Goal: Information Seeking & Learning: Learn about a topic

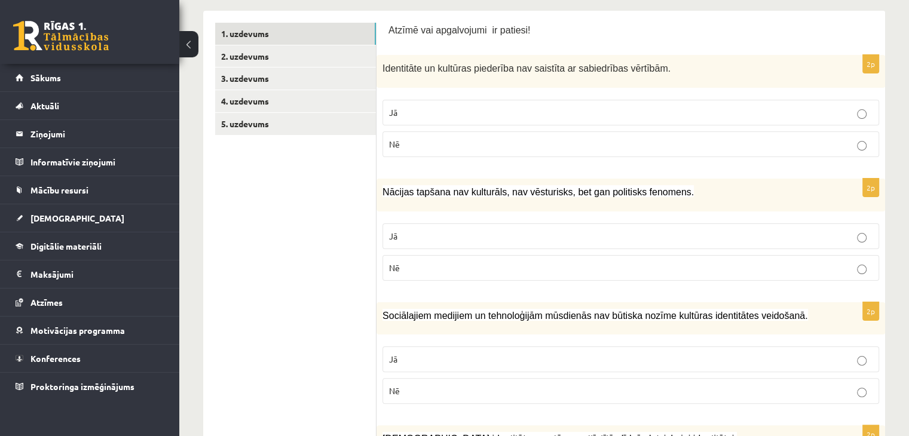
scroll to position [241, 0]
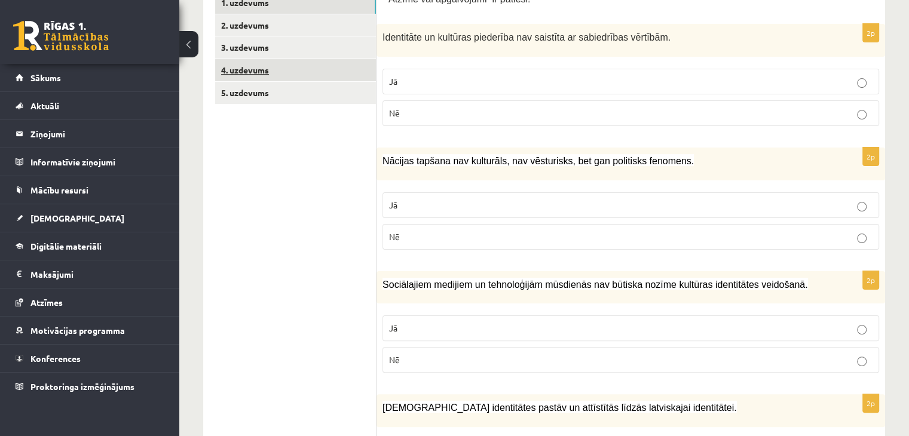
click at [328, 64] on link "4. uzdevums" at bounding box center [295, 70] width 161 height 22
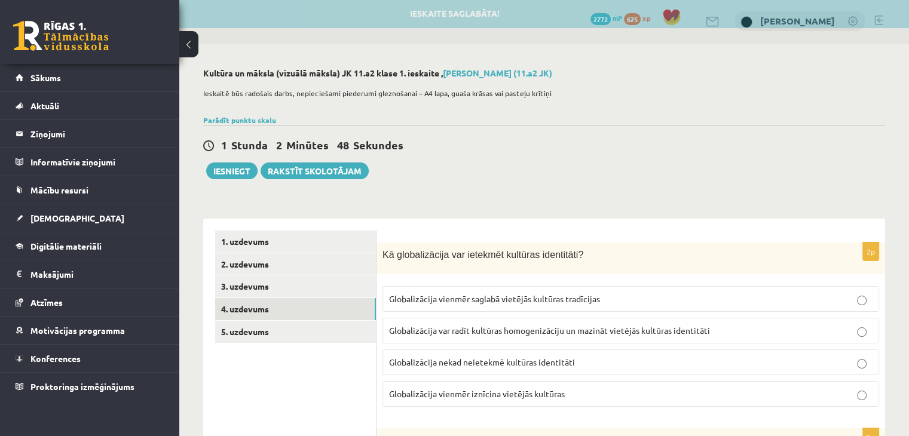
scroll to position [62, 0]
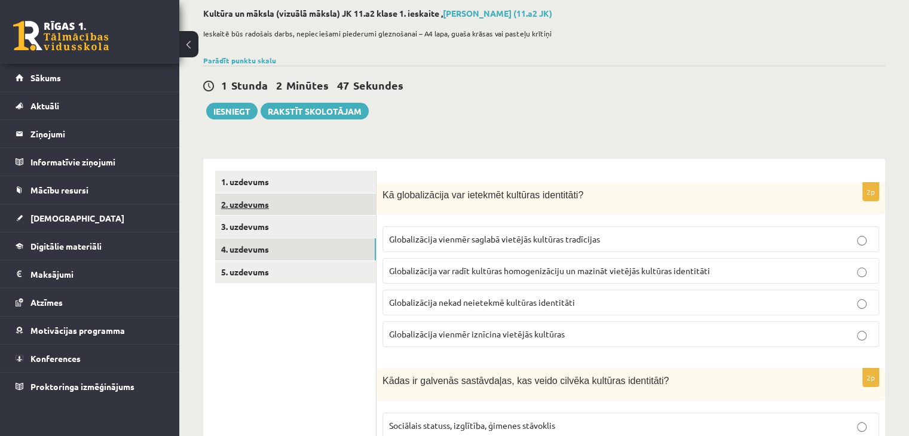
click at [281, 208] on link "2. uzdevums" at bounding box center [295, 205] width 161 height 22
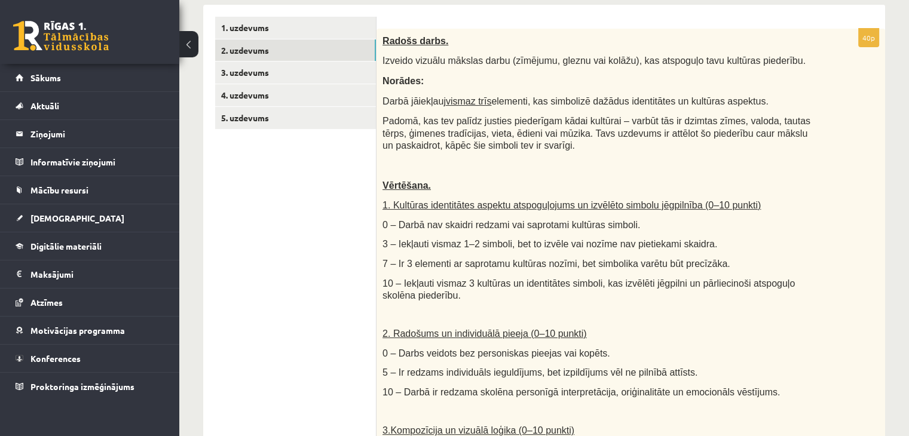
scroll to position [95, 0]
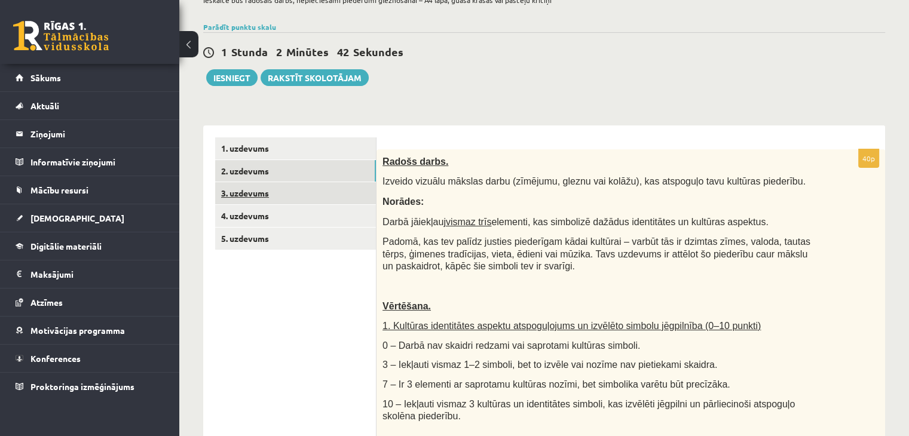
click at [252, 188] on link "3. uzdevums" at bounding box center [295, 193] width 161 height 22
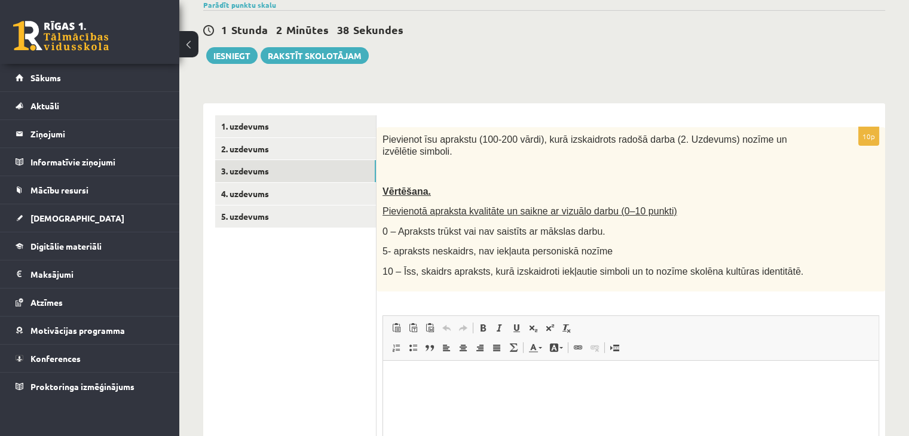
scroll to position [90, 0]
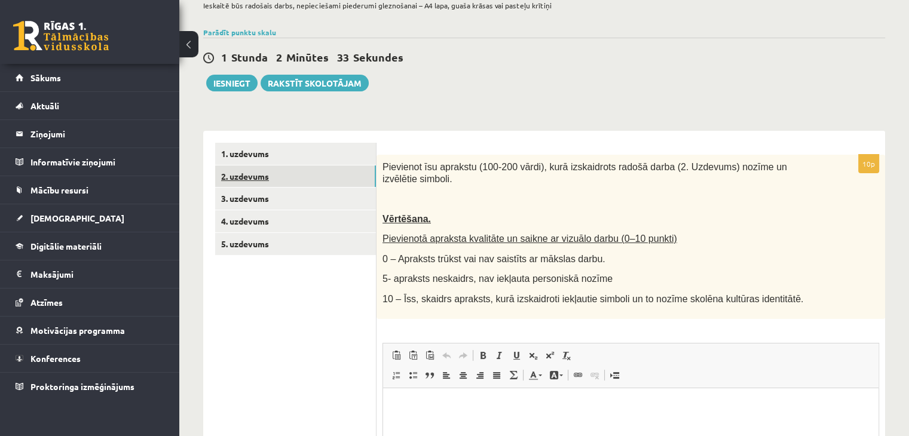
click at [304, 179] on link "2. uzdevums" at bounding box center [295, 177] width 161 height 22
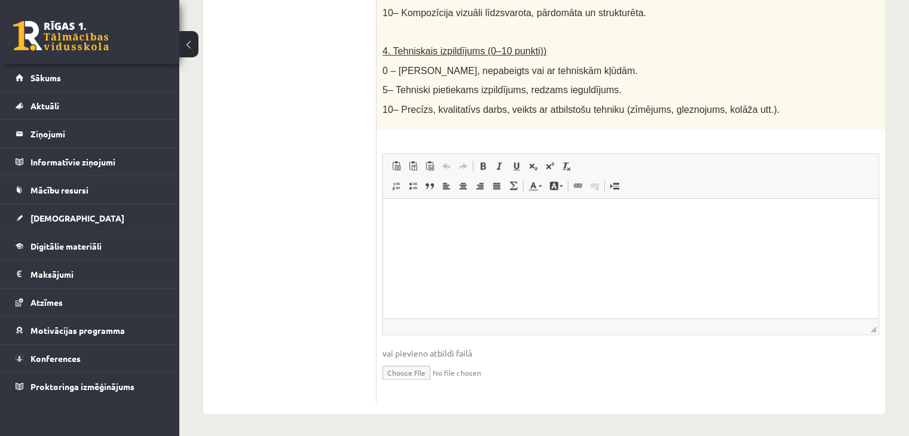
scroll to position [693, 0]
click at [421, 373] on input "file" at bounding box center [630, 371] width 497 height 24
type input "**********"
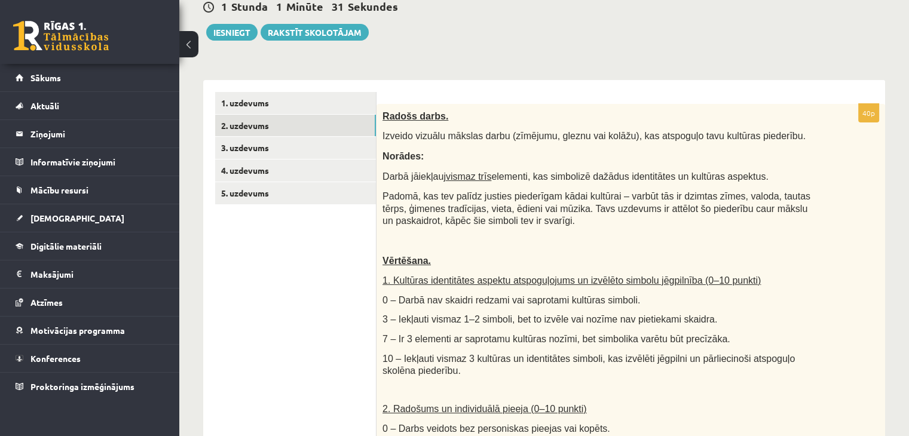
scroll to position [155, 0]
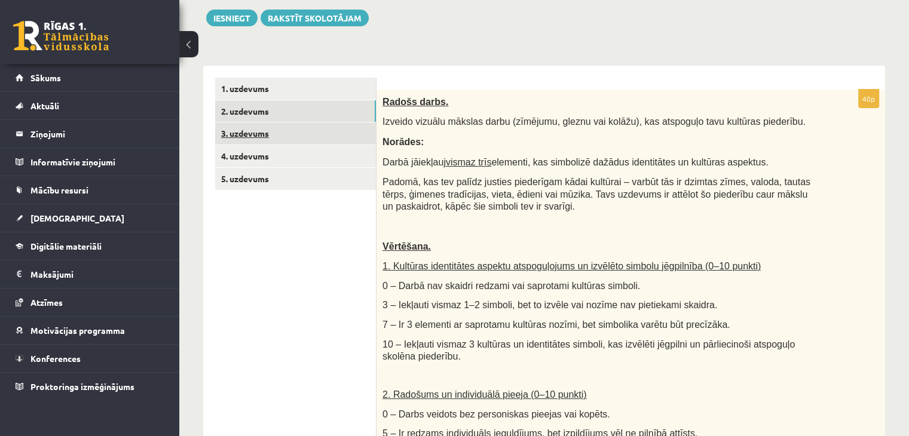
click at [313, 137] on link "3. uzdevums" at bounding box center [295, 133] width 161 height 22
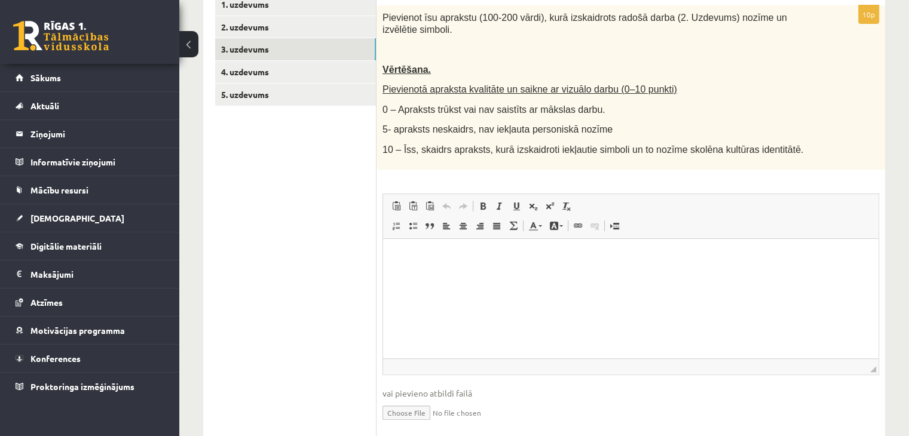
scroll to position [268, 0]
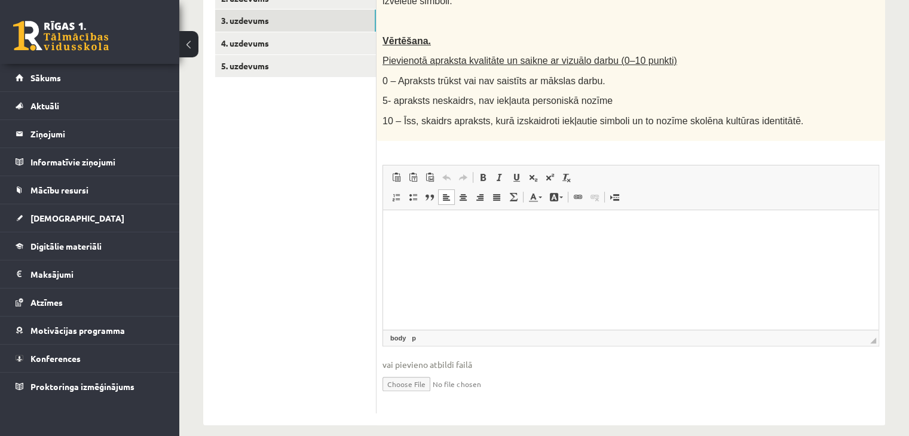
click at [440, 229] on p "Bagātinātā teksta redaktors, wiswyg-editor-user-answer-47433814823420" at bounding box center [630, 228] width 471 height 13
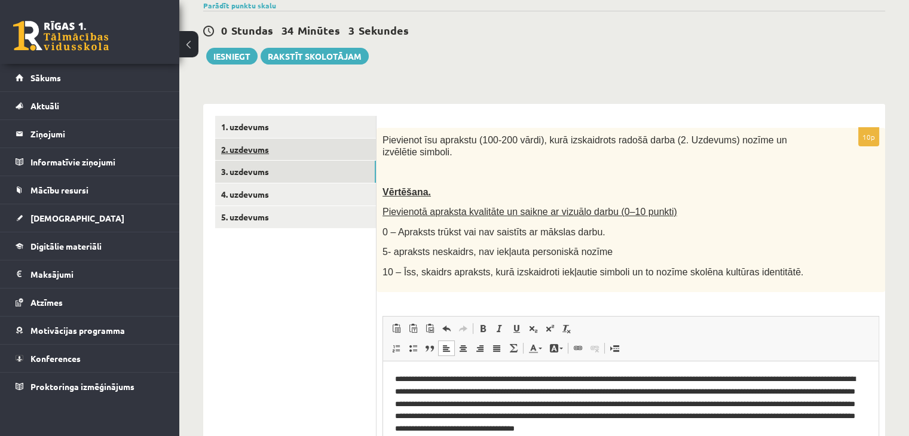
scroll to position [120, 0]
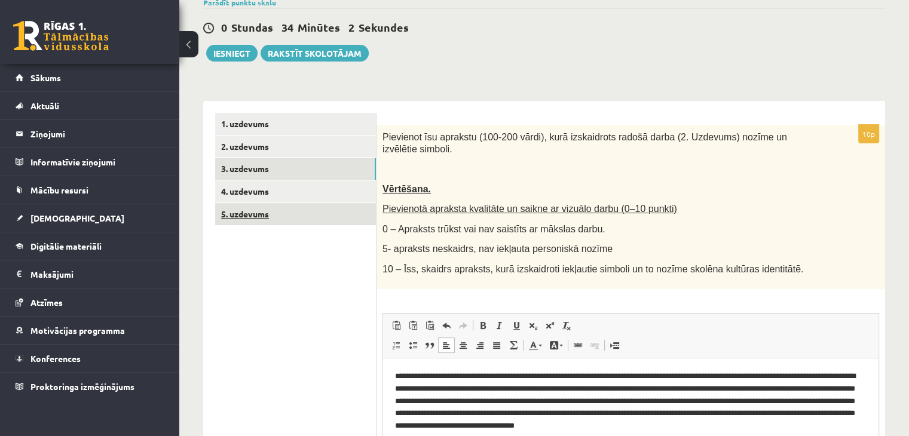
click at [301, 218] on link "5. uzdevums" at bounding box center [295, 214] width 161 height 22
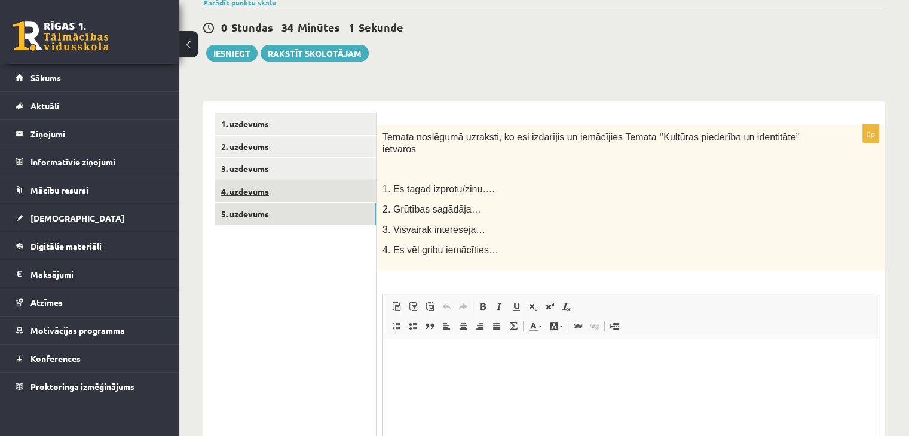
scroll to position [0, 0]
click at [338, 197] on link "4. uzdevums" at bounding box center [295, 191] width 161 height 22
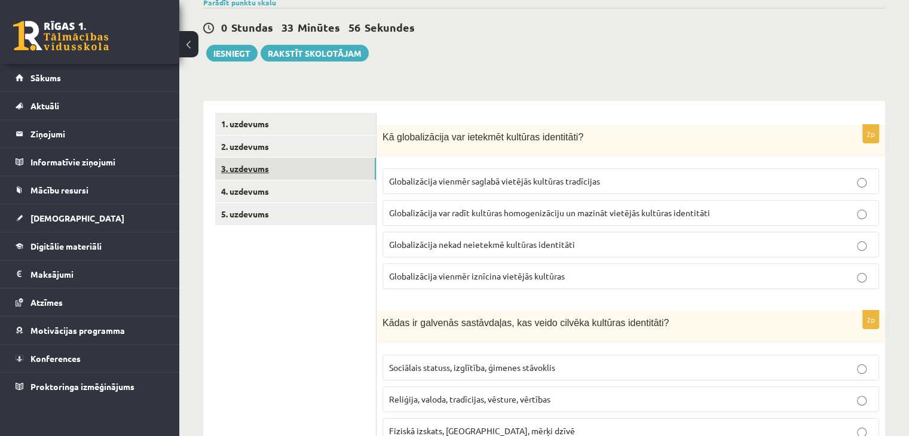
click at [338, 169] on link "3. uzdevums" at bounding box center [295, 169] width 161 height 22
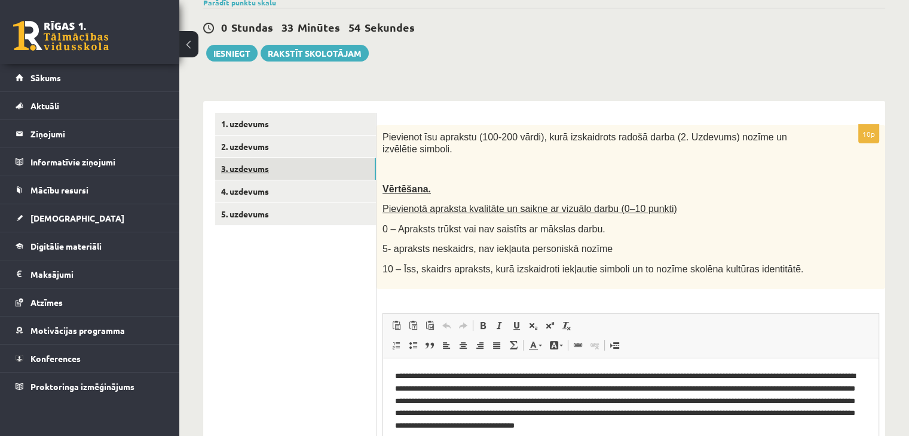
click at [314, 163] on link "3. uzdevums" at bounding box center [295, 169] width 161 height 22
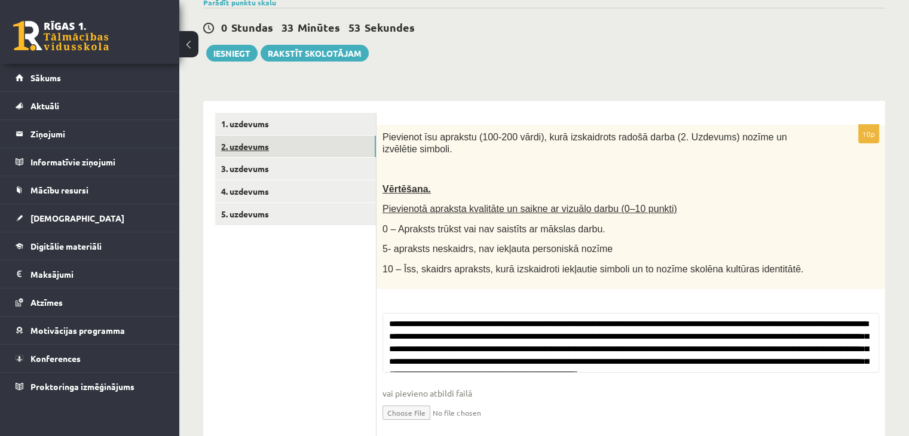
click at [318, 144] on link "2. uzdevums" at bounding box center [295, 147] width 161 height 22
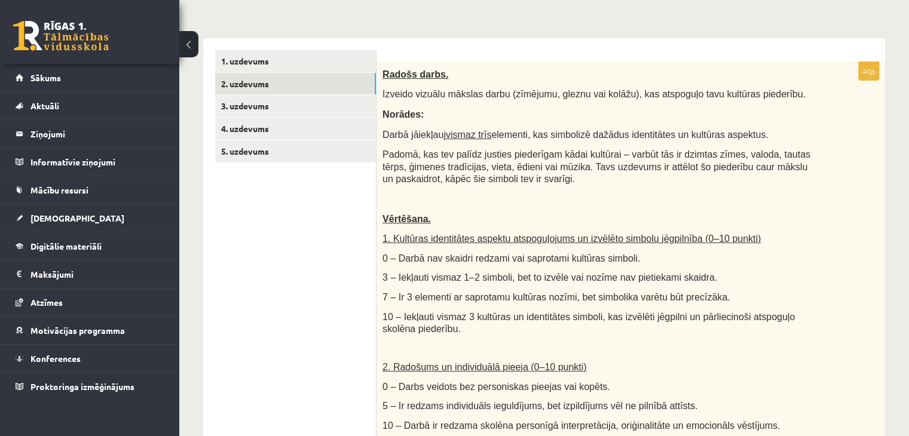
scroll to position [48, 0]
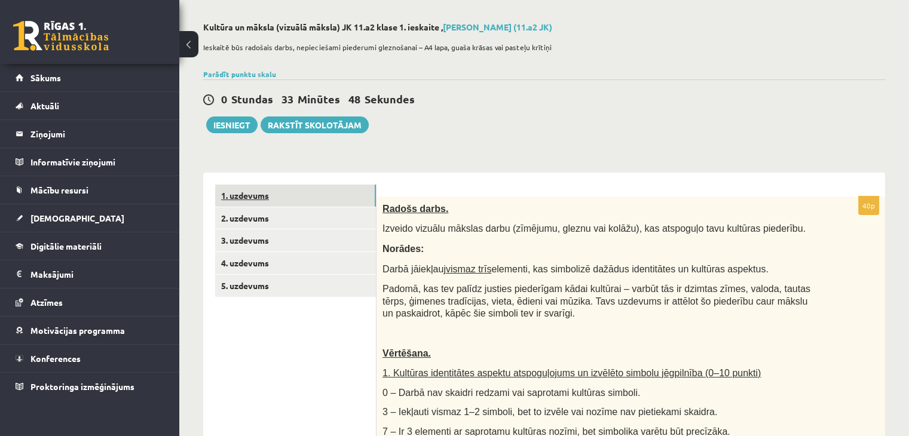
click at [306, 200] on link "1. uzdevums" at bounding box center [295, 196] width 161 height 22
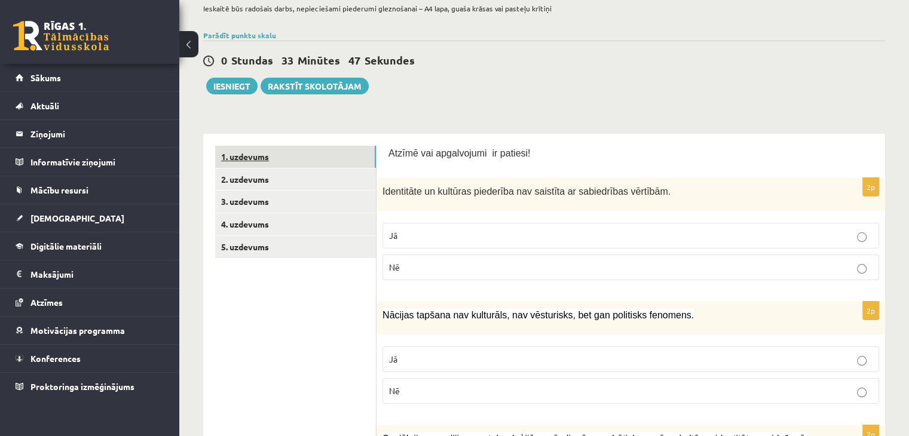
scroll to position [108, 0]
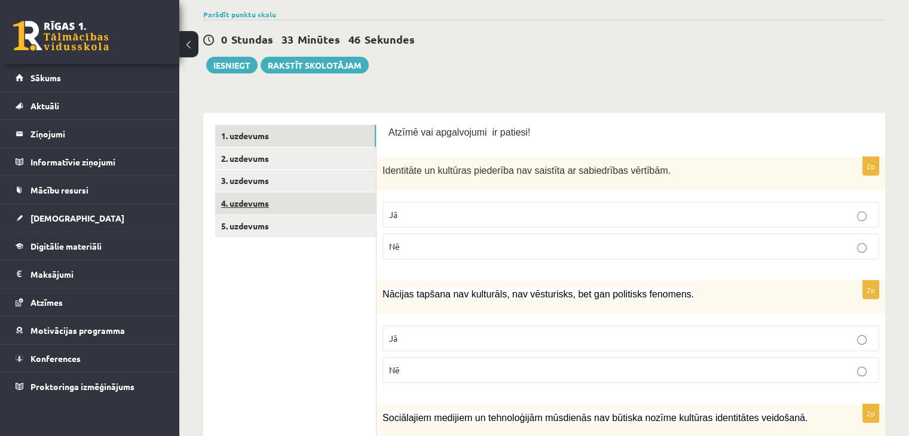
click at [303, 203] on link "4. uzdevums" at bounding box center [295, 203] width 161 height 22
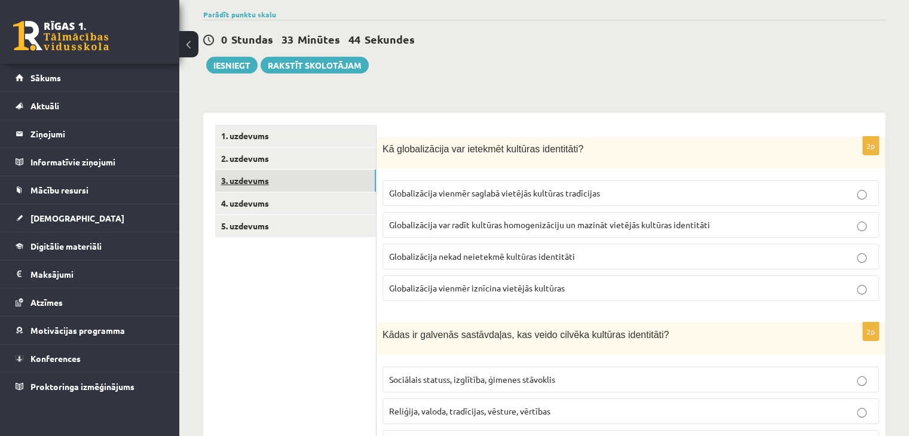
click at [307, 186] on link "3. uzdevums" at bounding box center [295, 181] width 161 height 22
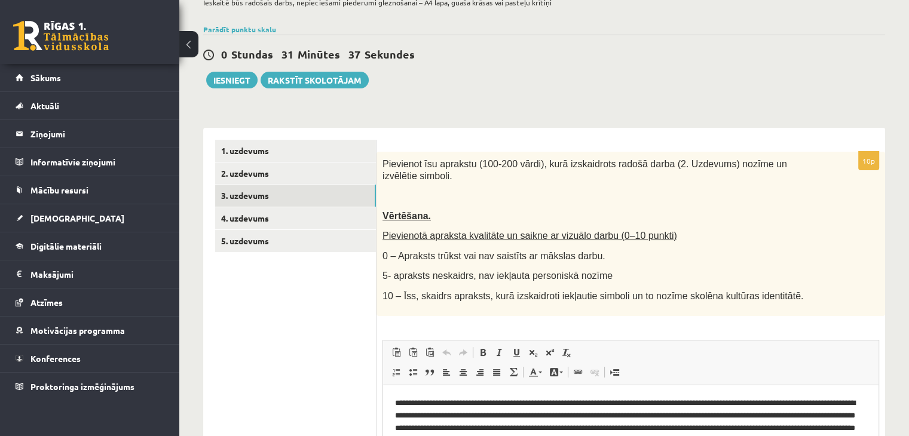
scroll to position [88, 0]
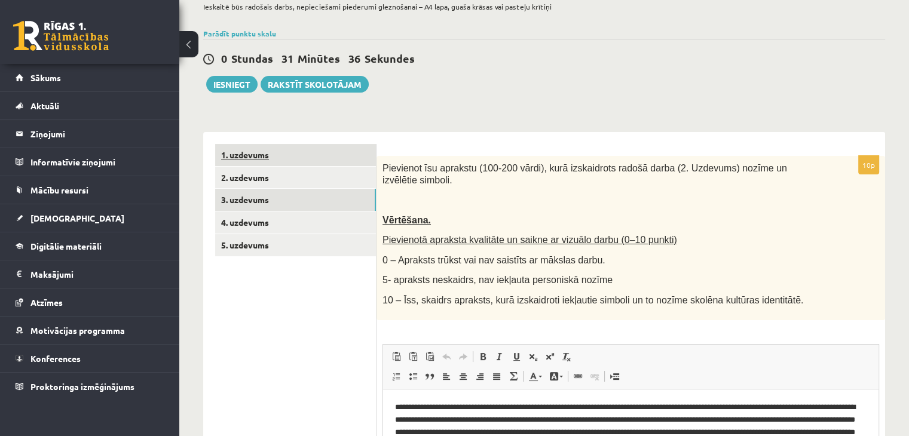
click at [318, 163] on link "1. uzdevums" at bounding box center [295, 155] width 161 height 22
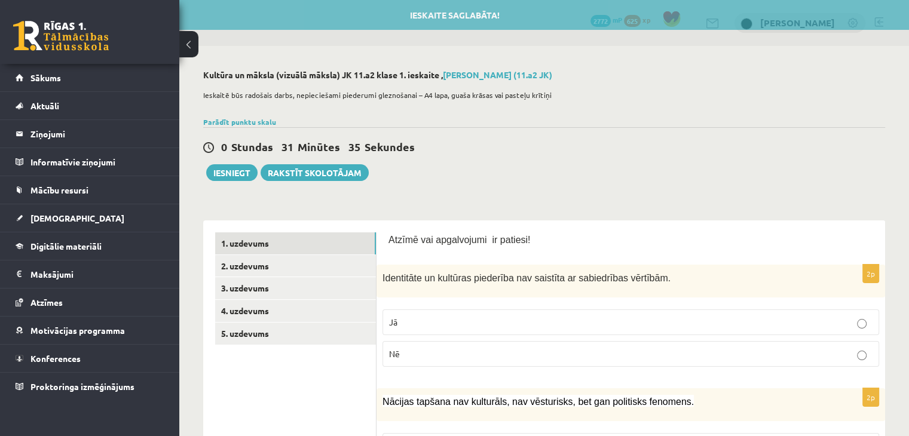
scroll to position [0, 0]
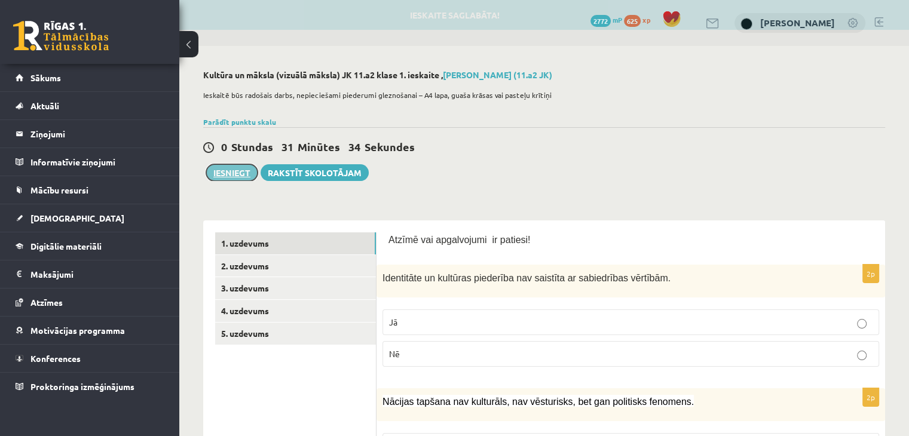
click at [234, 177] on button "Iesniegt" at bounding box center [231, 172] width 51 height 17
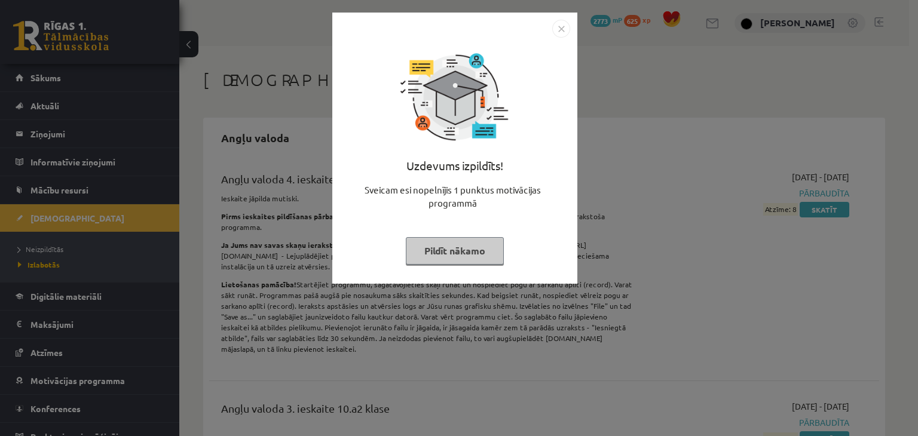
click at [459, 245] on button "Pildīt nākamo" at bounding box center [455, 250] width 98 height 27
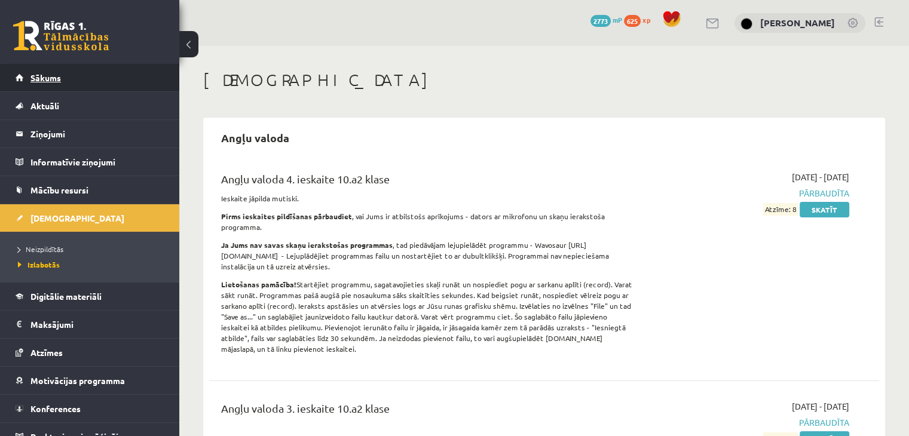
click at [96, 80] on link "Sākums" at bounding box center [90, 77] width 149 height 27
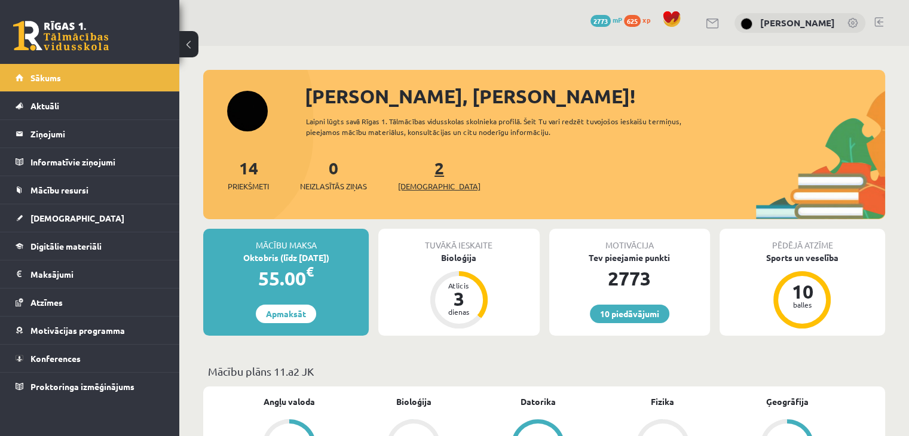
click at [418, 176] on link "2 Ieskaites" at bounding box center [439, 174] width 82 height 35
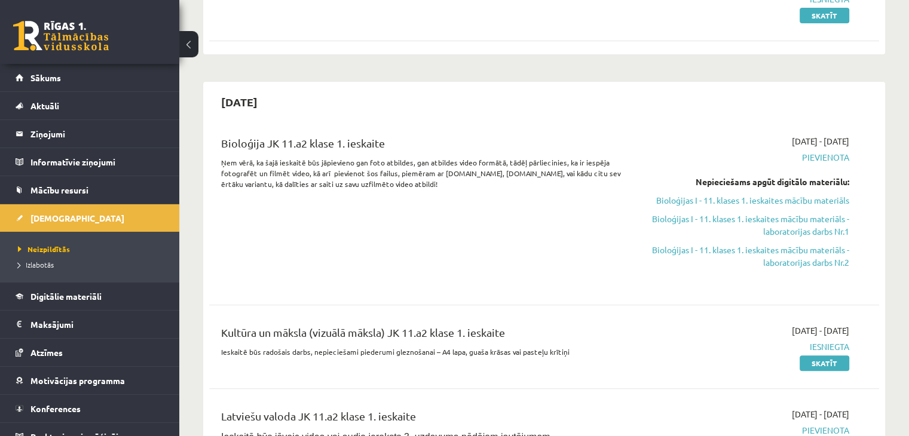
scroll to position [299, 0]
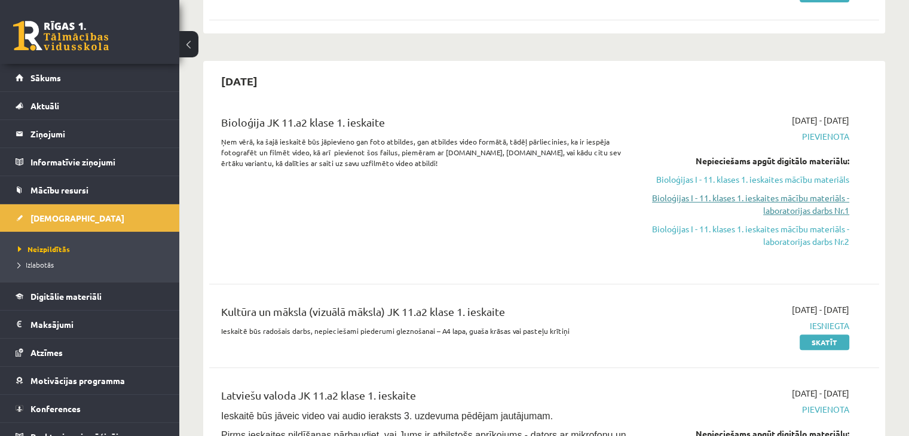
click at [835, 207] on link "Bioloģijas I - 11. klases 1. ieskaites mācību materiāls - laboratorijas darbs N…" at bounding box center [750, 204] width 197 height 25
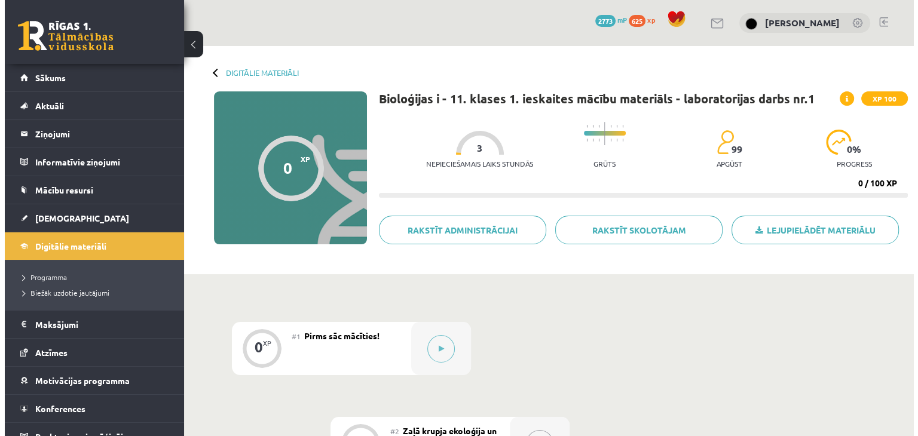
scroll to position [120, 0]
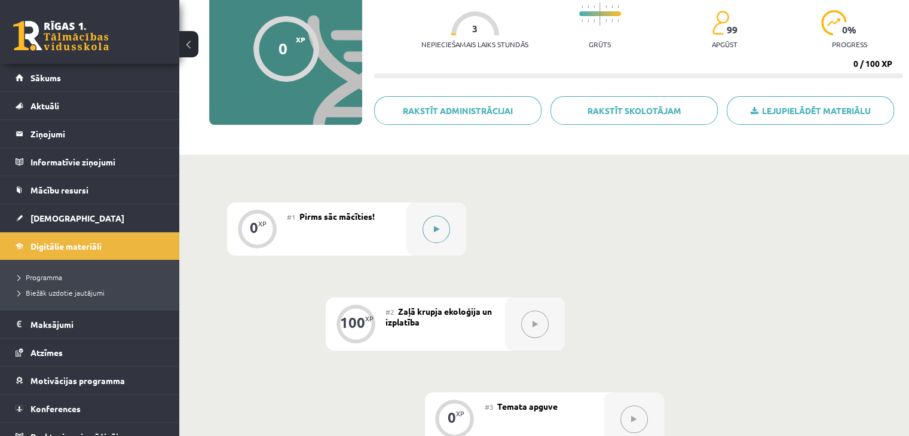
click at [424, 225] on button at bounding box center [435, 229] width 27 height 27
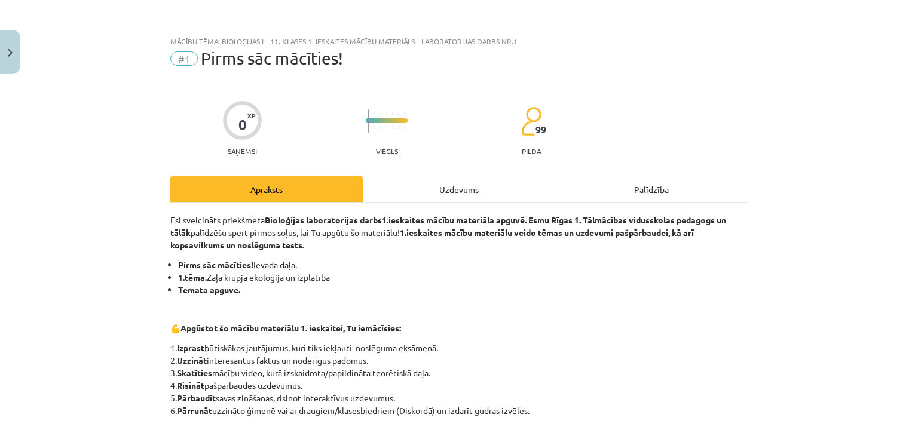
click at [454, 186] on div "Uzdevums" at bounding box center [459, 189] width 192 height 27
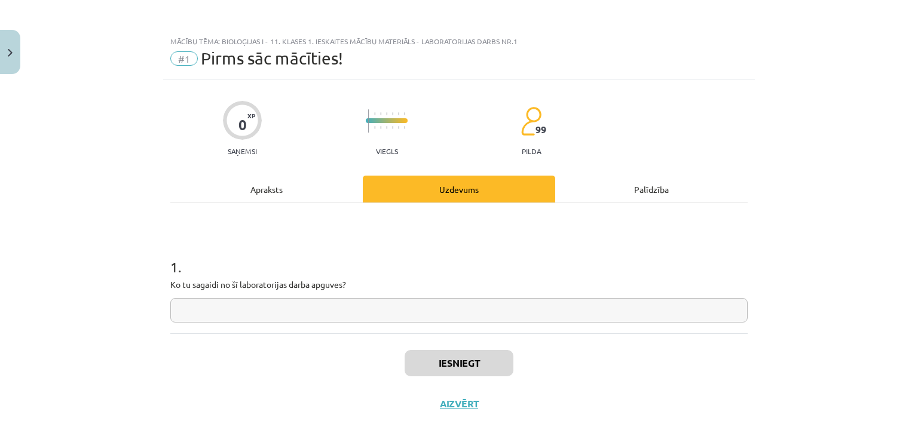
scroll to position [17, 0]
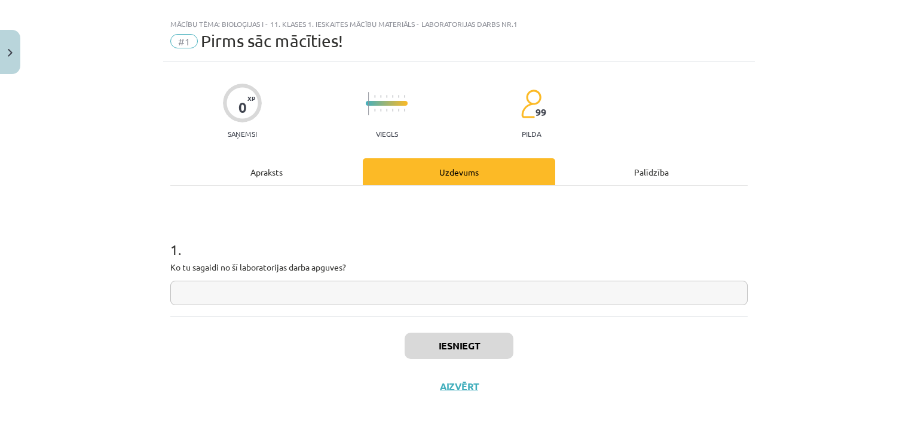
click at [323, 301] on input "text" at bounding box center [458, 293] width 577 height 24
type input "*"
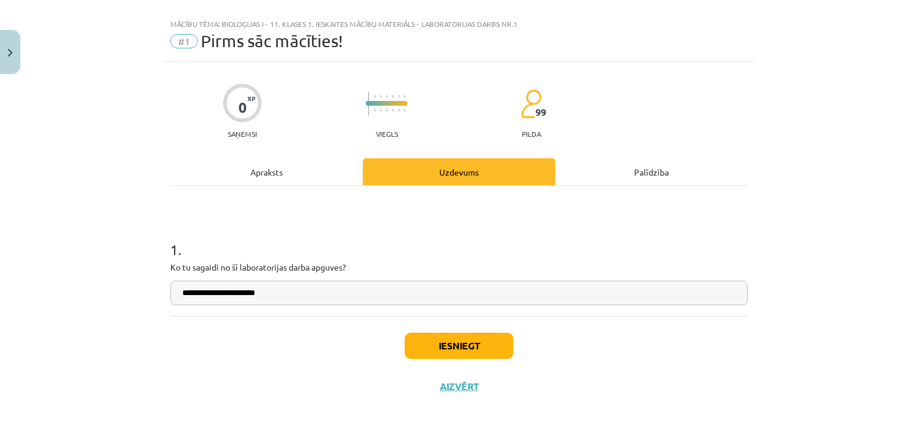
type input "**********"
click at [479, 342] on button "Iesniegt" at bounding box center [459, 346] width 109 height 26
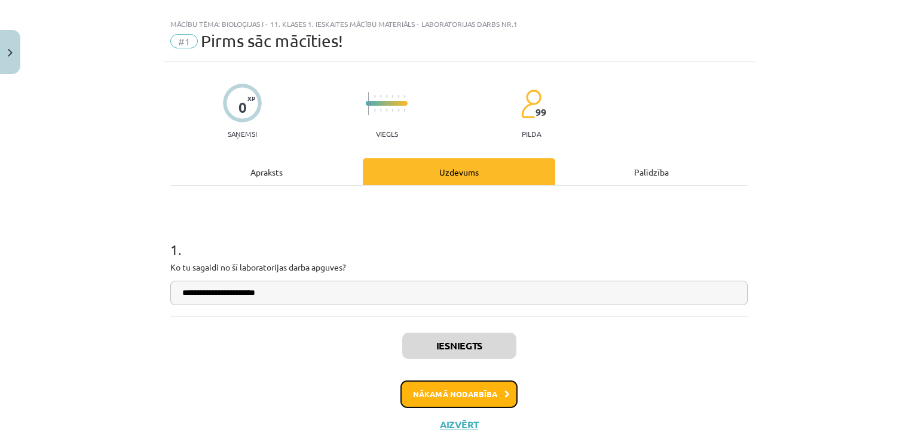
click at [454, 385] on button "Nākamā nodarbība" at bounding box center [458, 394] width 117 height 27
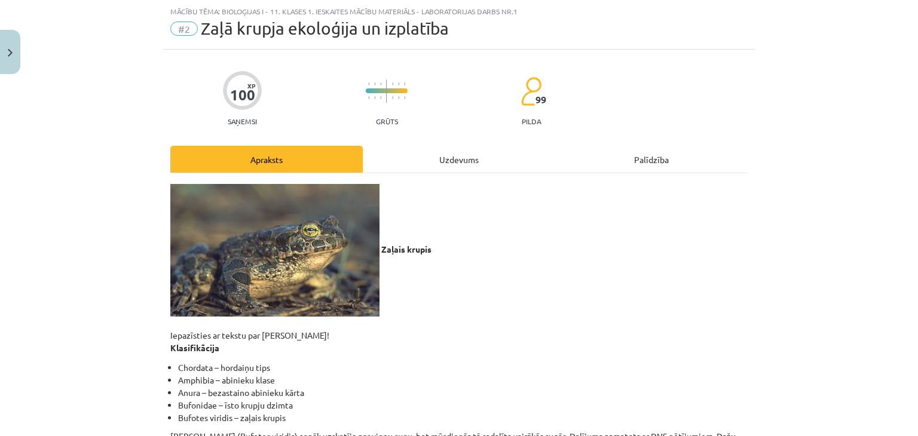
click at [443, 172] on div "Uzdevums" at bounding box center [459, 159] width 192 height 27
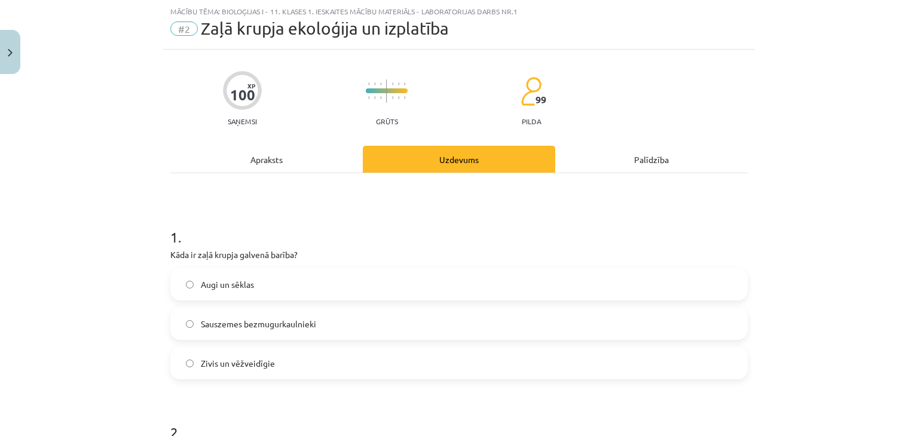
click at [274, 163] on div "Apraksts" at bounding box center [266, 159] width 192 height 27
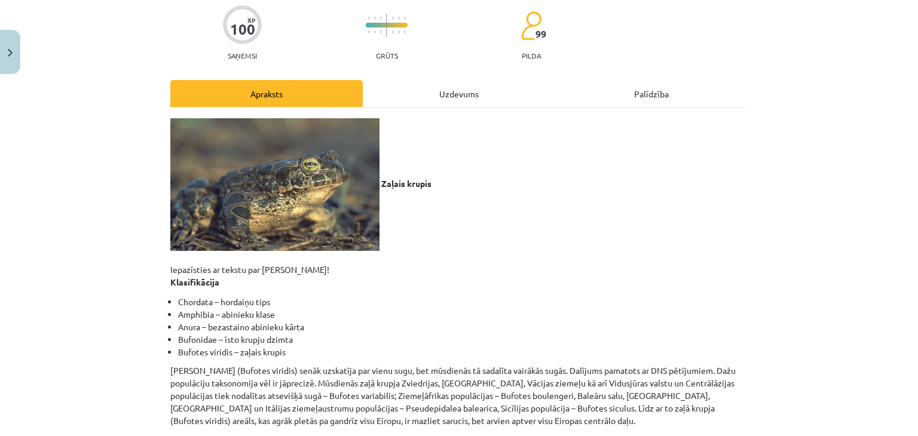
scroll to position [0, 0]
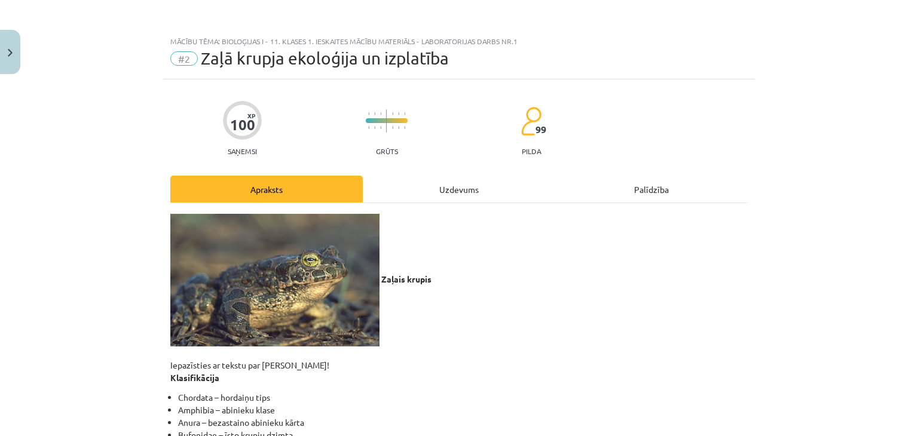
click at [439, 194] on div "Uzdevums" at bounding box center [459, 189] width 192 height 27
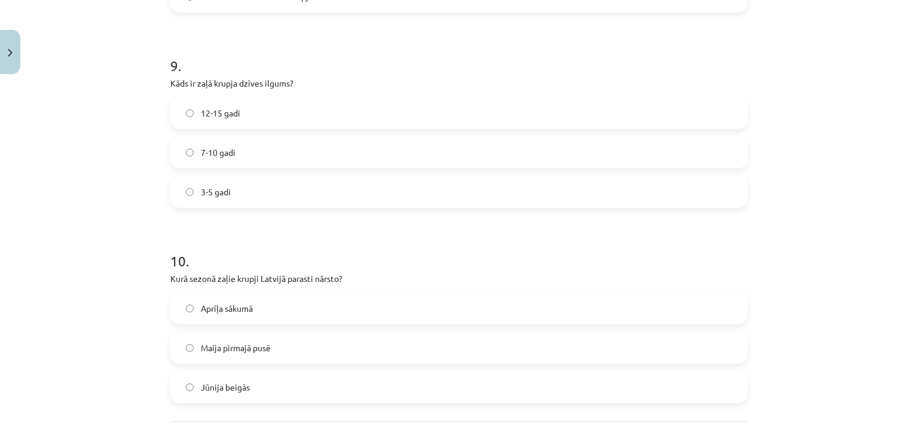
scroll to position [1870, 0]
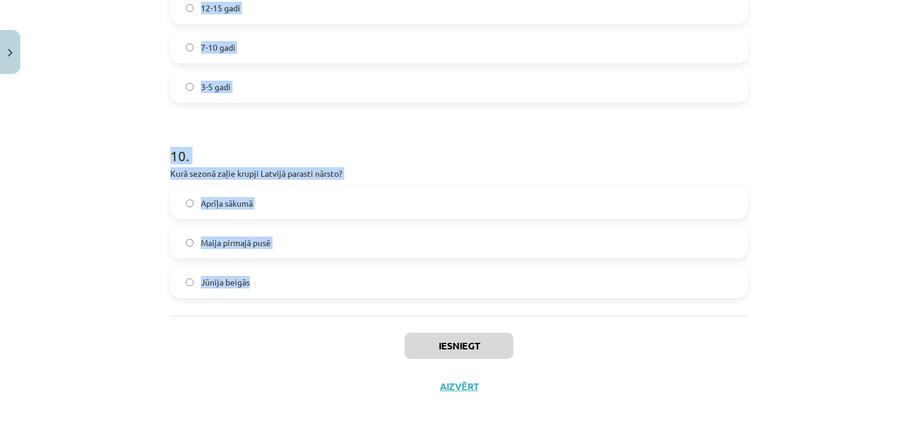
drag, startPoint x: 155, startPoint y: 283, endPoint x: 330, endPoint y: 272, distance: 176.0
click at [382, 298] on div "Mācību tēma: Bioloģijas i - 11. klases 1. ieskaites mācību materiāls - laborato…" at bounding box center [459, 218] width 918 height 436
copy form "Kāda ir zaļā krupja galvenā barība? Augi un sēklas Sauszemes bezmugurkaulnieki …"
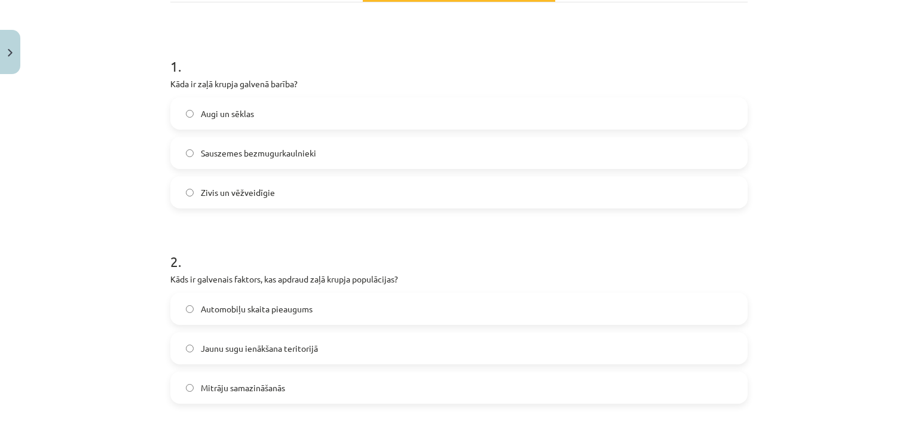
scroll to position [239, 0]
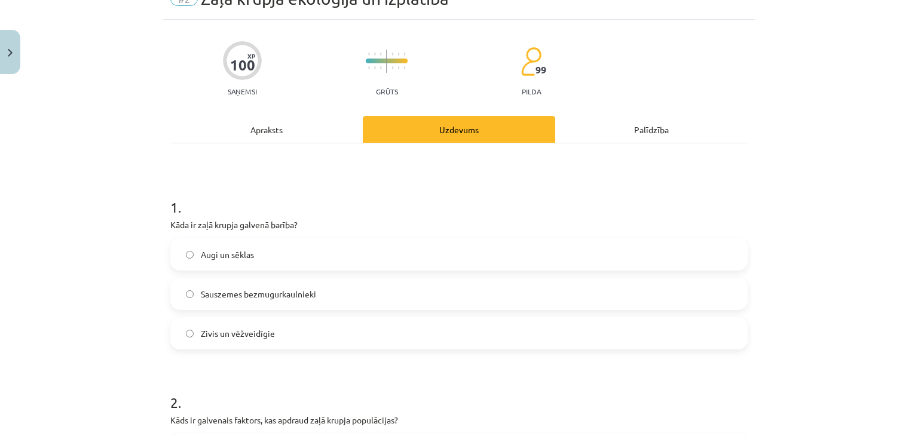
click at [264, 133] on div "Apraksts" at bounding box center [266, 129] width 192 height 27
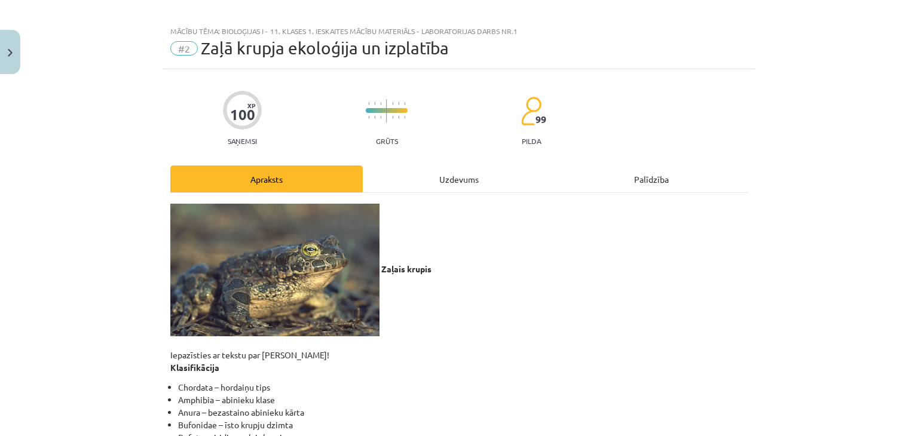
scroll to position [0, 0]
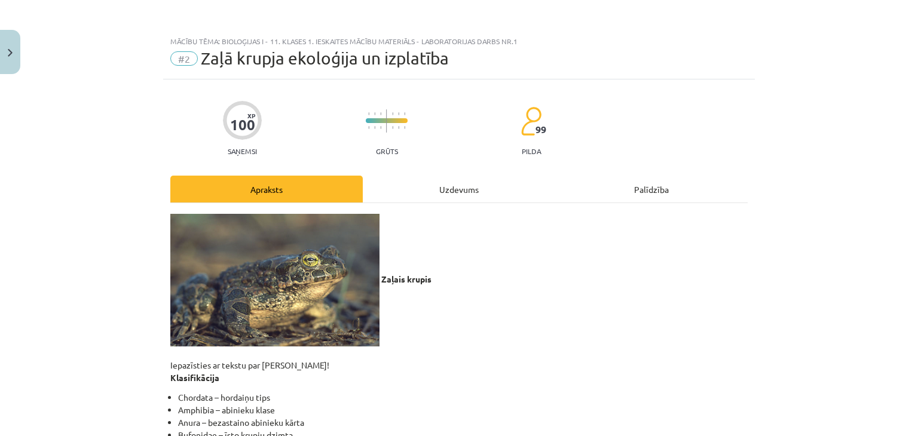
click at [439, 187] on div "Uzdevums" at bounding box center [459, 189] width 192 height 27
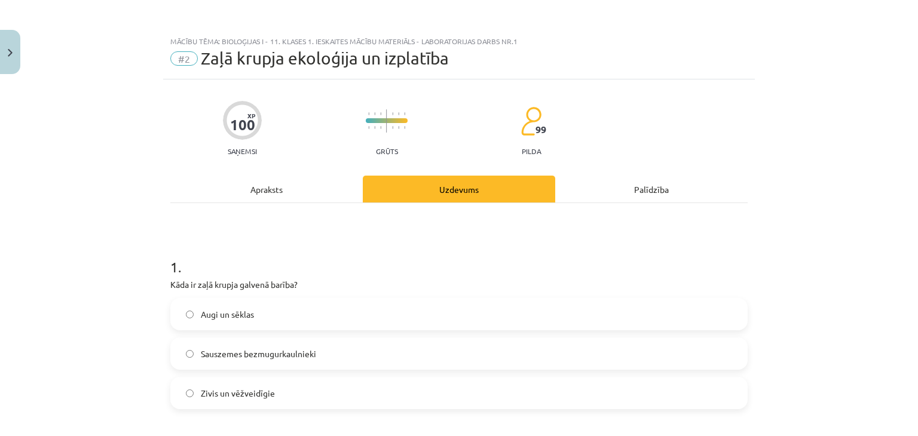
scroll to position [30, 0]
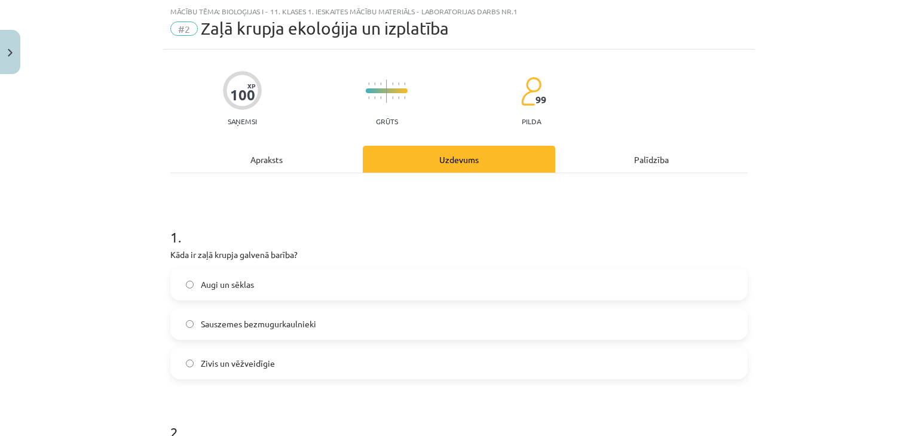
click at [304, 321] on span "Sauszemes bezmugurkaulnieki" at bounding box center [258, 324] width 115 height 13
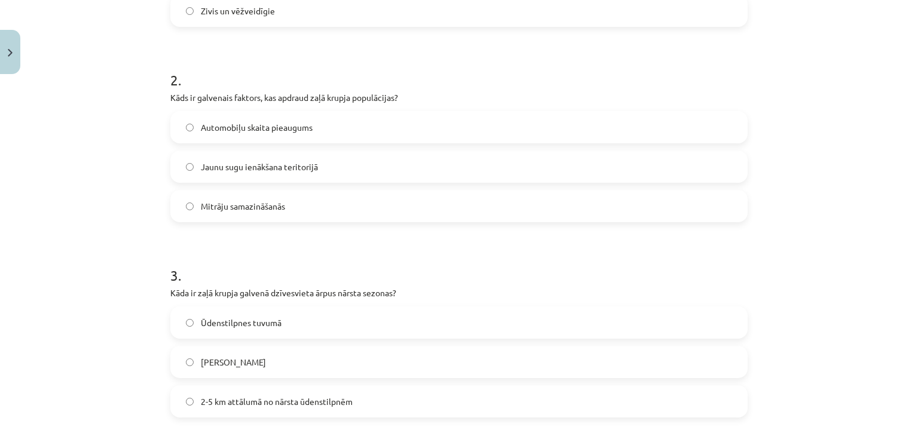
scroll to position [388, 0]
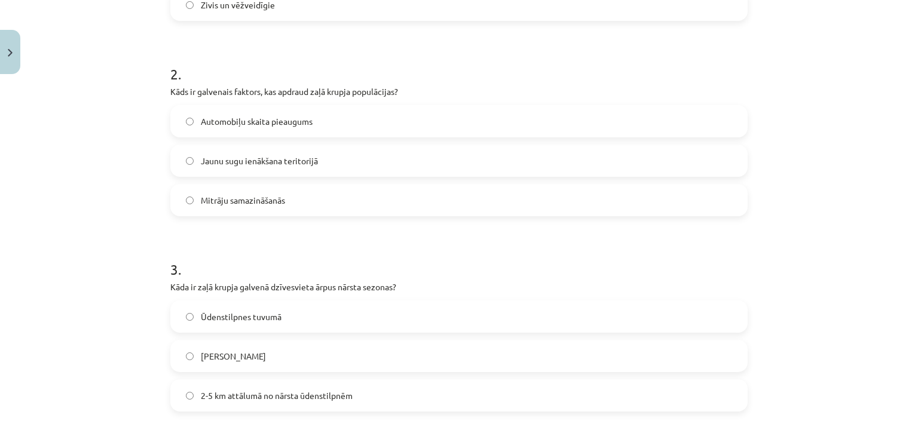
click at [299, 192] on label "Mitrāju samazināšanās" at bounding box center [458, 200] width 575 height 30
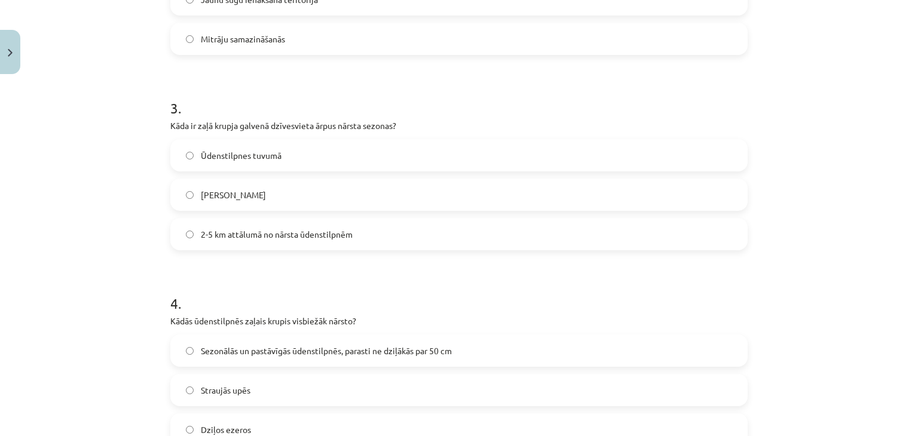
scroll to position [568, 0]
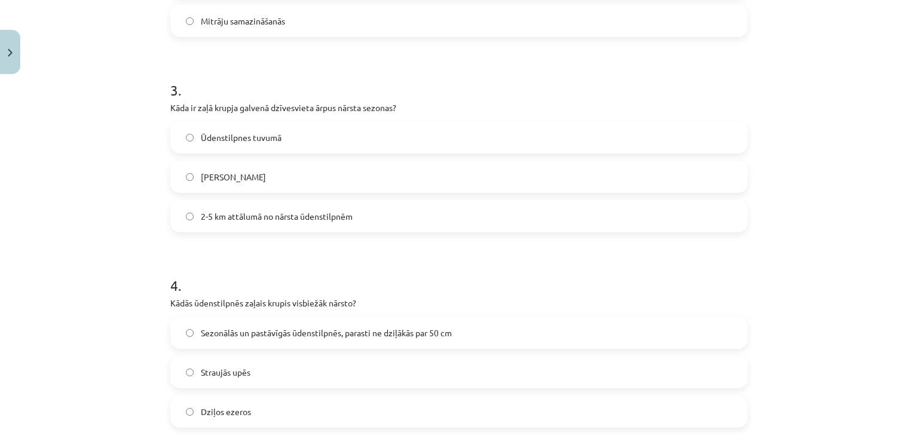
click at [323, 216] on span "2-5 km attālumā no nārsta ūdenstilpnēm" at bounding box center [277, 216] width 152 height 13
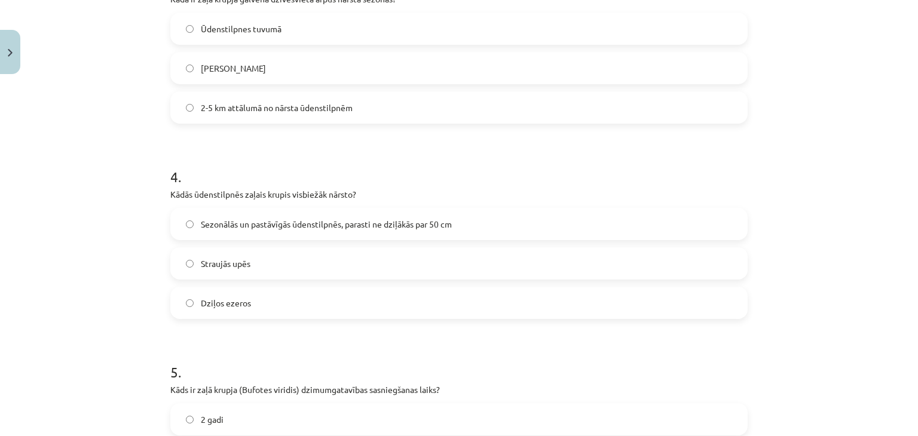
scroll to position [687, 0]
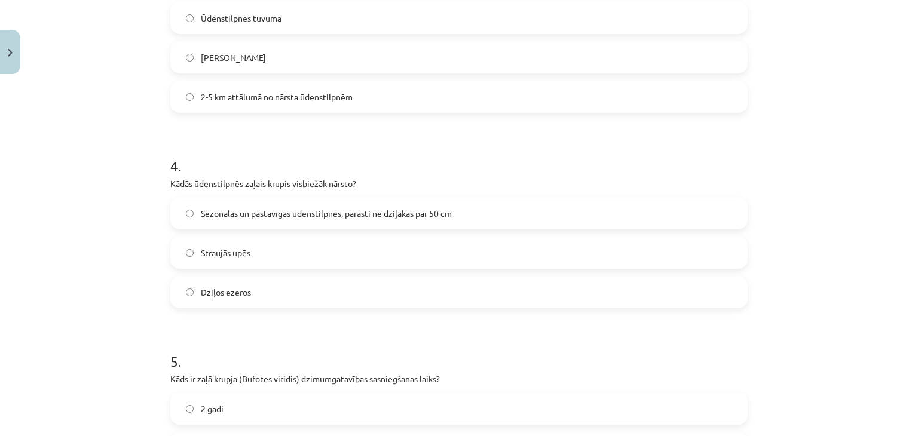
click at [368, 216] on span "Sezonālās un pastāvīgās ūdenstilpnēs, parasti ne dziļākās par 50 cm" at bounding box center [326, 213] width 251 height 13
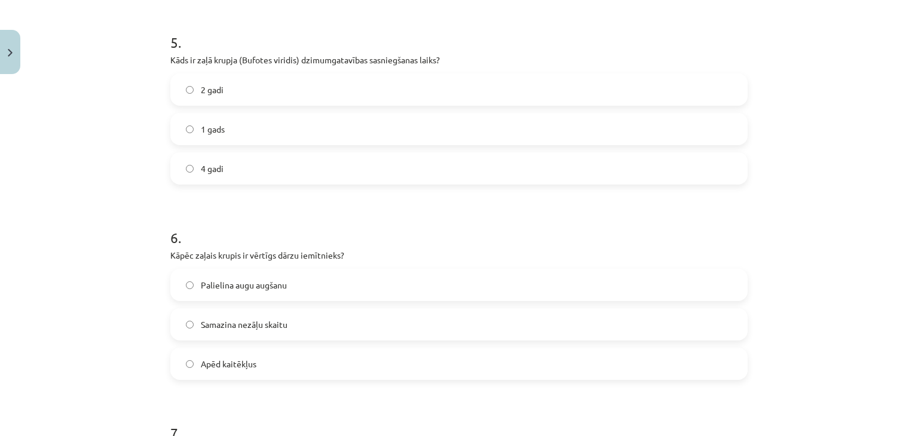
scroll to position [986, 0]
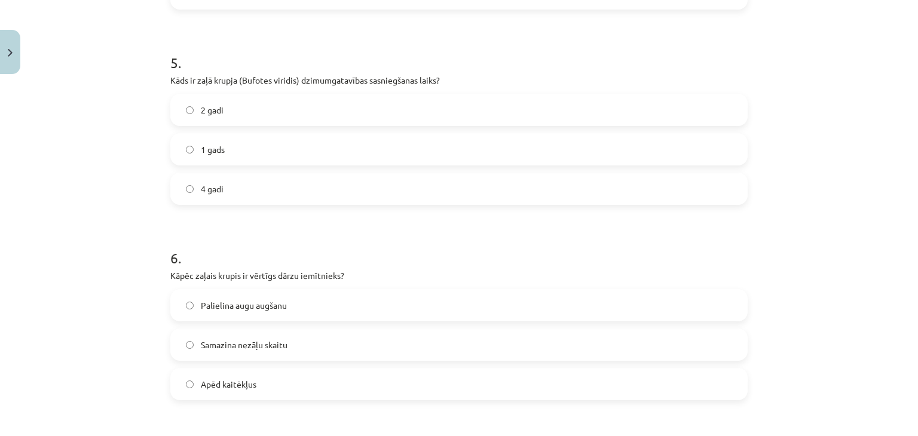
click at [274, 107] on label "2 gadi" at bounding box center [458, 110] width 575 height 30
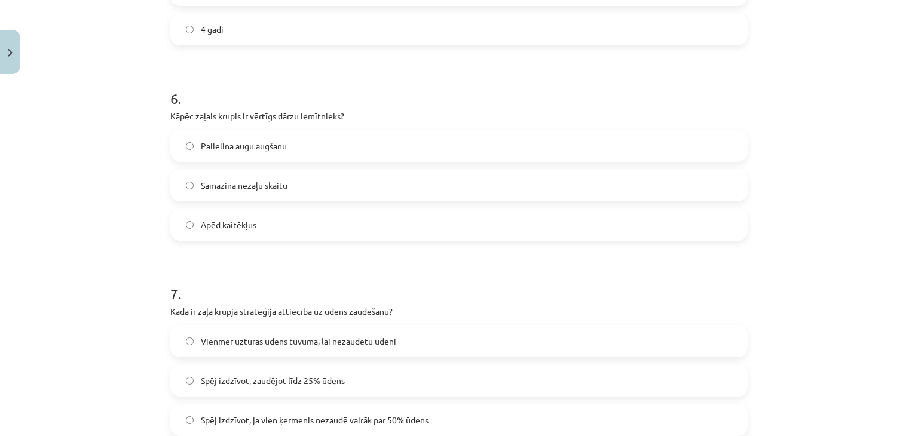
scroll to position [1165, 0]
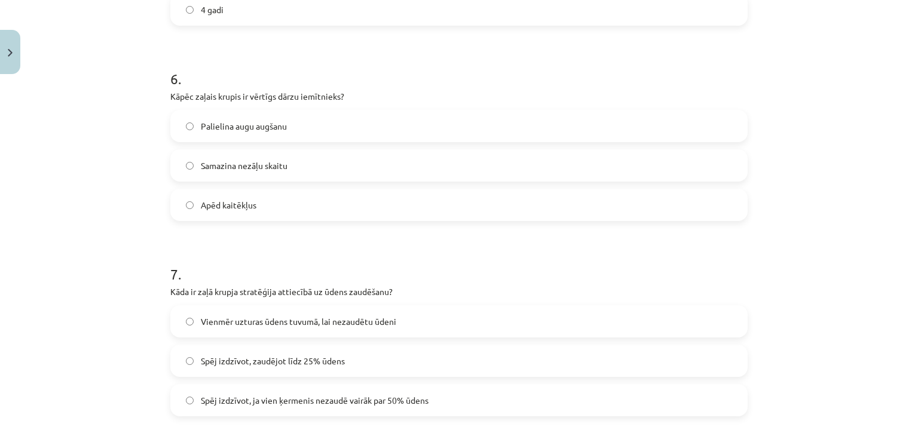
click at [275, 215] on label "Apēd kaitēkļus" at bounding box center [458, 205] width 575 height 30
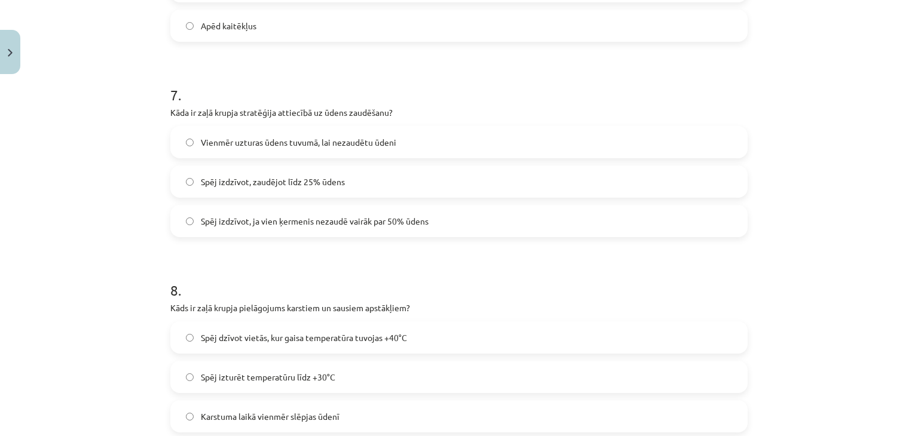
scroll to position [1404, 0]
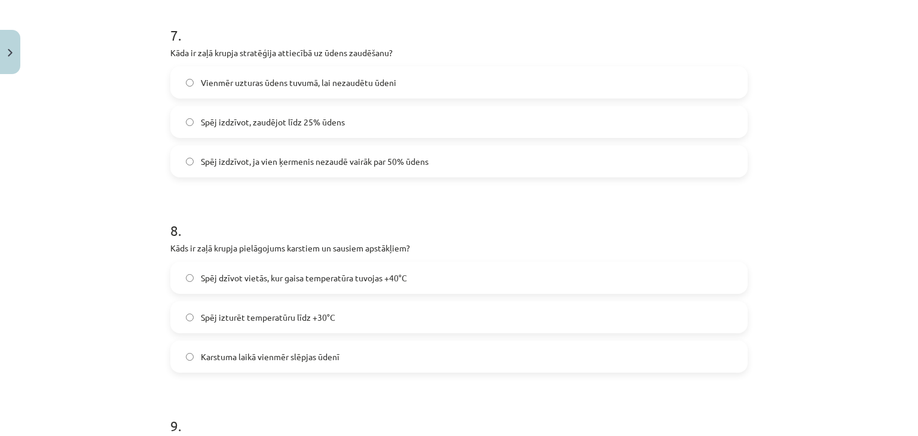
click at [279, 113] on label "Spēj izdzīvot, zaudējot līdz 25% ūdens" at bounding box center [458, 122] width 575 height 30
click at [254, 116] on span "Spēj izdzīvot, zaudējot līdz 25% ūdens" at bounding box center [273, 122] width 144 height 13
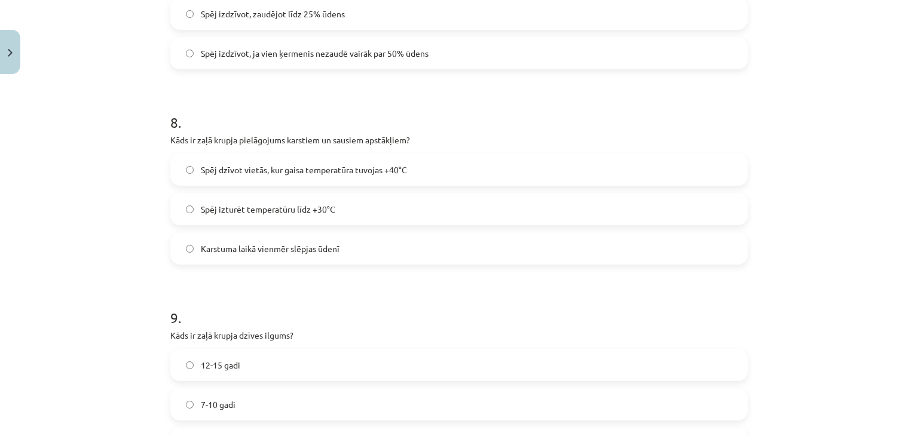
scroll to position [1524, 0]
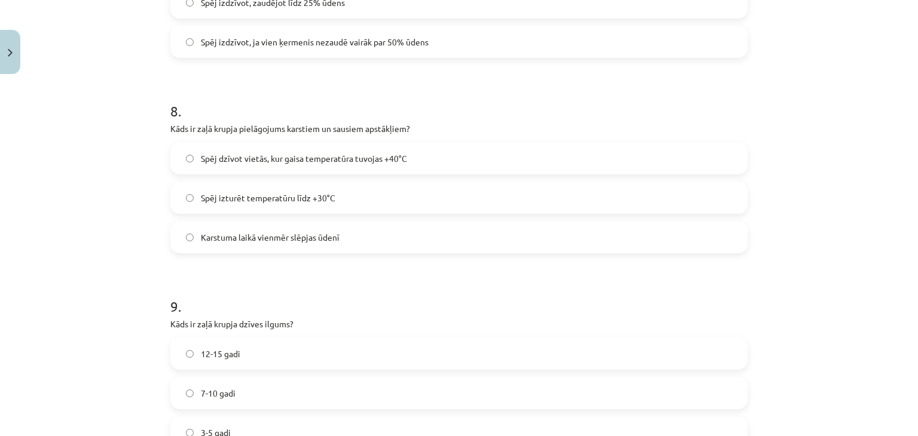
click at [341, 161] on span "Spēj dzīvot vietās, kur gaisa temperatūra tuvojas +40°C" at bounding box center [304, 158] width 206 height 13
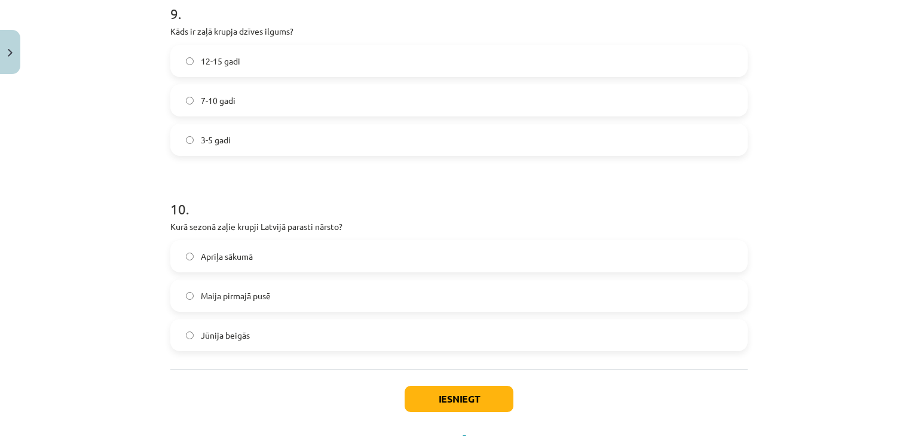
scroll to position [1822, 0]
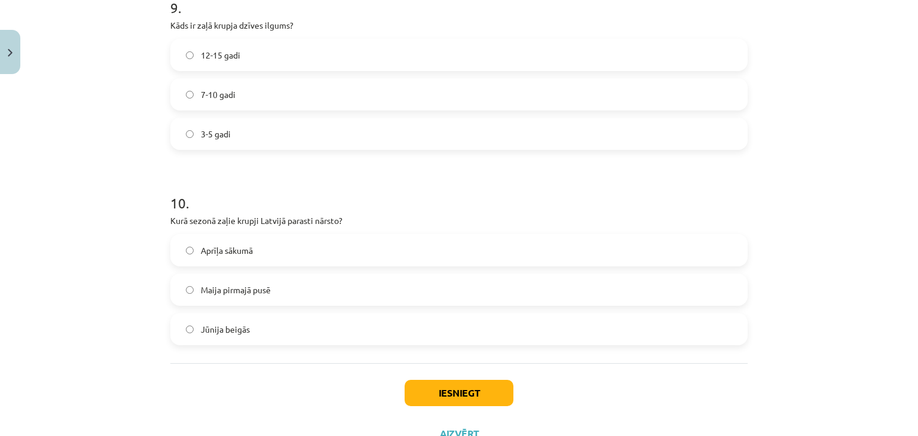
click at [232, 63] on label "12-15 gadi" at bounding box center [458, 55] width 575 height 30
click at [278, 296] on label "Maija pirmajā pusē" at bounding box center [458, 290] width 575 height 30
click at [446, 399] on button "Iesniegt" at bounding box center [459, 393] width 109 height 26
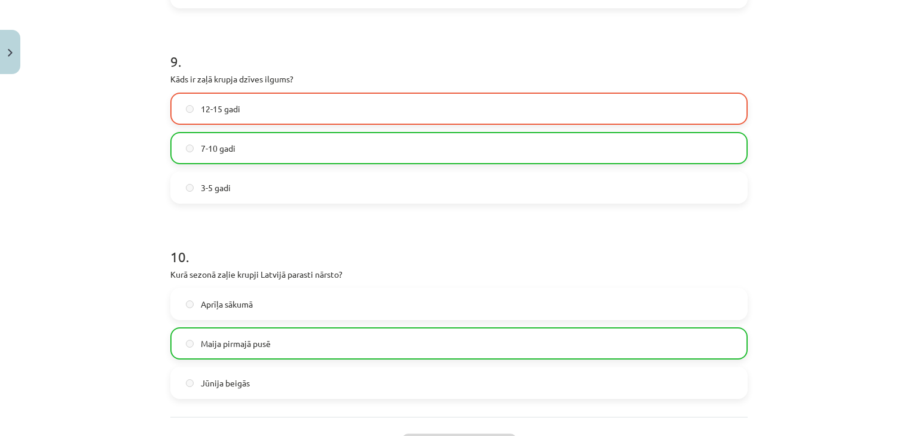
scroll to position [1907, 0]
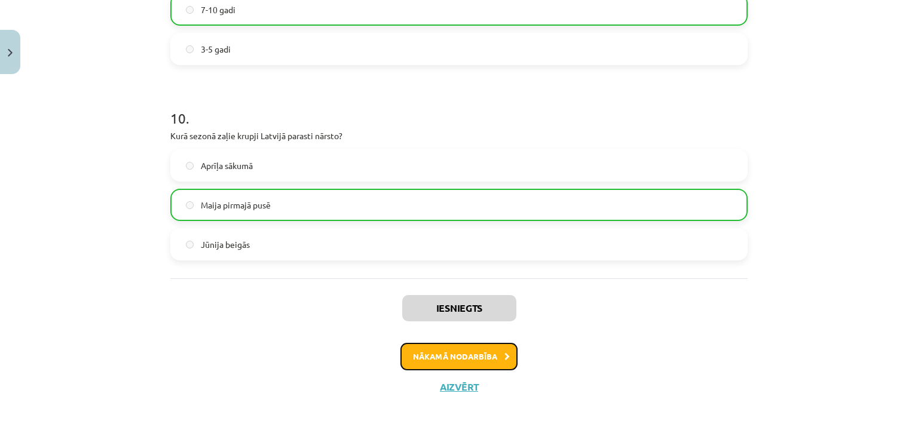
click at [480, 350] on button "Nākamā nodarbība" at bounding box center [458, 356] width 117 height 27
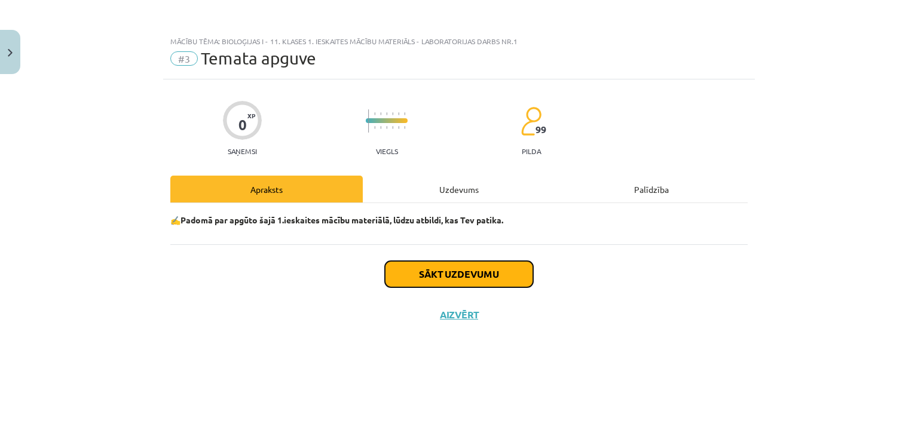
click at [483, 280] on button "Sākt uzdevumu" at bounding box center [459, 274] width 148 height 26
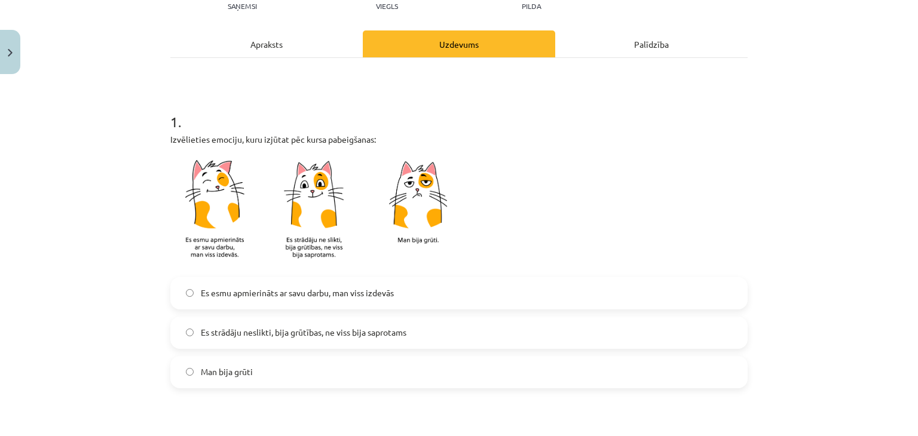
scroll to position [179, 0]
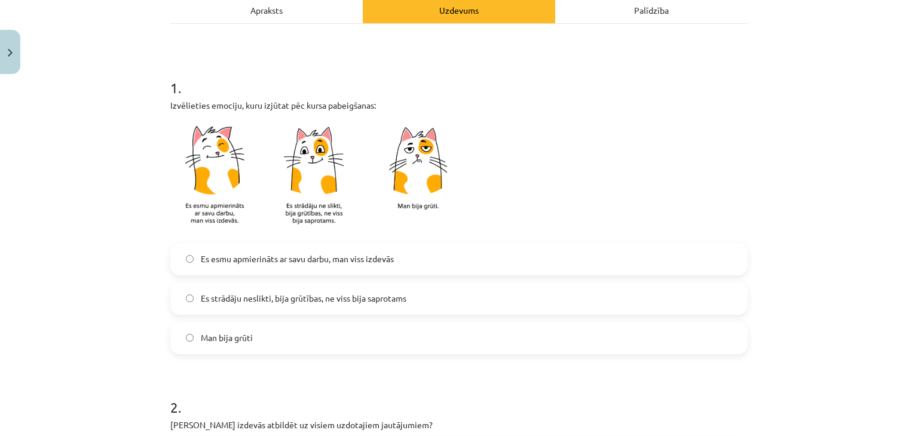
click at [406, 266] on label "Es esmu apmierināts ar savu darbu, man viss izdevās" at bounding box center [458, 259] width 575 height 30
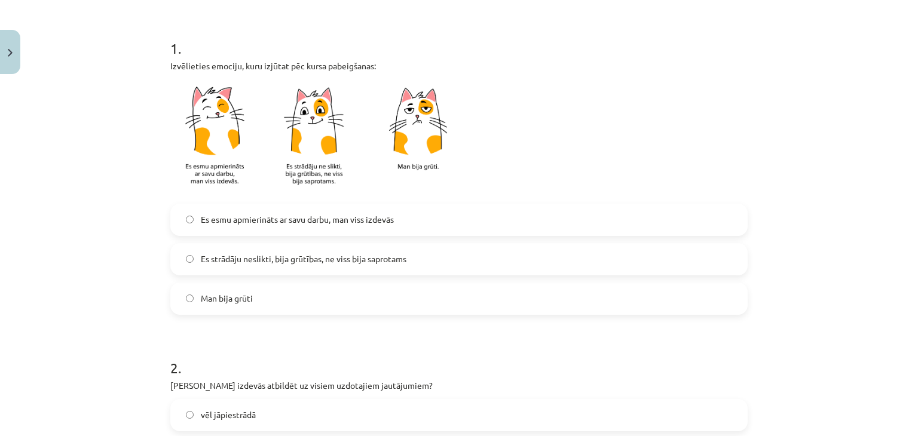
scroll to position [239, 0]
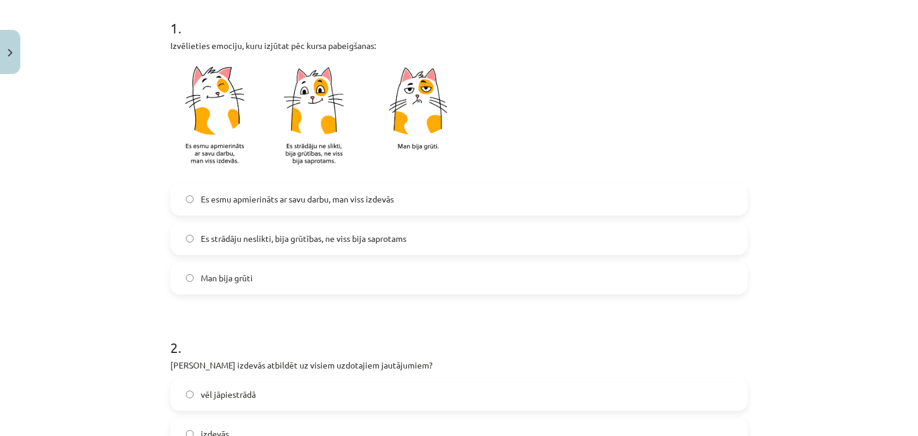
click at [400, 250] on label "Es strādāju neslikti, bija grūtības, ne viss bija saprotams" at bounding box center [458, 239] width 575 height 30
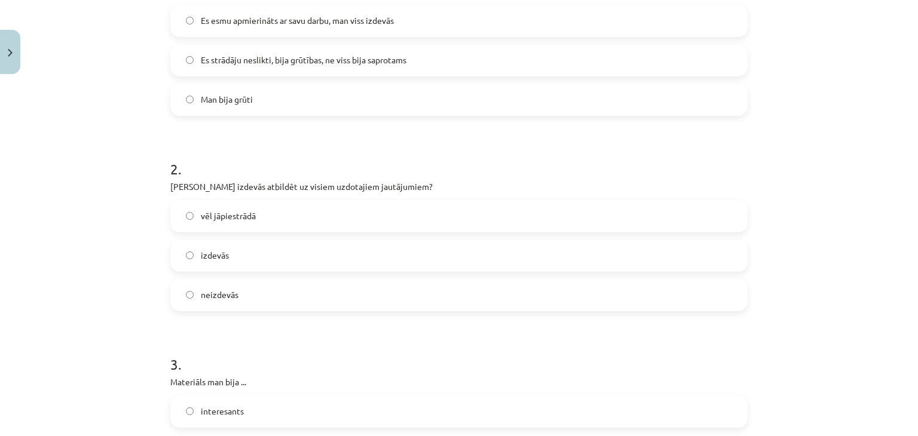
scroll to position [418, 0]
click at [315, 220] on label "vēl jāpiestrādā" at bounding box center [458, 216] width 575 height 30
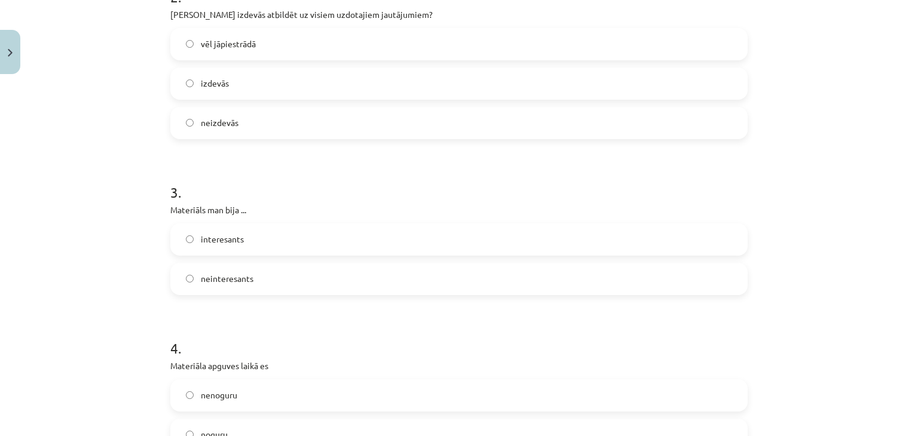
scroll to position [657, 0]
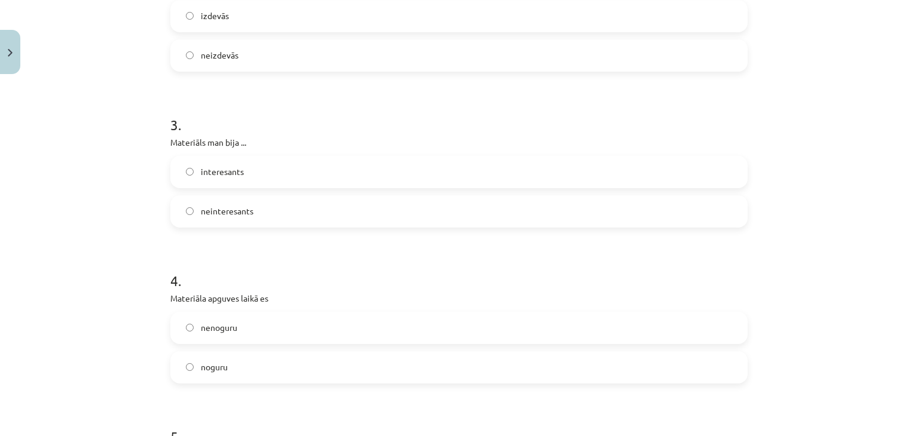
click at [302, 168] on label "interesants" at bounding box center [458, 172] width 575 height 30
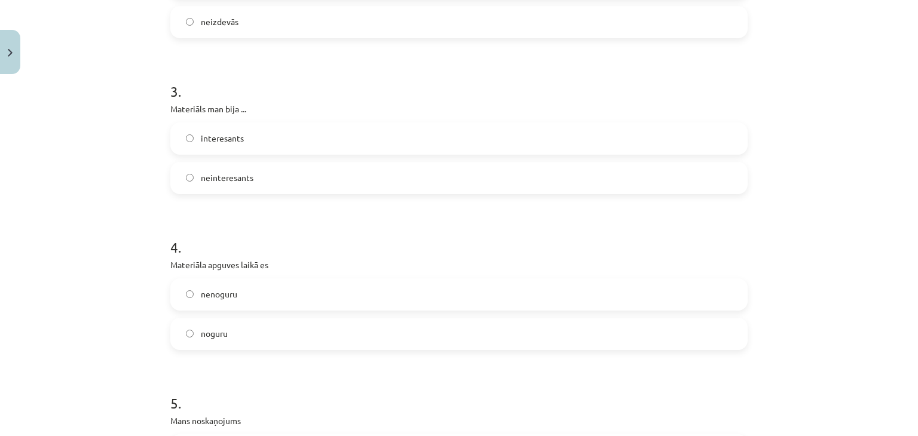
scroll to position [837, 0]
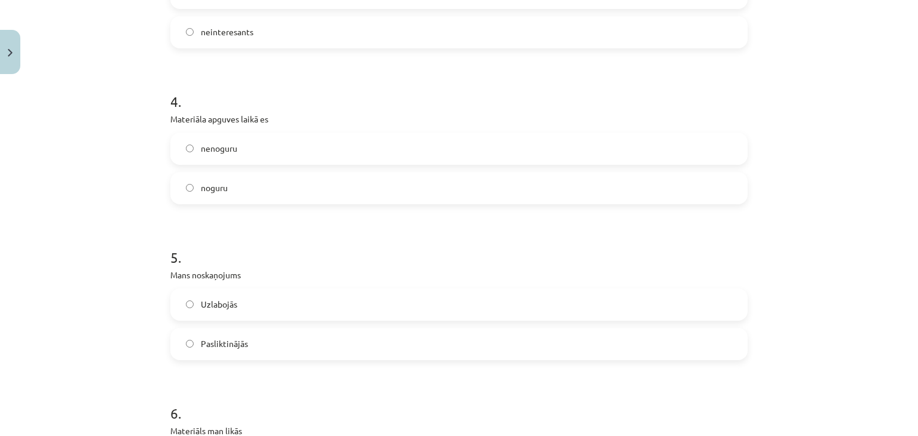
click at [278, 194] on label "noguru" at bounding box center [458, 188] width 575 height 30
click at [285, 153] on label "nenoguru" at bounding box center [458, 149] width 575 height 30
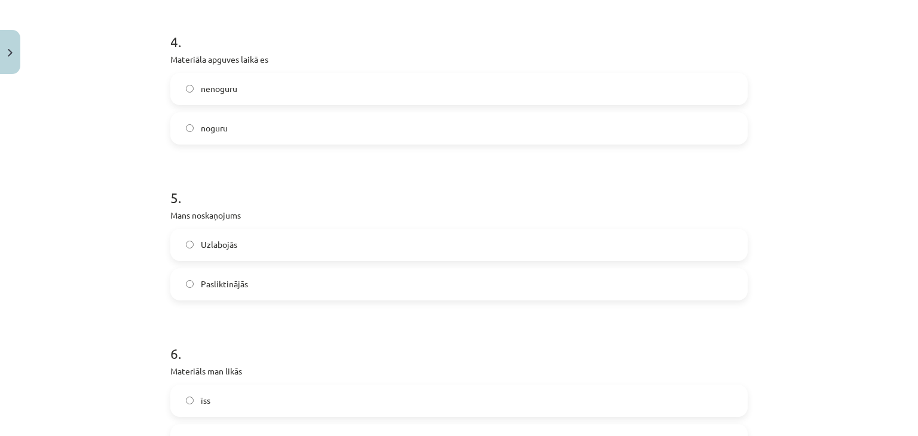
scroll to position [1016, 0]
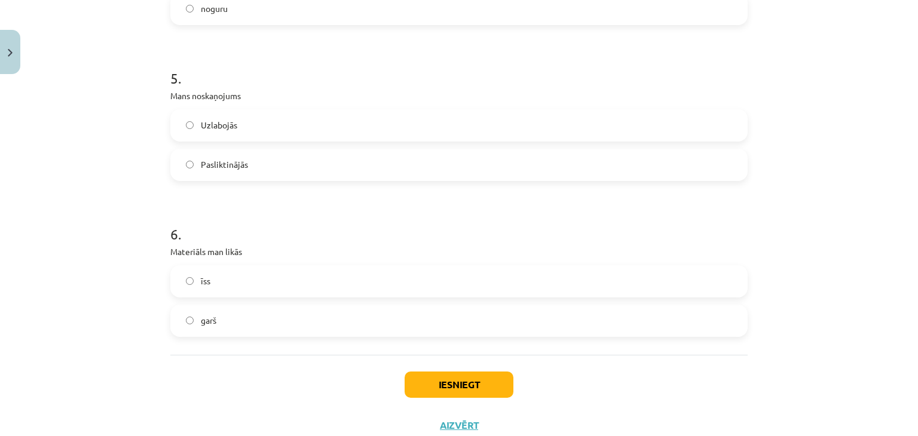
click at [278, 125] on label "Uzlabojās" at bounding box center [458, 126] width 575 height 30
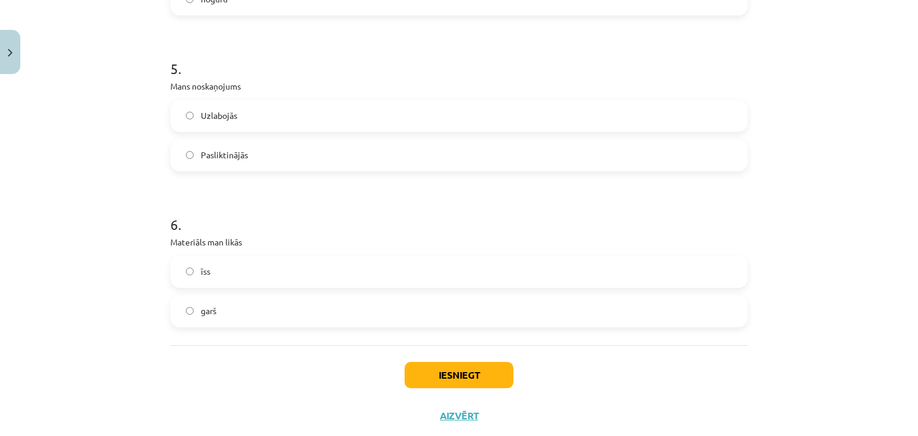
scroll to position [1055, 0]
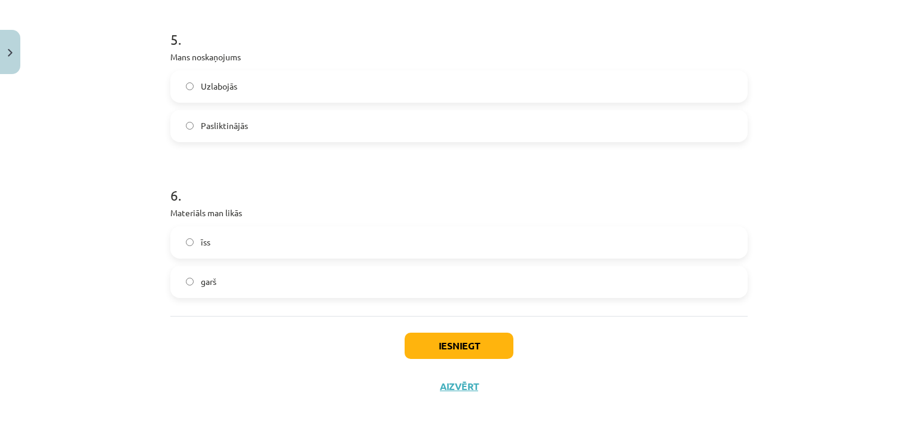
click at [233, 252] on label "īss" at bounding box center [458, 243] width 575 height 30
click at [420, 349] on button "Iesniegt" at bounding box center [459, 346] width 109 height 26
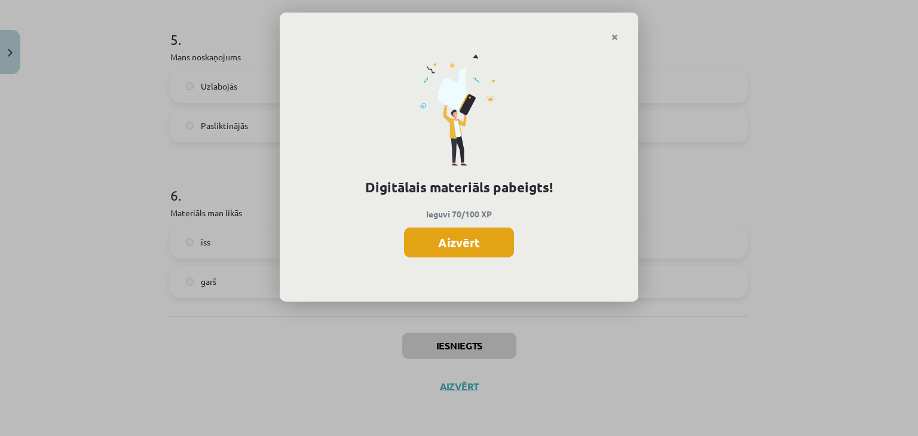
click at [434, 242] on button "Aizvērt" at bounding box center [459, 243] width 110 height 30
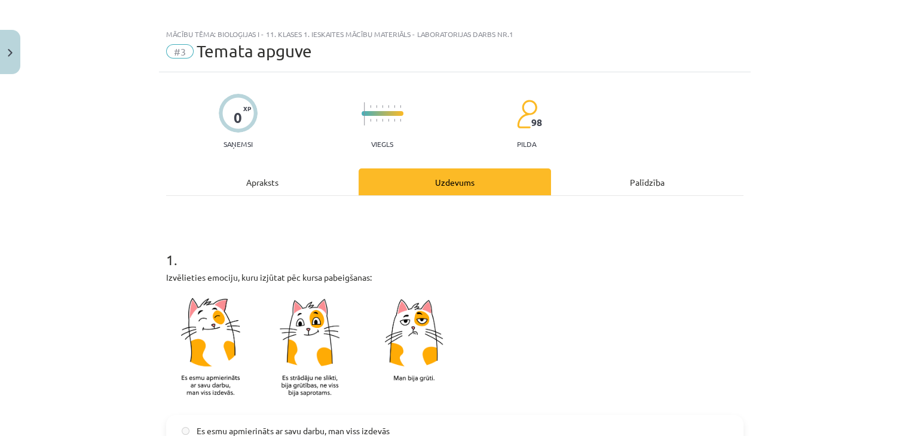
scroll to position [0, 0]
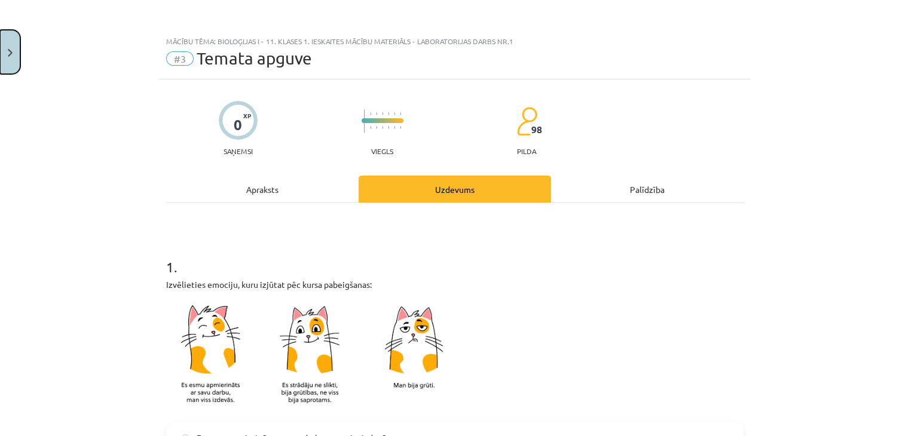
click at [4, 53] on button "Close" at bounding box center [10, 52] width 20 height 44
click at [130, 79] on div "Mācību tēma: Bioloģijas i - 11. klases 1. ieskaites mācību materiāls - laborato…" at bounding box center [454, 218] width 909 height 436
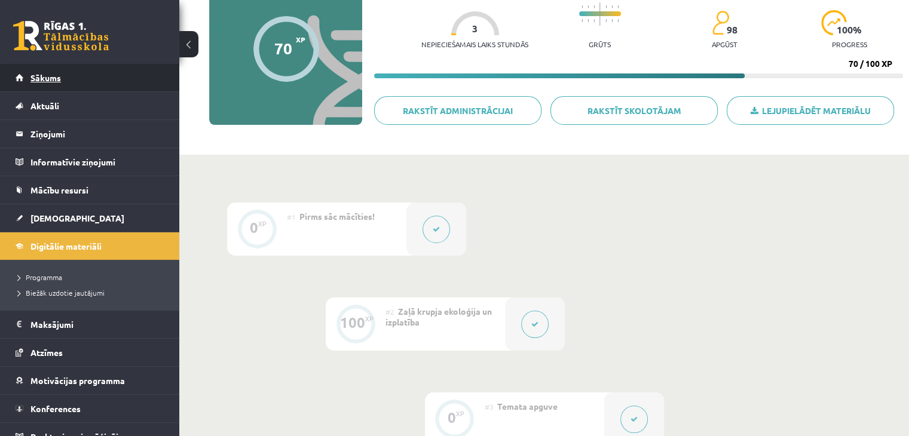
click at [127, 82] on link "Sākums" at bounding box center [90, 77] width 149 height 27
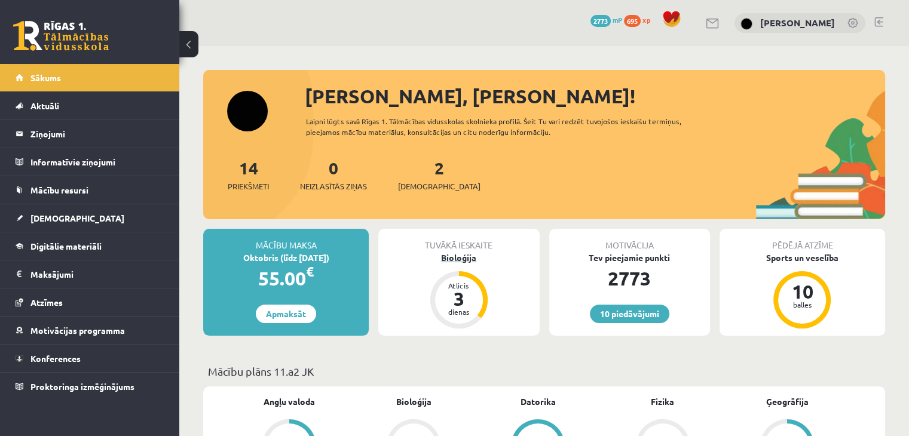
click at [461, 258] on div "Bioloģija" at bounding box center [458, 258] width 161 height 13
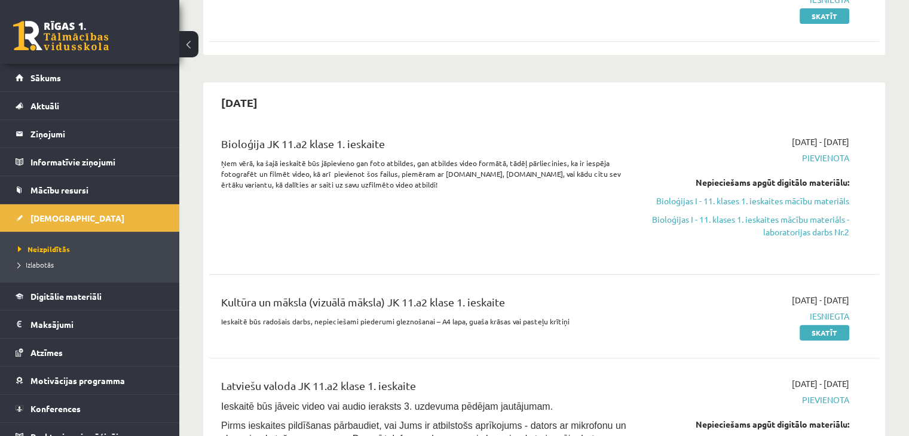
scroll to position [299, 0]
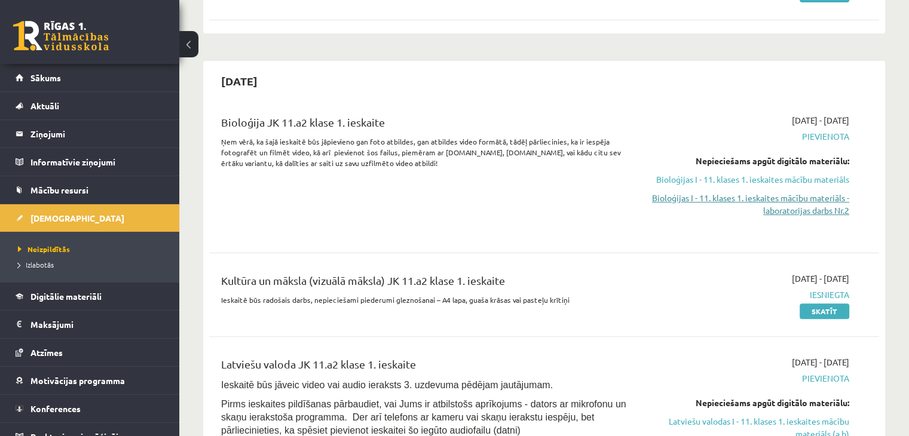
click at [736, 203] on link "Bioloģijas I - 11. klases 1. ieskaites mācību materiāls - laboratorijas darbs N…" at bounding box center [750, 204] width 197 height 25
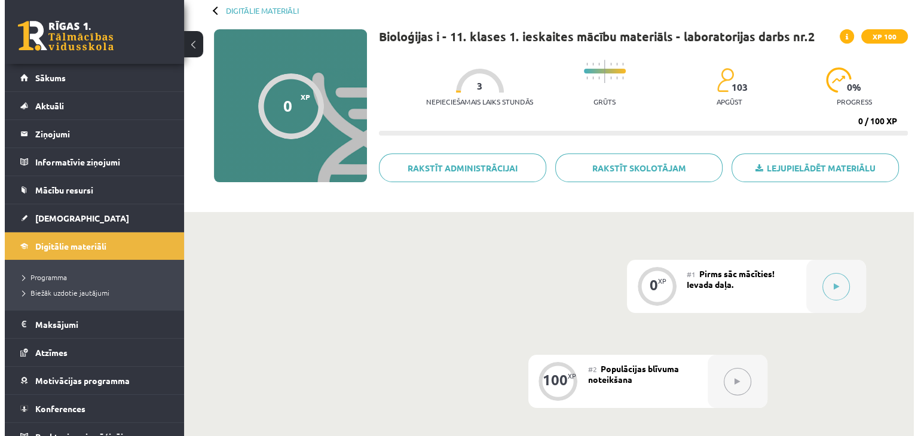
scroll to position [60, 0]
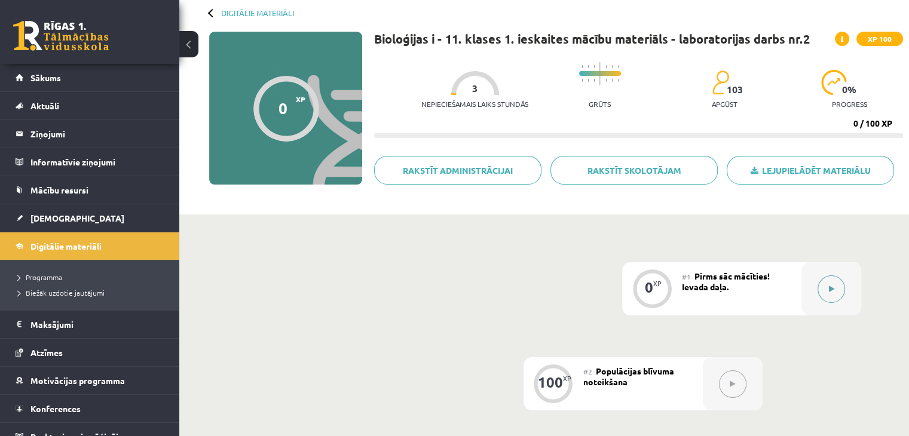
click at [829, 288] on icon at bounding box center [831, 289] width 5 height 7
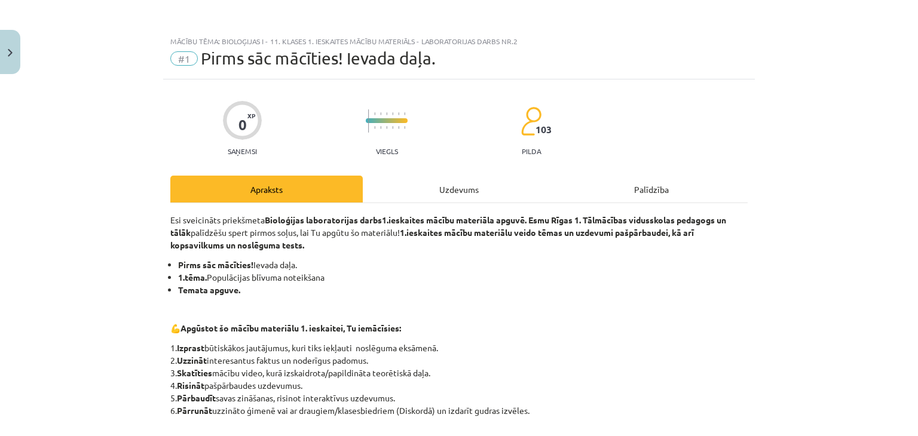
click at [448, 189] on div "Uzdevums" at bounding box center [459, 189] width 192 height 27
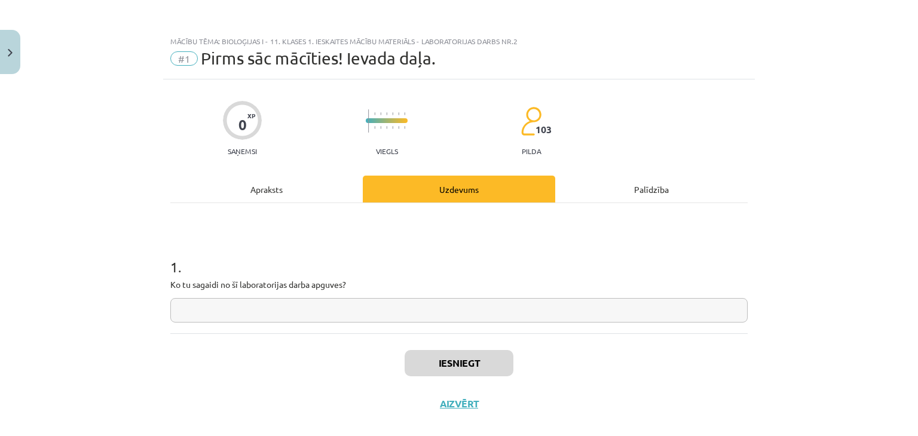
scroll to position [17, 0]
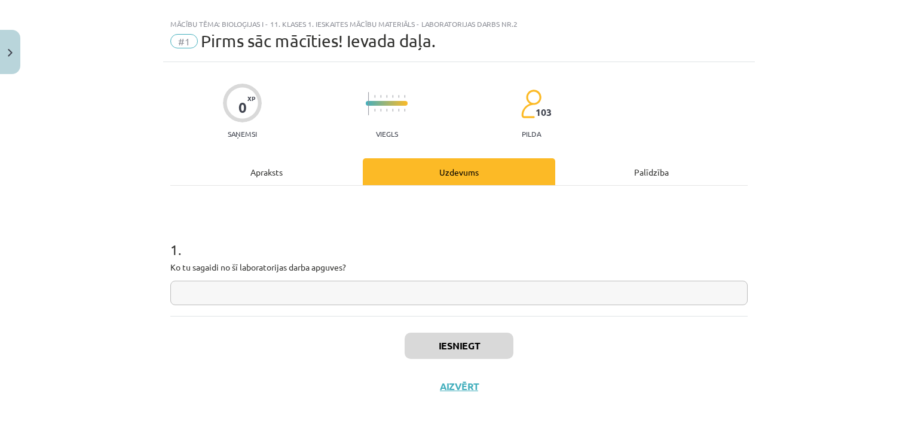
click at [317, 178] on div "Apraksts" at bounding box center [266, 171] width 192 height 27
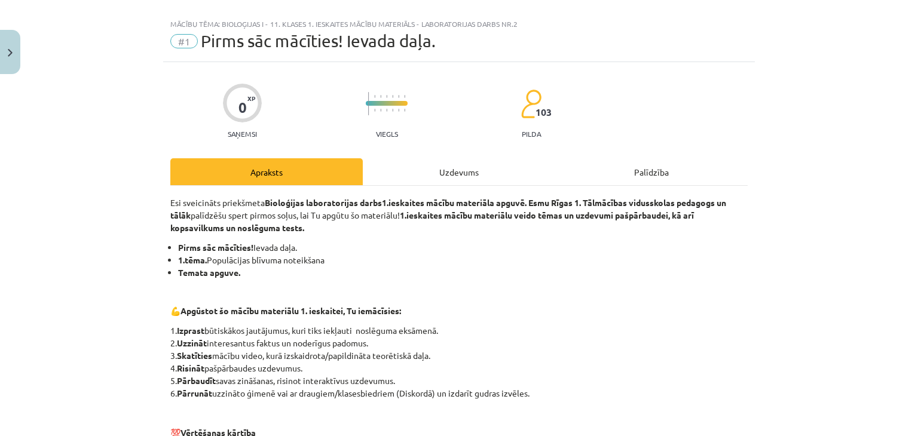
click at [416, 171] on div "Uzdevums" at bounding box center [459, 171] width 192 height 27
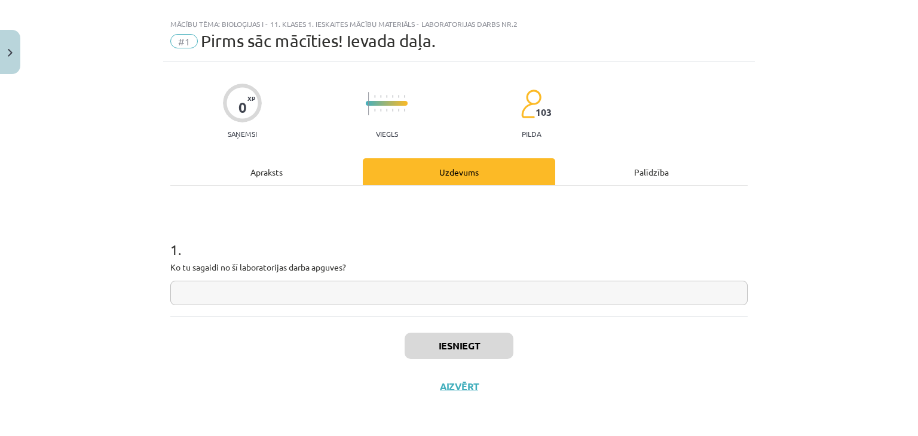
click at [274, 289] on input "text" at bounding box center [458, 293] width 577 height 24
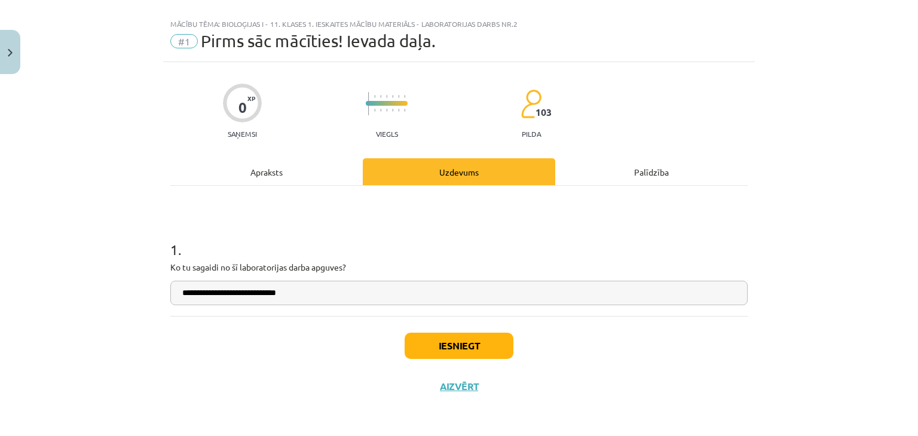
type input "**********"
click at [428, 338] on button "Iesniegt" at bounding box center [459, 346] width 109 height 26
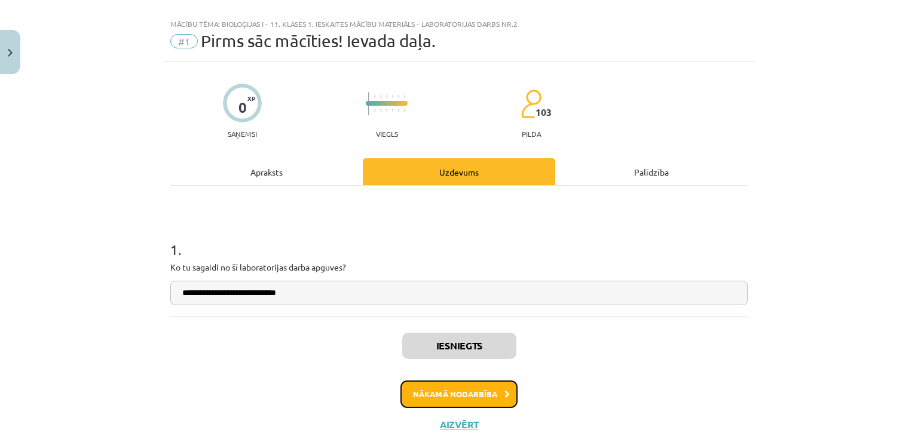
click at [459, 389] on button "Nākamā nodarbība" at bounding box center [458, 394] width 117 height 27
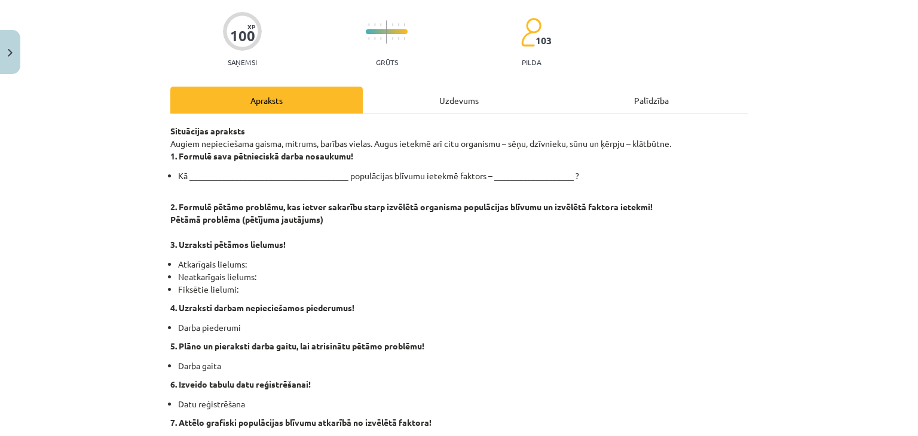
scroll to position [90, 0]
click at [440, 110] on div "Uzdevums" at bounding box center [459, 99] width 192 height 27
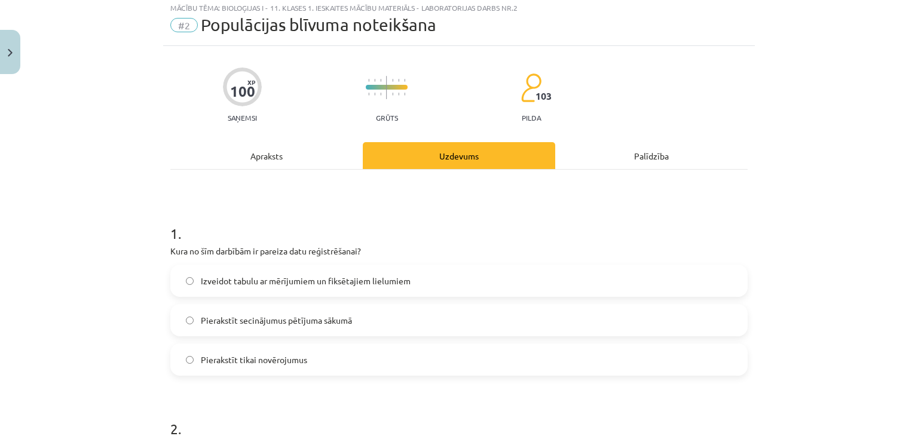
scroll to position [30, 0]
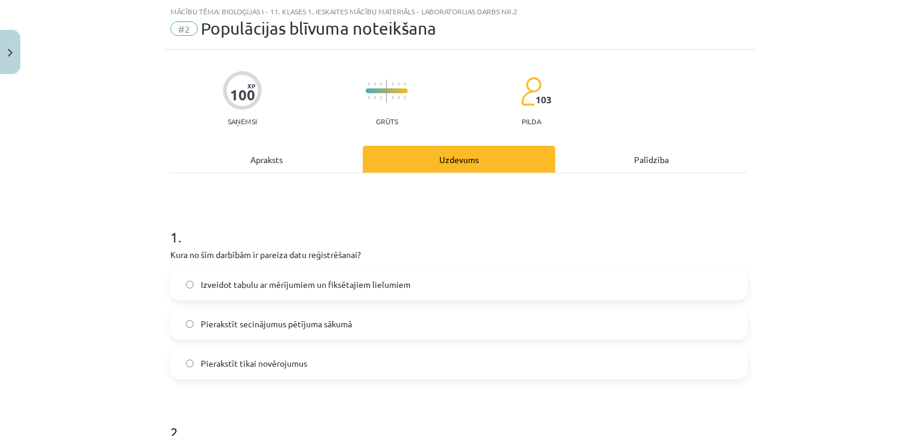
click at [304, 166] on div "Apraksts" at bounding box center [266, 159] width 192 height 27
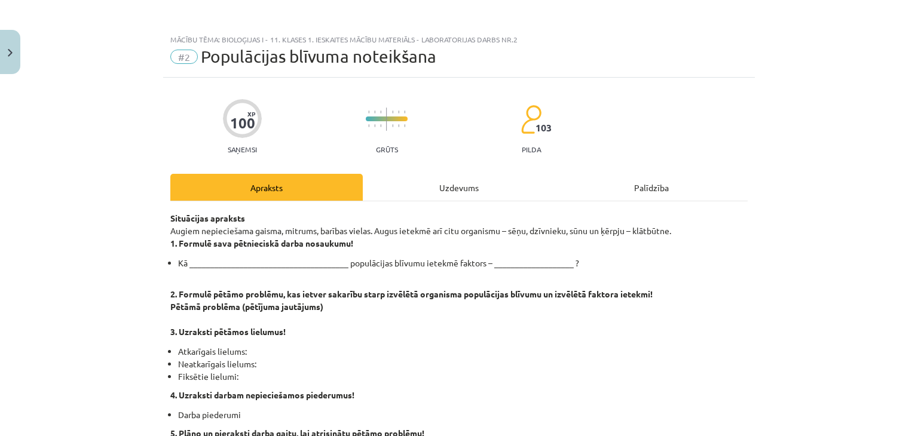
scroll to position [0, 0]
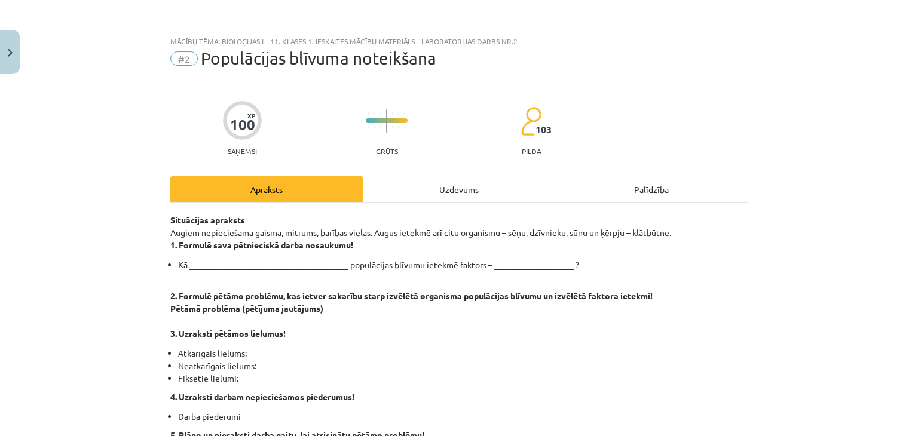
click at [398, 186] on div "Uzdevums" at bounding box center [459, 189] width 192 height 27
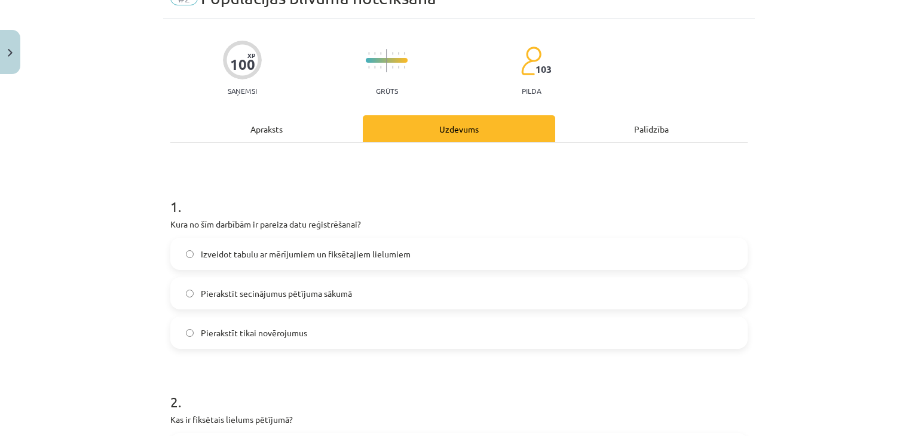
scroll to position [90, 0]
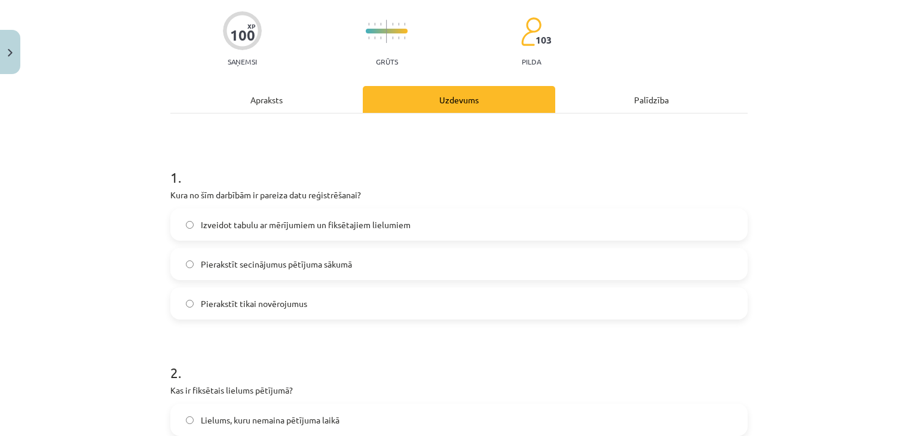
click at [308, 222] on span "Izveidot tabulu ar mērījumiem un fiksētajiem lielumiem" at bounding box center [306, 225] width 210 height 13
click at [302, 108] on div "Apraksts" at bounding box center [266, 99] width 192 height 27
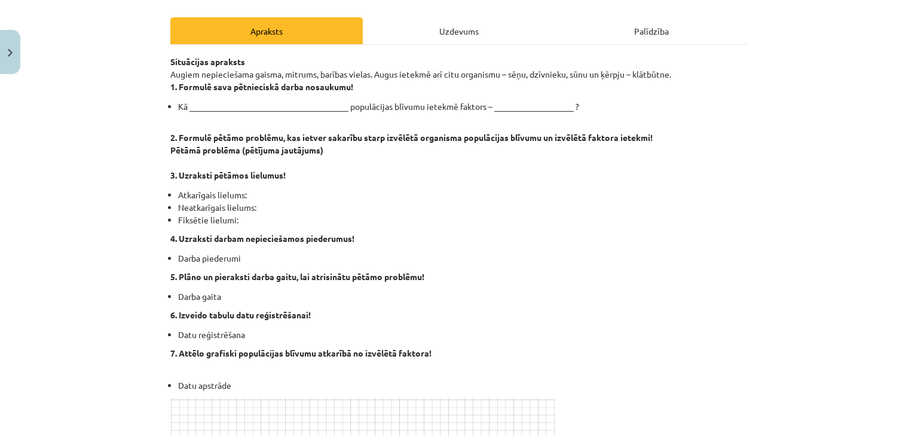
scroll to position [179, 0]
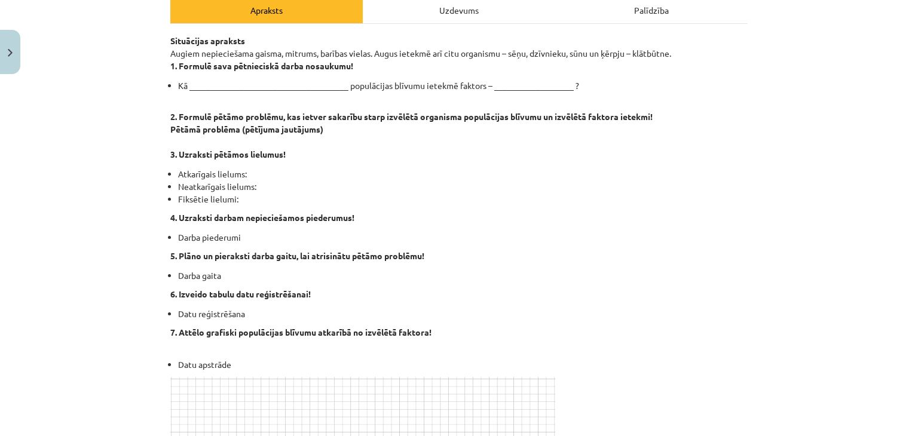
click at [442, 11] on div "Uzdevums" at bounding box center [459, 9] width 192 height 27
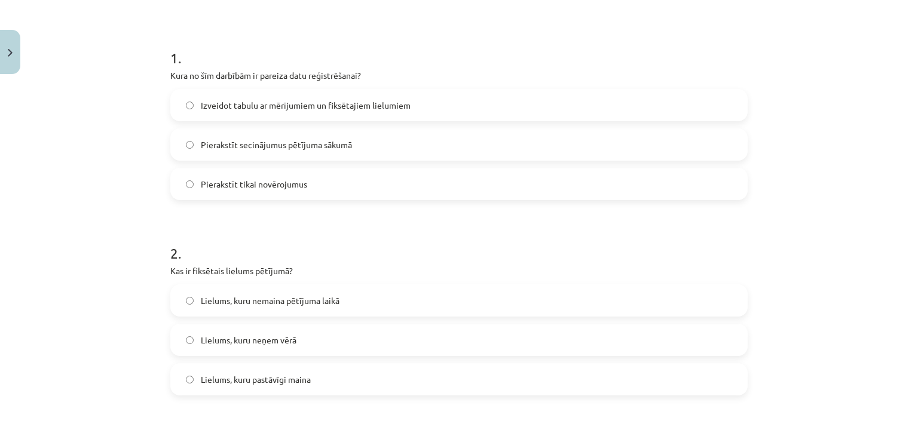
scroll to position [30, 0]
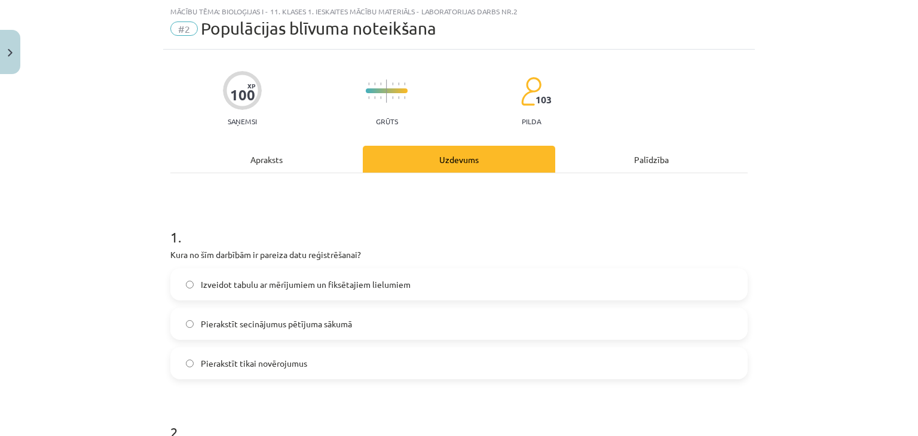
click at [265, 163] on div "Apraksts" at bounding box center [266, 159] width 192 height 27
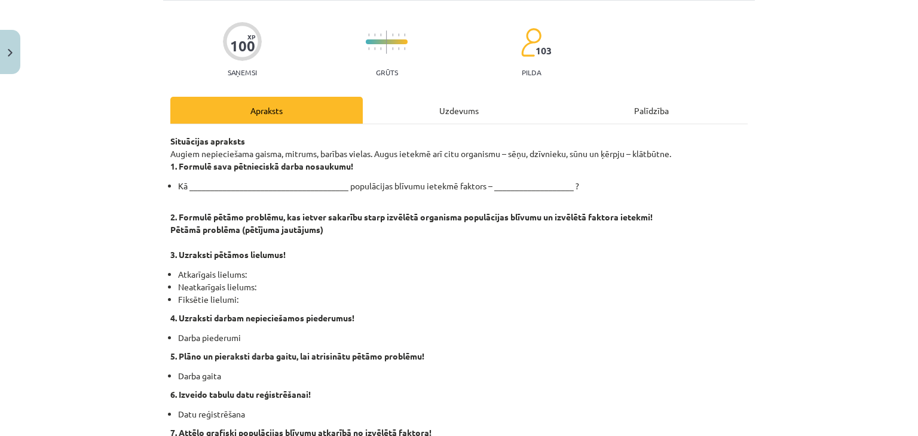
scroll to position [149, 0]
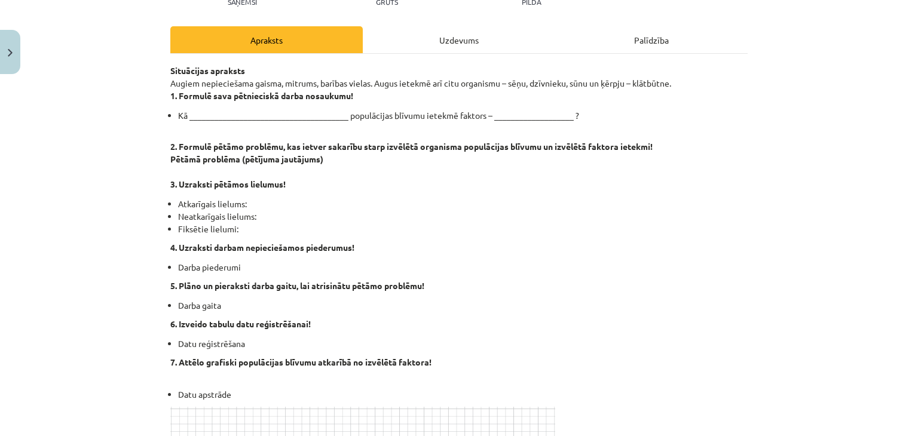
click at [431, 43] on div "Uzdevums" at bounding box center [459, 39] width 192 height 27
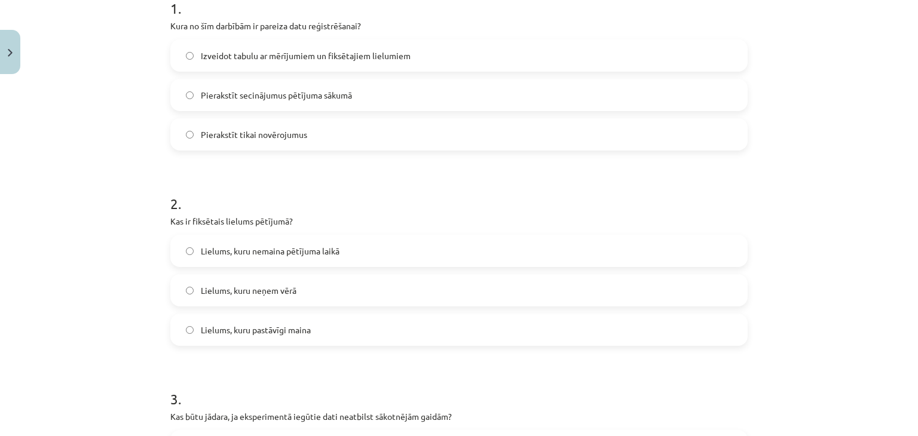
scroll to position [269, 0]
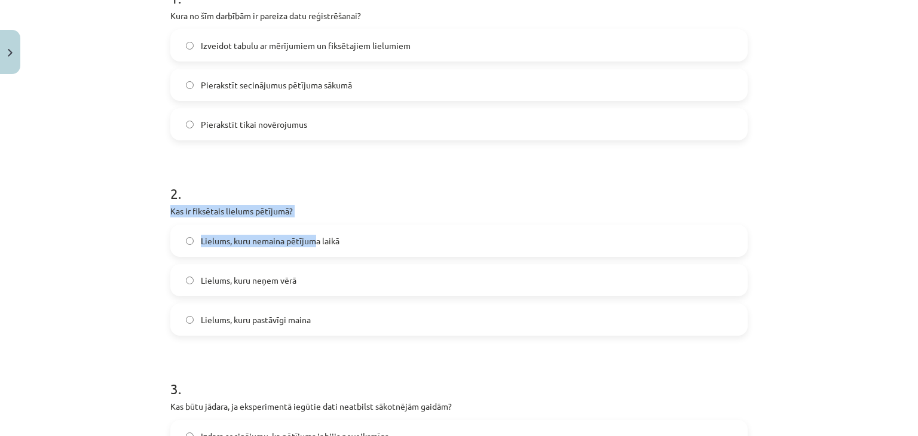
drag, startPoint x: 141, startPoint y: 209, endPoint x: 311, endPoint y: 223, distance: 170.3
click at [311, 223] on div "Mācību tēma: Bioloģijas i - 11. klases 1. ieskaites mācību materiāls - laborato…" at bounding box center [459, 218] width 918 height 436
click at [255, 187] on h1 "2 ." at bounding box center [458, 182] width 577 height 37
drag, startPoint x: 161, startPoint y: 210, endPoint x: 365, endPoint y: 299, distance: 222.9
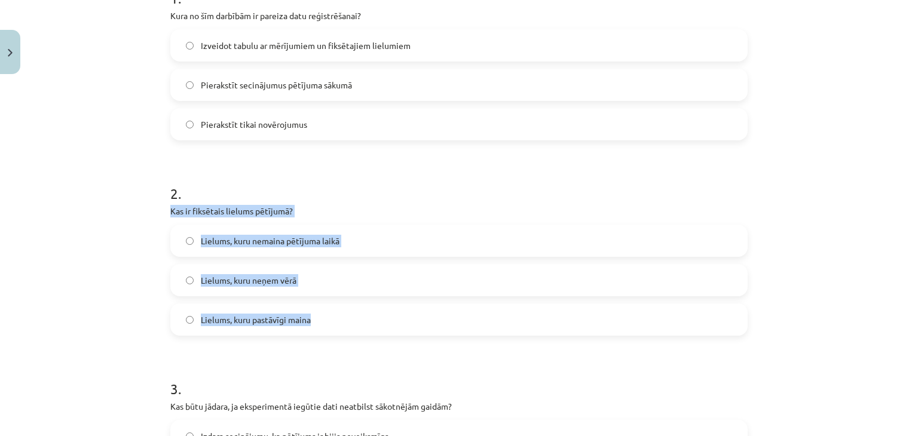
copy div "Kas ir fiksētais lielums pētījumā? Lielums, kuru nemaina pētījuma laikā Lielums…"
click at [241, 235] on span "Lielums, kuru nemaina pētījuma laikā" at bounding box center [270, 241] width 139 height 13
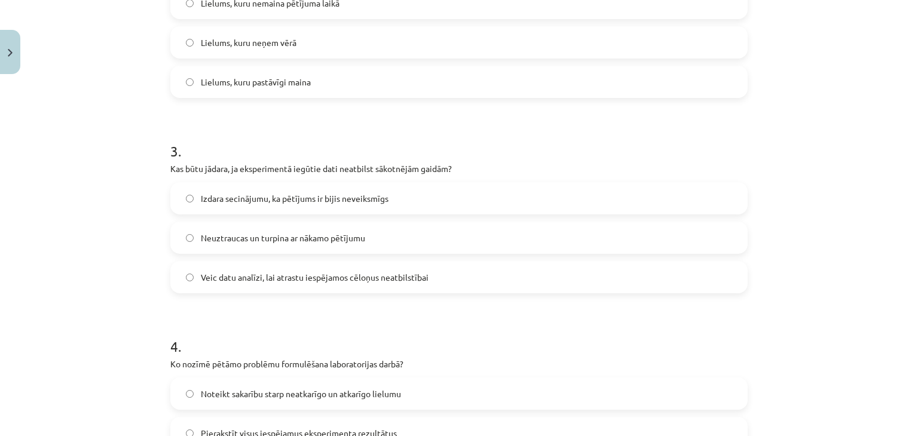
scroll to position [508, 0]
click at [369, 280] on span "Veic datu analīzi, lai atrastu iespējamos cēloņus neatbilstībai" at bounding box center [315, 276] width 228 height 13
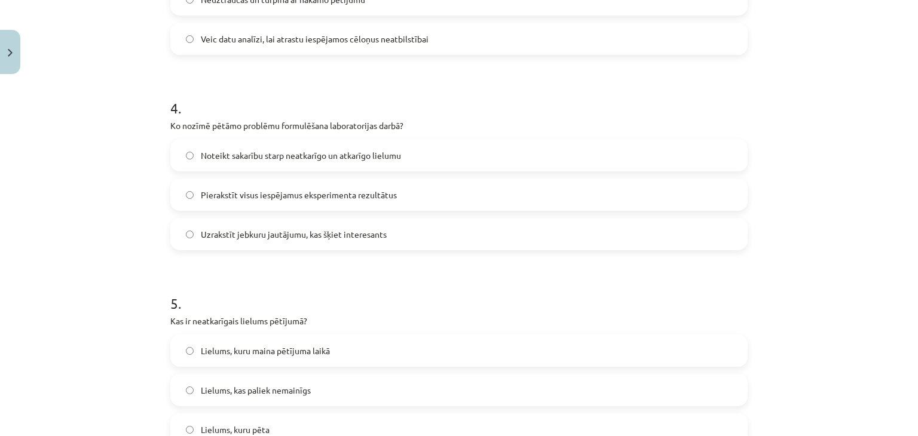
scroll to position [747, 0]
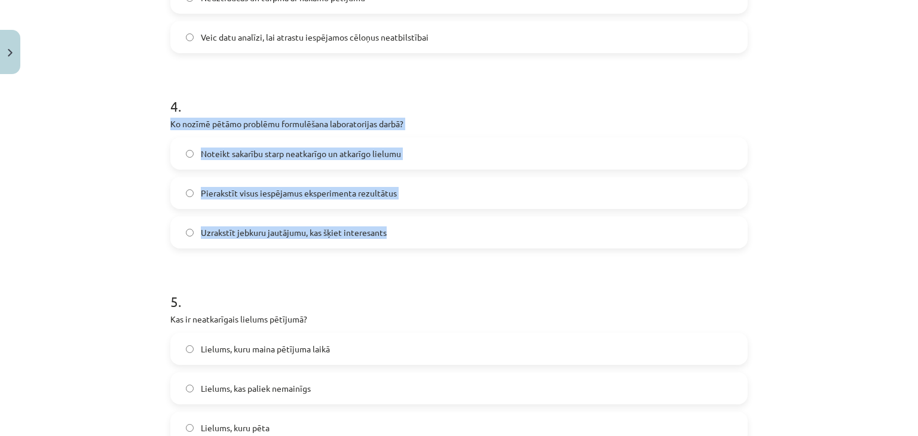
drag, startPoint x: 161, startPoint y: 123, endPoint x: 501, endPoint y: 227, distance: 355.5
click at [501, 227] on div "100 XP Saņemsi Grūts 103 pilda Apraksts Uzdevums Palīdzība 1 . Kura no šīm darb…" at bounding box center [459, 431] width 592 height 2197
copy div "Ko nozīmē pētāmo problēmu formulēšana laboratorijas darbā? Noteikt sakarību sta…"
click at [320, 163] on label "Noteikt sakarību starp neatkarīgo un atkarīgo lielumu" at bounding box center [458, 154] width 575 height 30
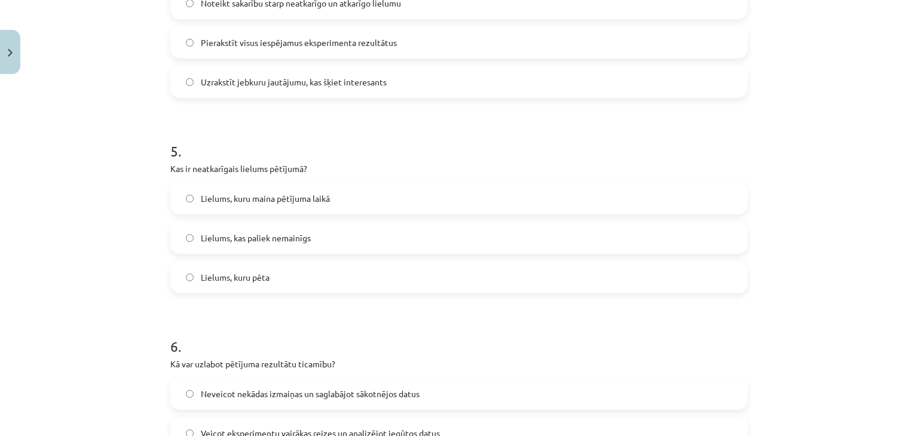
scroll to position [926, 0]
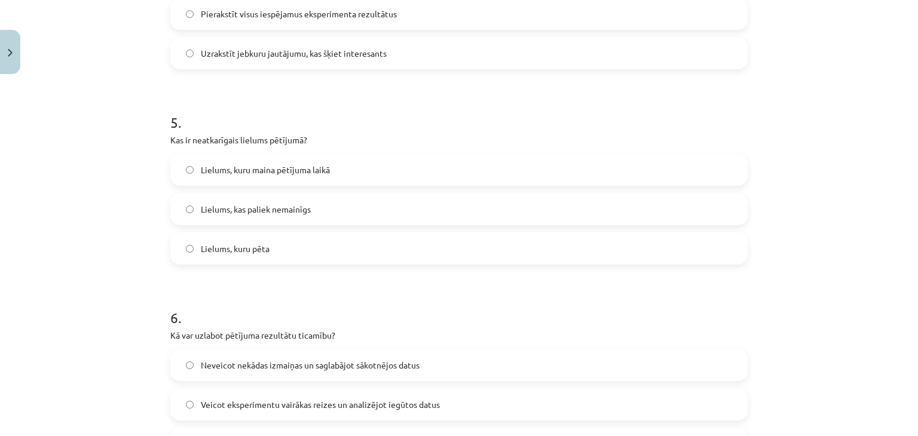
drag, startPoint x: 327, startPoint y: 173, endPoint x: 330, endPoint y: 181, distance: 8.1
click at [330, 181] on label "Lielums, kuru maina pētījuma laikā" at bounding box center [458, 170] width 575 height 30
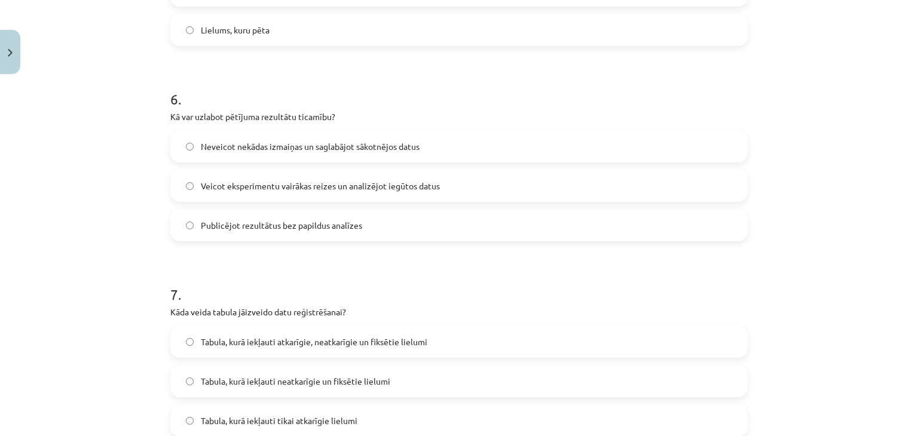
scroll to position [1165, 0]
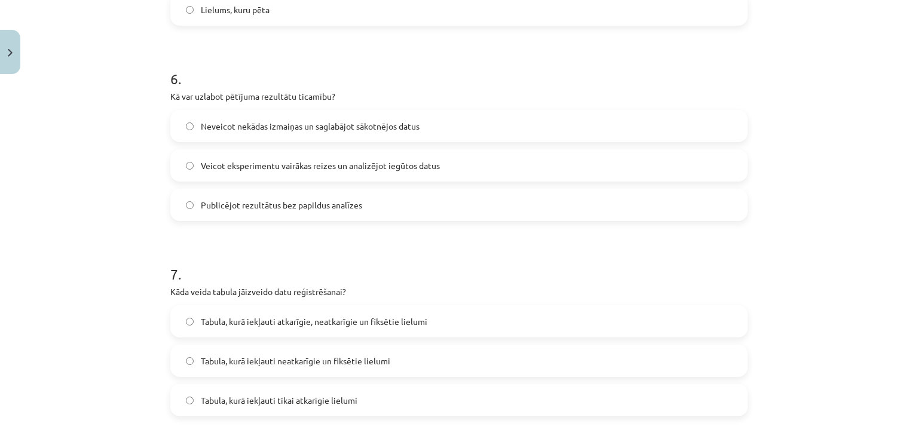
click at [310, 170] on span "Veicot eksperimentu vairākas reizes un analizējot iegūtos datus" at bounding box center [320, 166] width 239 height 13
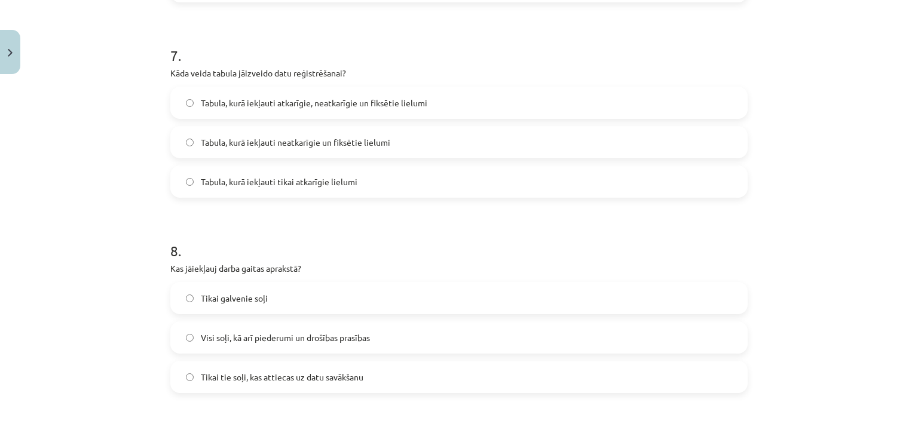
scroll to position [1404, 0]
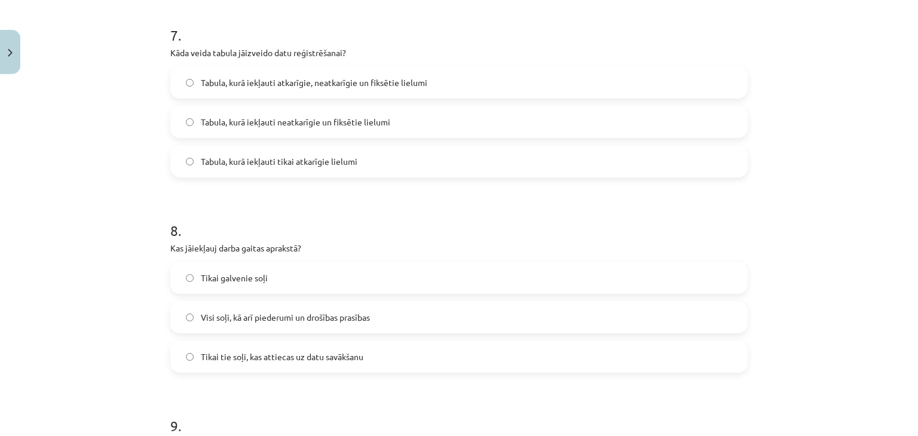
click at [461, 82] on label "Tabula, kurā iekļauti atkarīgie, neatkarīgie un fiksētie lielumi" at bounding box center [458, 83] width 575 height 30
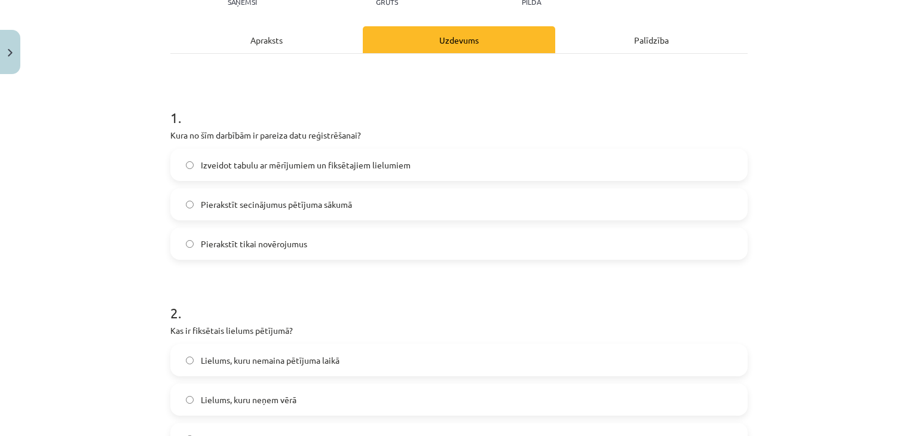
scroll to position [0, 0]
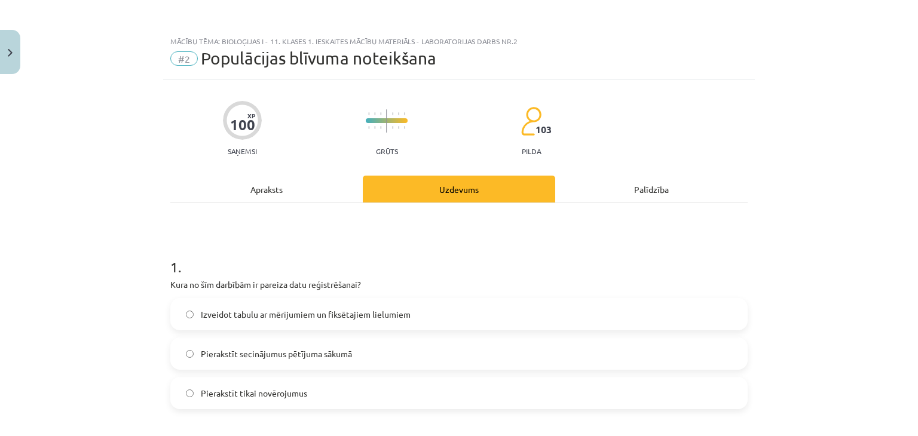
click at [270, 185] on div "Apraksts" at bounding box center [266, 189] width 192 height 27
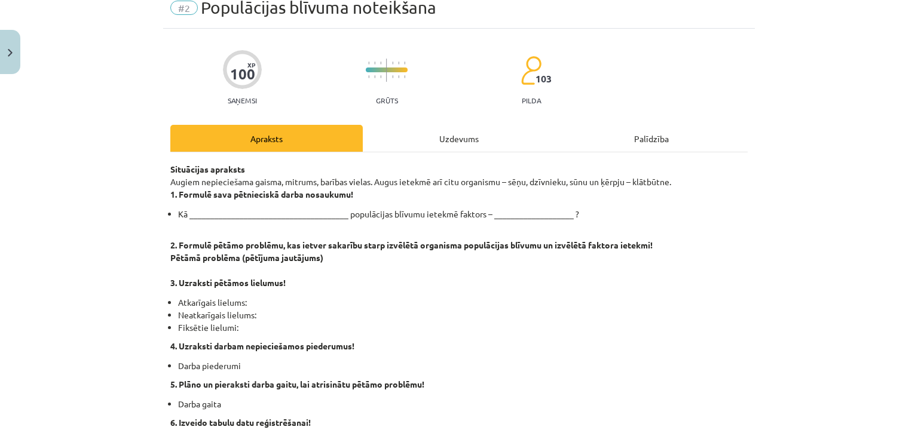
scroll to position [120, 0]
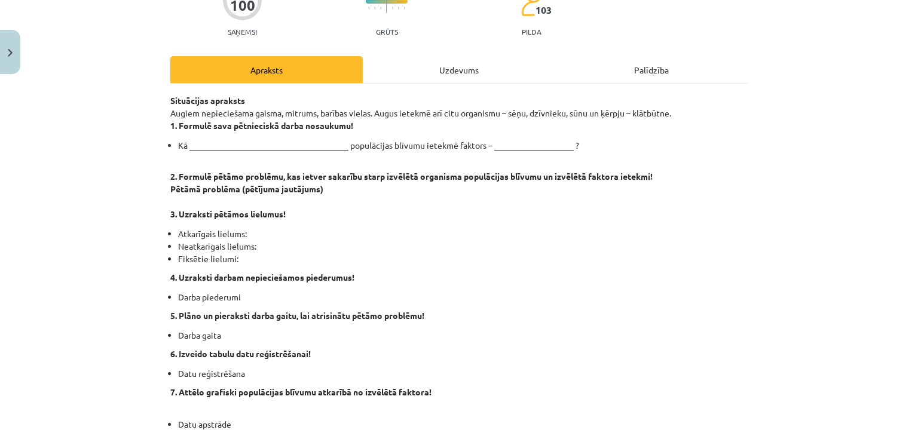
click at [422, 73] on div "Uzdevums" at bounding box center [459, 69] width 192 height 27
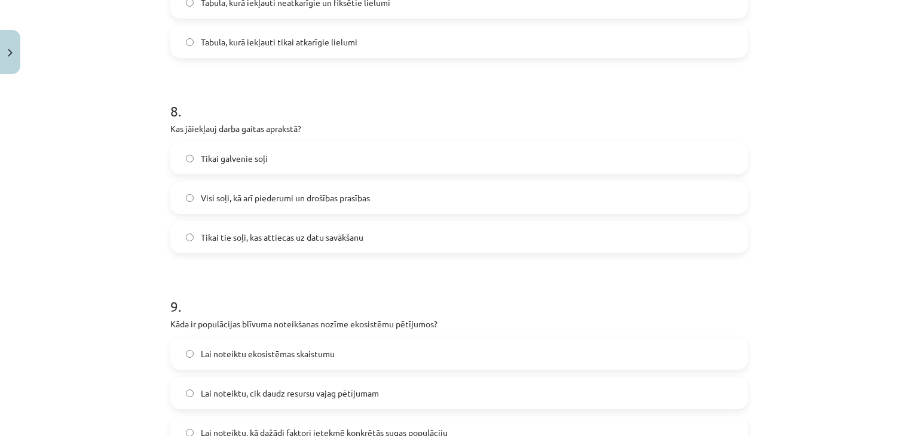
scroll to position [1583, 0]
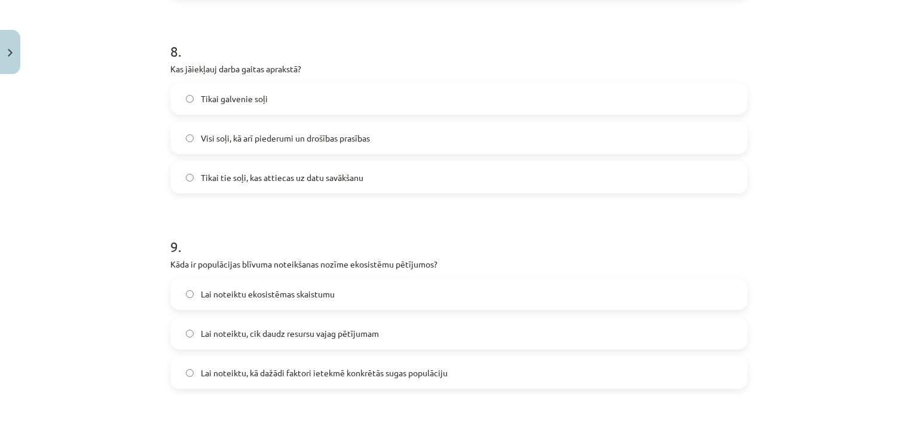
click at [268, 148] on label "Visi soļi, kā arī piederumi un drošības prasības" at bounding box center [458, 138] width 575 height 30
click at [275, 186] on label "Tikai tie soļi, kas attiecas uz datu savākšanu" at bounding box center [458, 178] width 575 height 30
click at [278, 95] on label "Tikai galvenie soļi" at bounding box center [458, 99] width 575 height 30
click at [284, 151] on label "Visi soļi, kā arī piederumi un drošības prasības" at bounding box center [458, 138] width 575 height 30
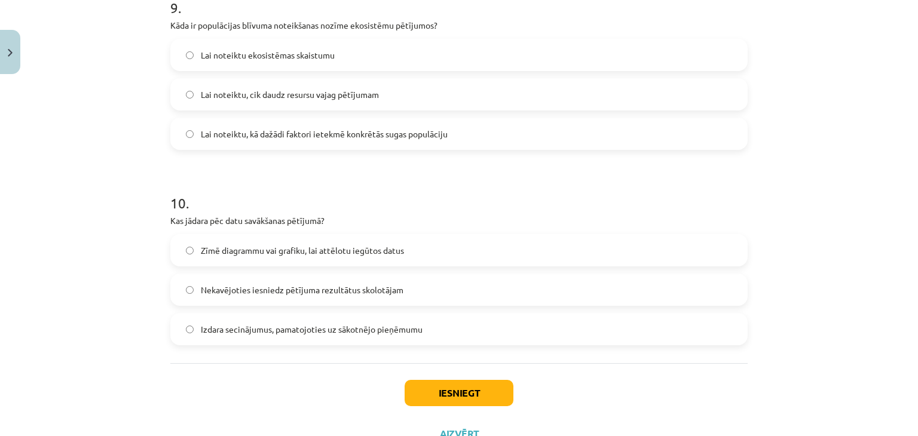
scroll to position [1763, 0]
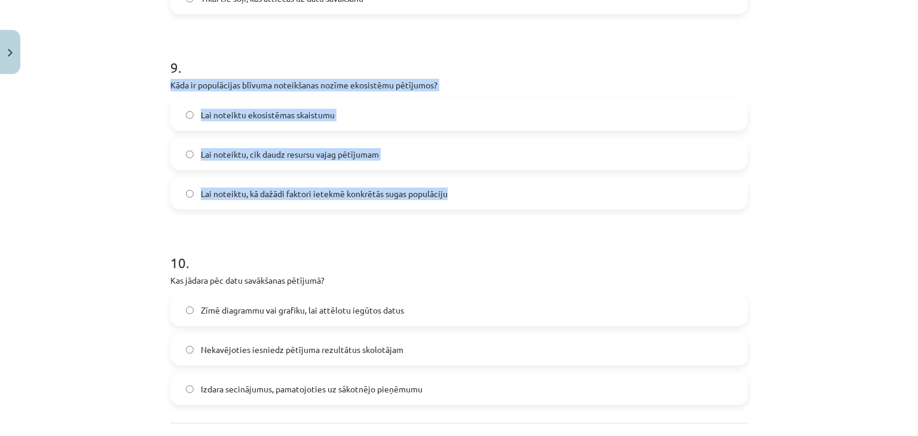
drag, startPoint x: 155, startPoint y: 80, endPoint x: 389, endPoint y: 156, distance: 245.6
click at [461, 185] on div "Mācību tēma: Bioloģijas i - 11. klases 1. ieskaites mācību materiāls - laborato…" at bounding box center [459, 218] width 918 height 436
copy div "Kāda ir populācijas blīvuma noteikšanas nozīme ekosistēmu pētījumos? Lai noteik…"
click at [268, 154] on span "Lai noteiktu, cik daudz resursu vajag pētījumam" at bounding box center [290, 154] width 178 height 13
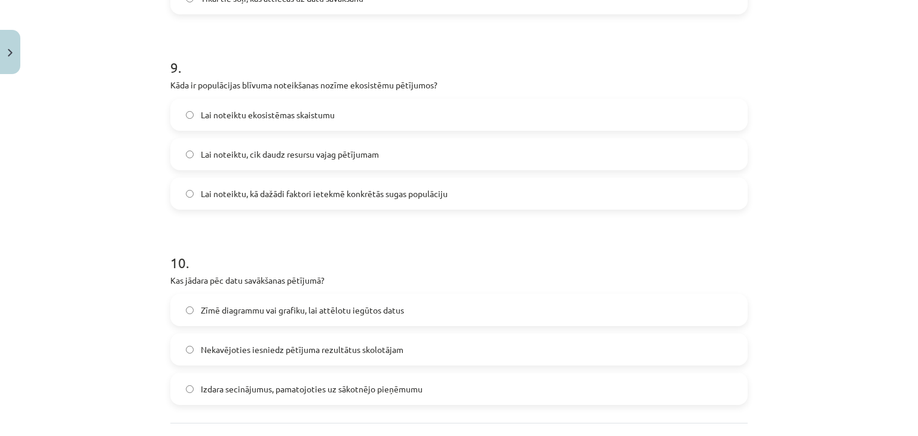
click at [306, 206] on label "Lai noteiktu, kā dažādi faktori ietekmē konkrētās sugas populāciju" at bounding box center [458, 194] width 575 height 30
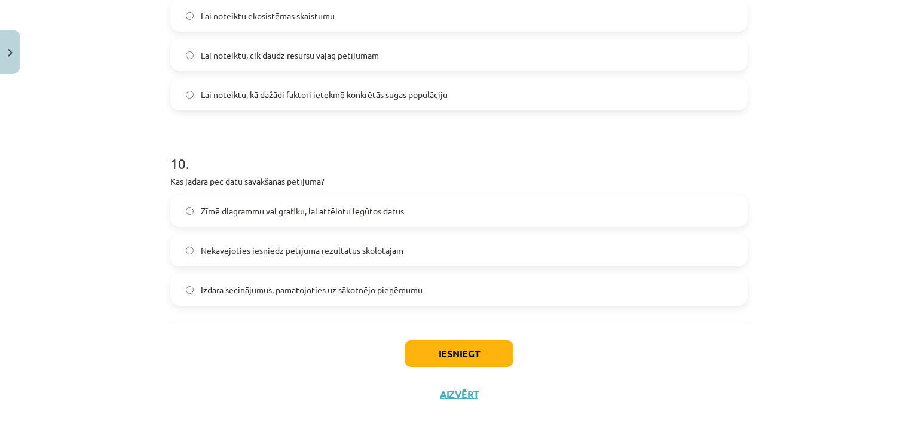
scroll to position [1870, 0]
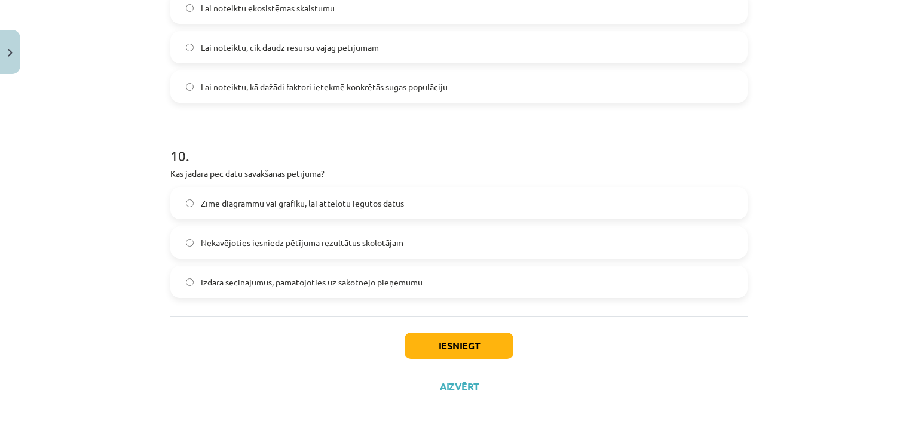
click at [292, 289] on label "Izdara secinājumus, pamatojoties uz sākotnējo pieņēmumu" at bounding box center [458, 282] width 575 height 30
click at [439, 330] on div "Iesniegt Aizvērt" at bounding box center [458, 358] width 577 height 84
click at [444, 345] on button "Iesniegt" at bounding box center [459, 346] width 109 height 26
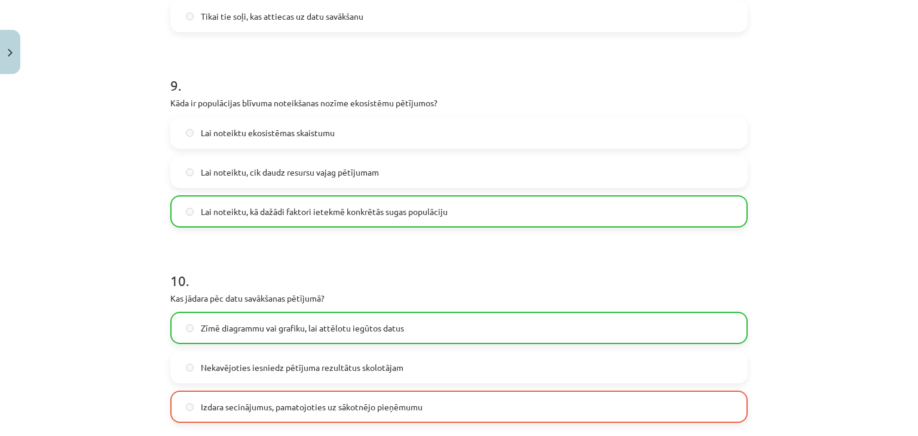
scroll to position [1907, 0]
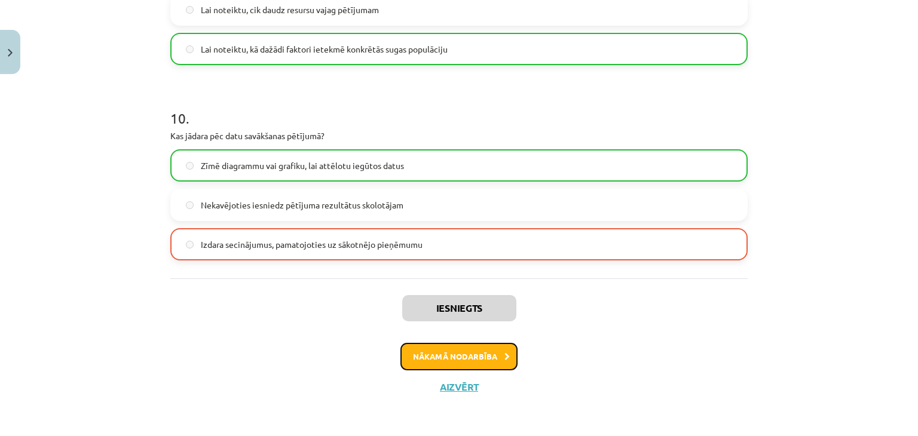
click at [458, 359] on button "Nākamā nodarbība" at bounding box center [458, 356] width 117 height 27
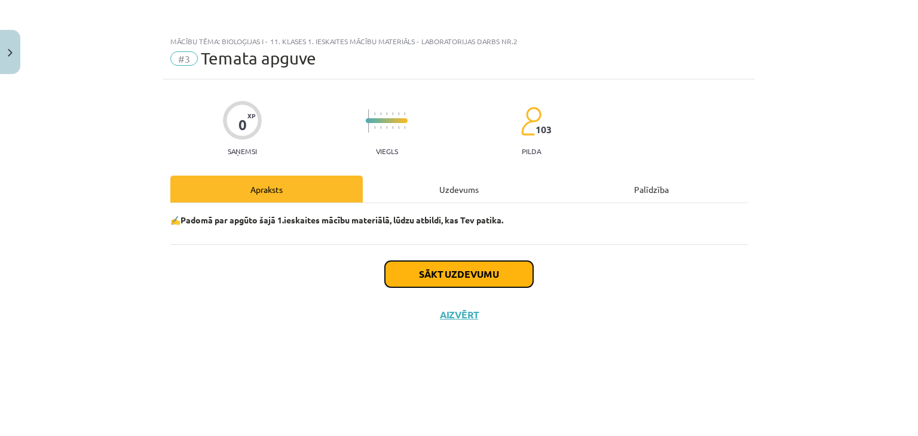
click at [443, 274] on button "Sākt uzdevumu" at bounding box center [459, 274] width 148 height 26
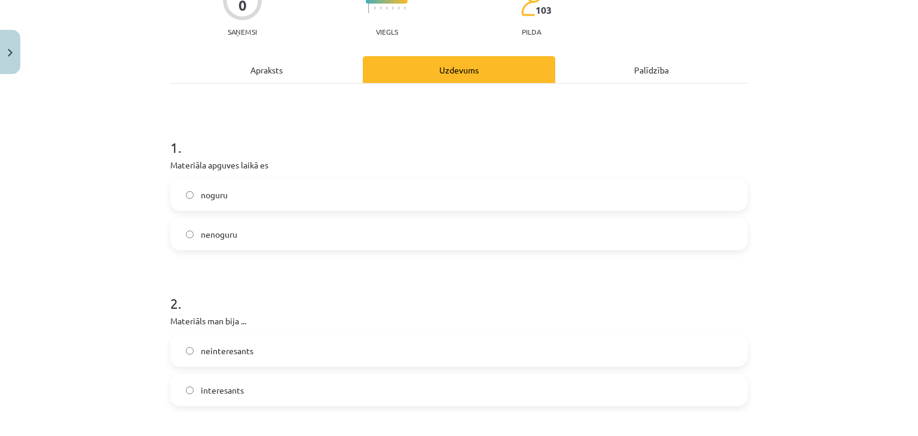
click at [284, 226] on label "nenoguru" at bounding box center [458, 234] width 575 height 30
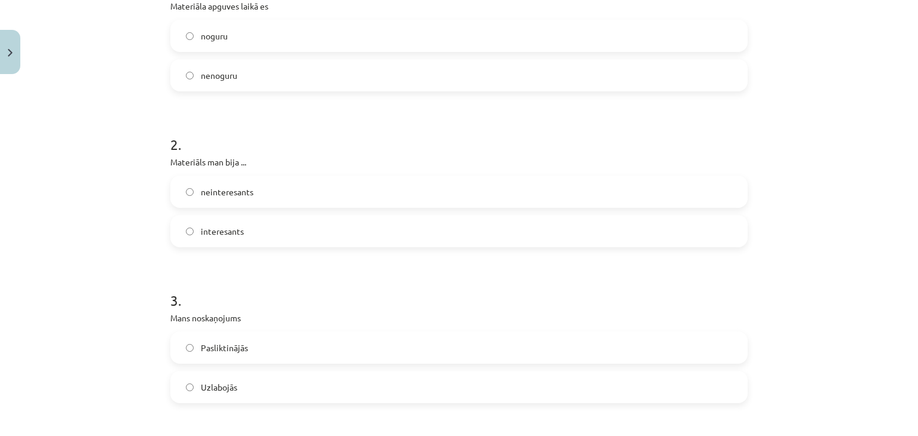
scroll to position [299, 0]
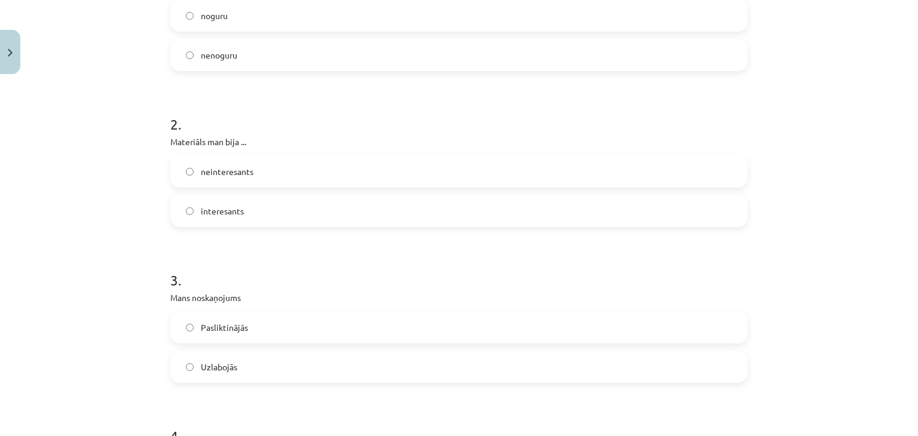
click at [284, 212] on label "interesants" at bounding box center [458, 211] width 575 height 30
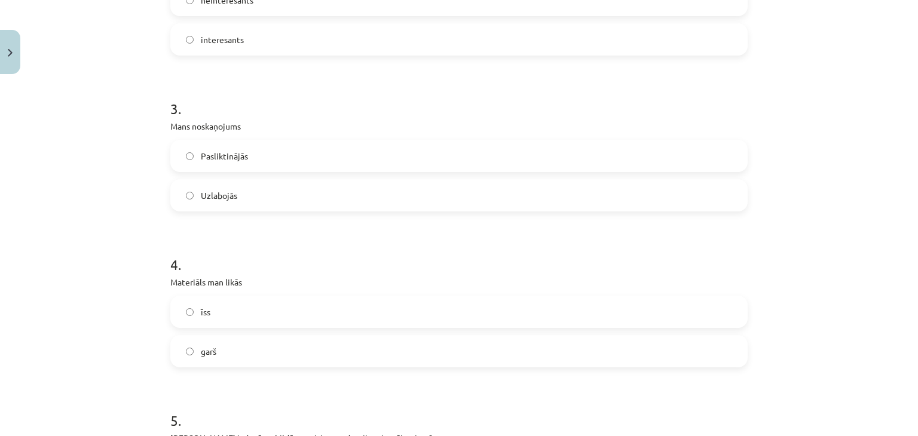
scroll to position [478, 0]
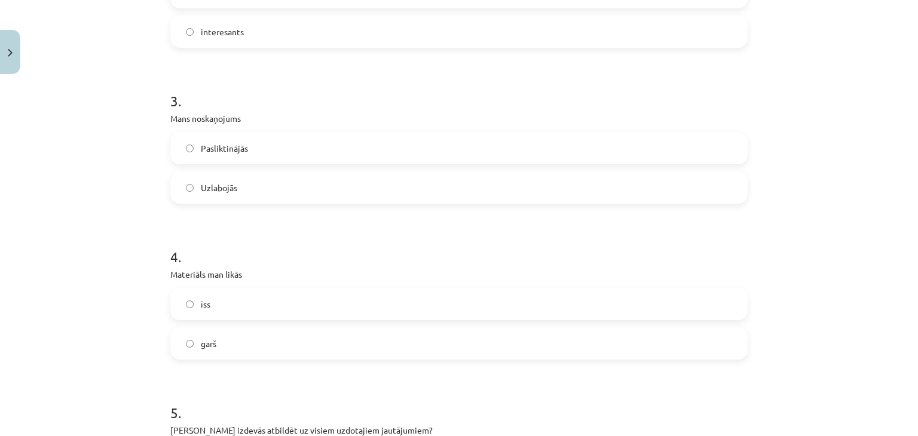
click at [287, 188] on label "Uzlabojās" at bounding box center [458, 188] width 575 height 30
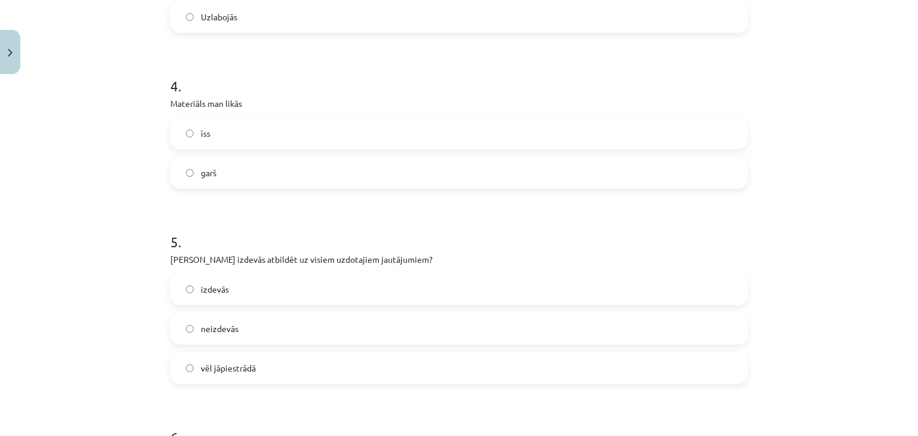
scroll to position [657, 0]
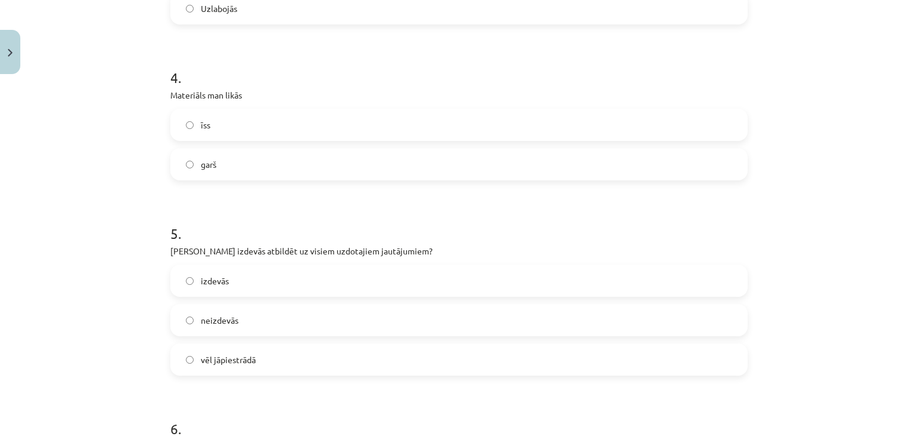
click at [287, 113] on label "īss" at bounding box center [458, 125] width 575 height 30
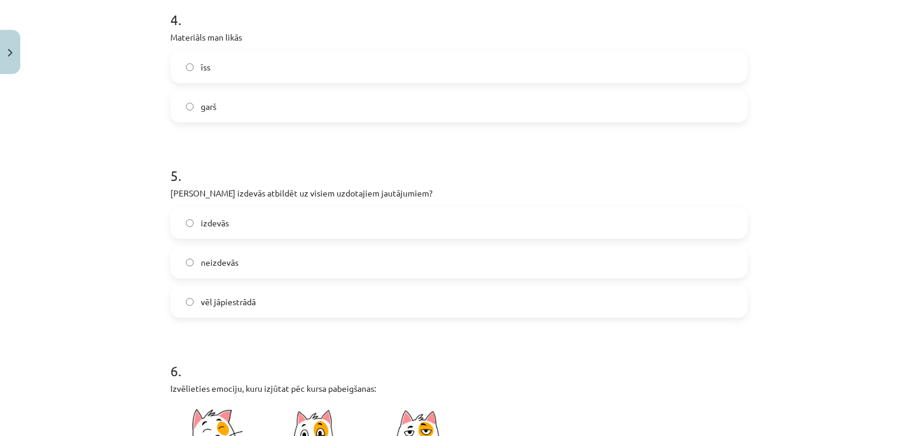
scroll to position [777, 0]
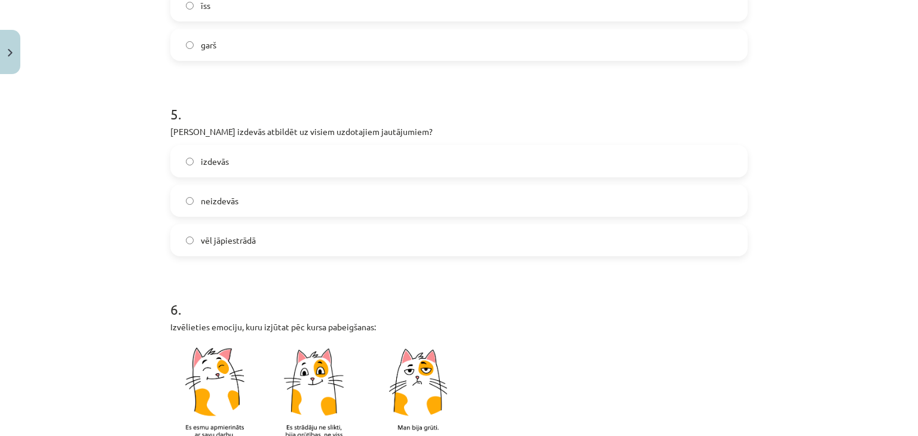
click at [261, 249] on label "vēl jāpiestrādā" at bounding box center [458, 240] width 575 height 30
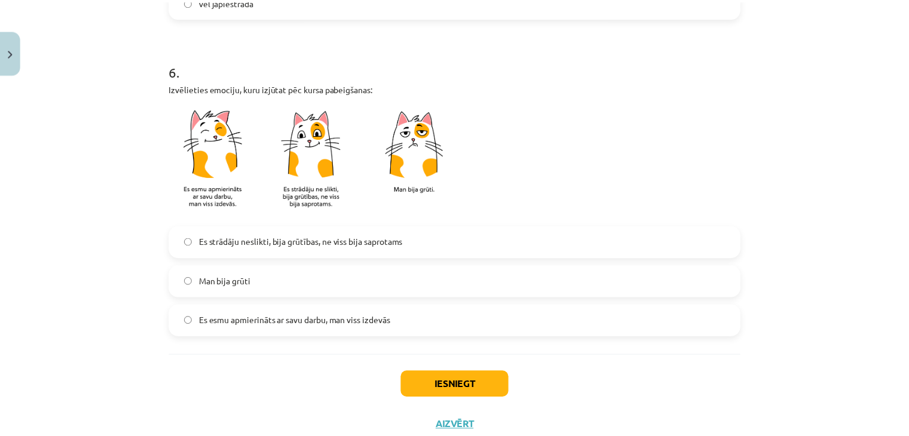
scroll to position [1055, 0]
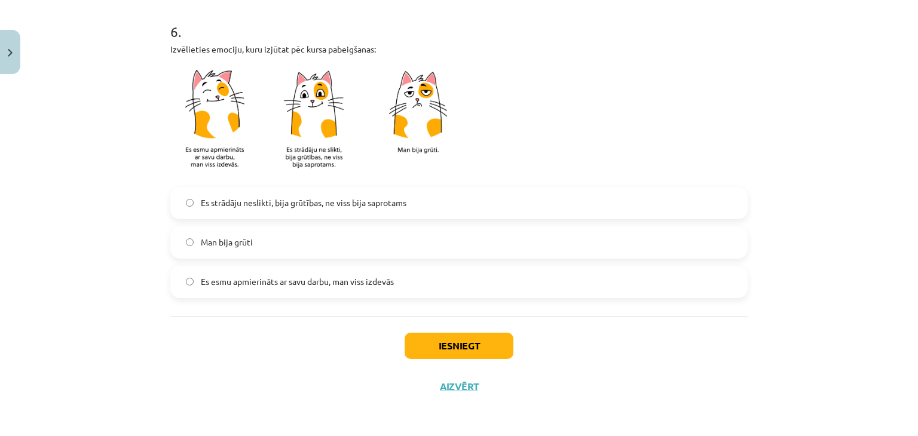
click at [270, 278] on span "Es esmu apmierināts ar savu darbu, man viss izdevās" at bounding box center [297, 281] width 193 height 13
click at [449, 337] on button "Iesniegt" at bounding box center [459, 346] width 109 height 26
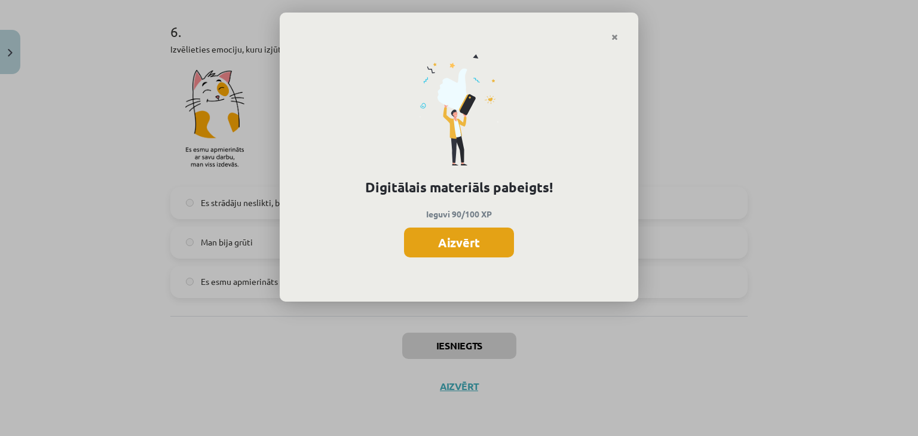
click at [471, 249] on button "Aizvērt" at bounding box center [459, 243] width 110 height 30
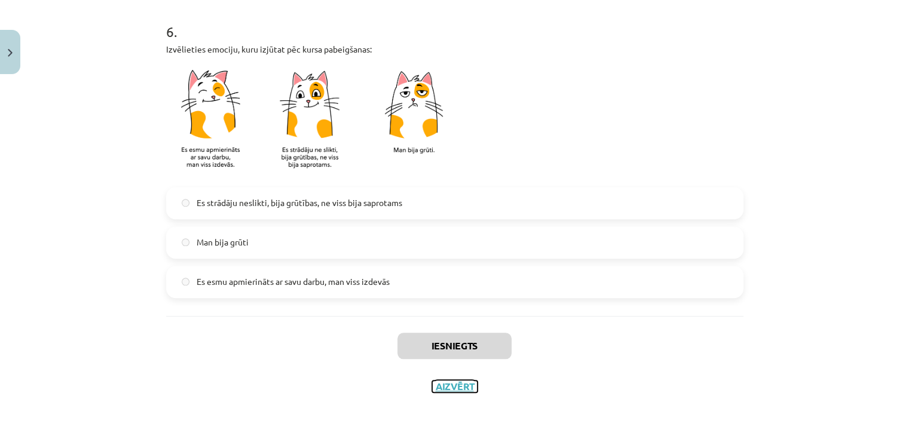
click at [460, 383] on button "Aizvērt" at bounding box center [454, 387] width 45 height 12
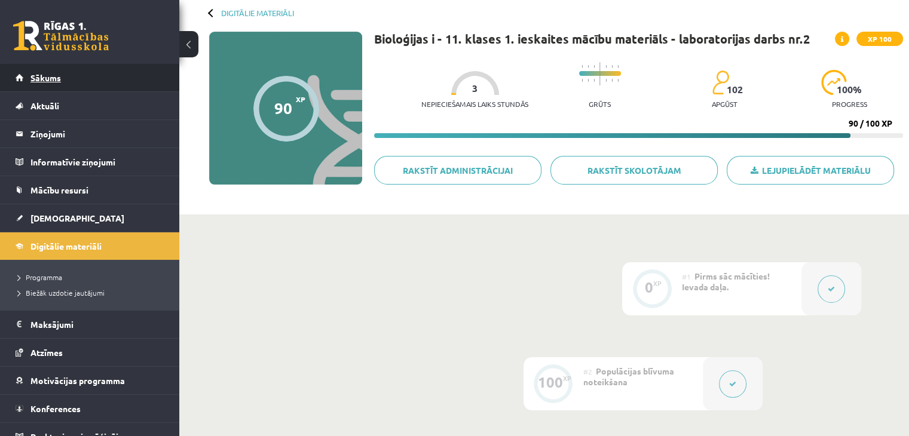
click at [143, 76] on link "Sākums" at bounding box center [90, 77] width 149 height 27
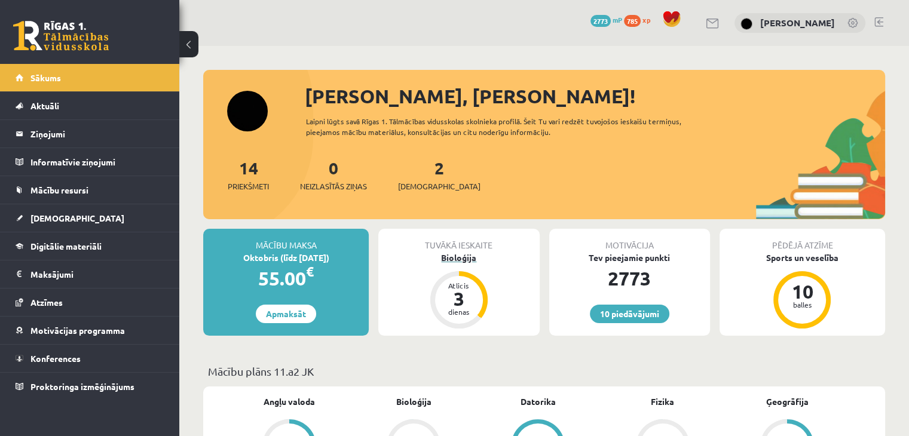
click at [459, 258] on div "Bioloģija" at bounding box center [458, 258] width 161 height 13
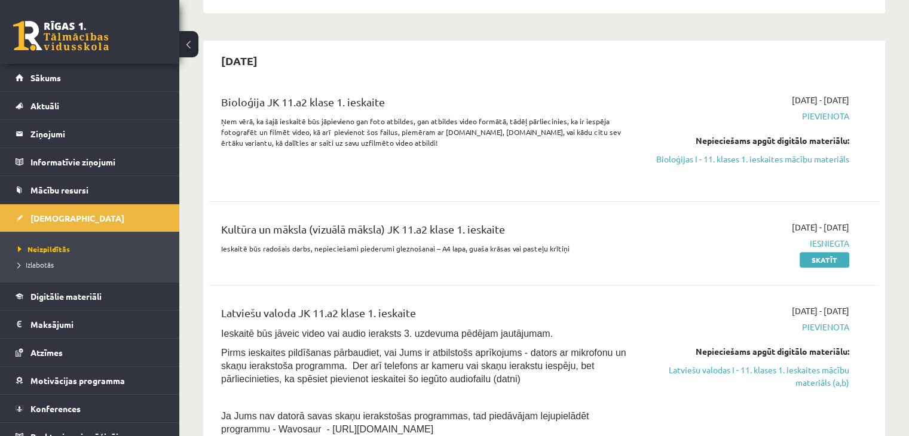
scroll to position [299, 0]
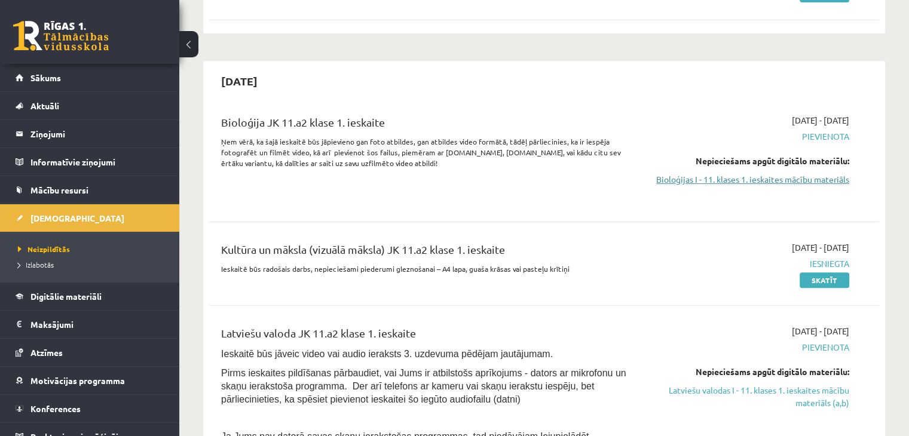
click at [814, 180] on link "Bioloģijas I - 11. klases 1. ieskaites mācību materiāls" at bounding box center [750, 179] width 197 height 13
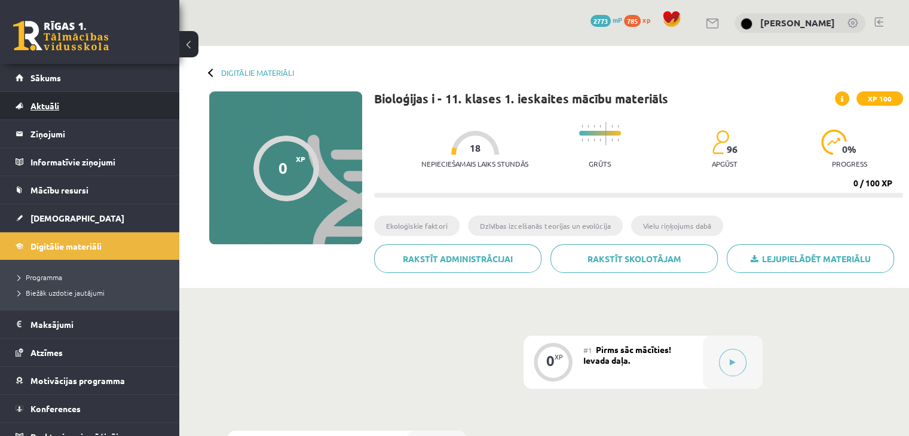
click at [136, 92] on link "Aktuāli" at bounding box center [90, 105] width 149 height 27
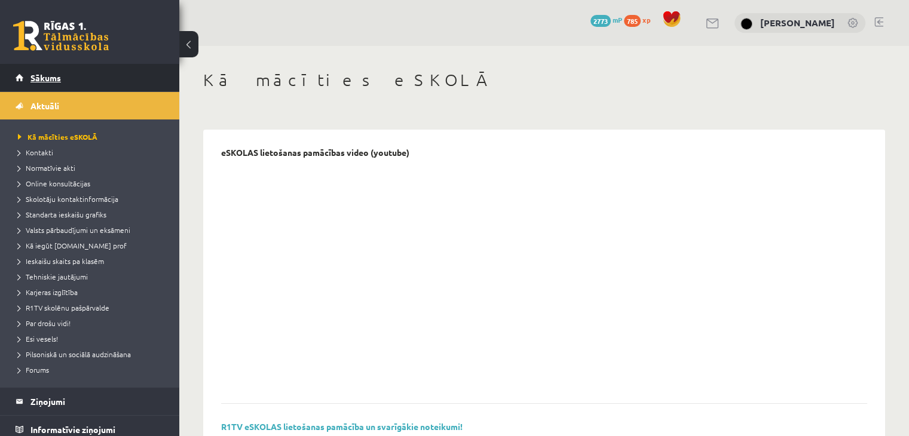
click at [136, 74] on link "Sākums" at bounding box center [90, 77] width 149 height 27
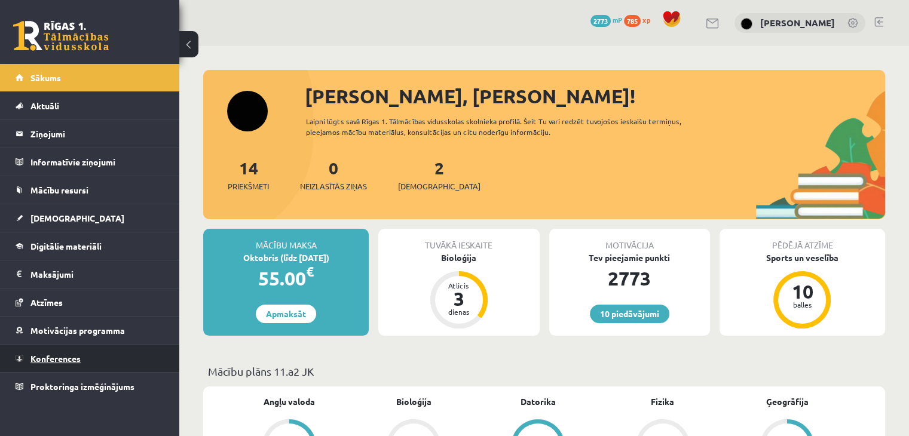
click at [137, 352] on link "Konferences" at bounding box center [90, 358] width 149 height 27
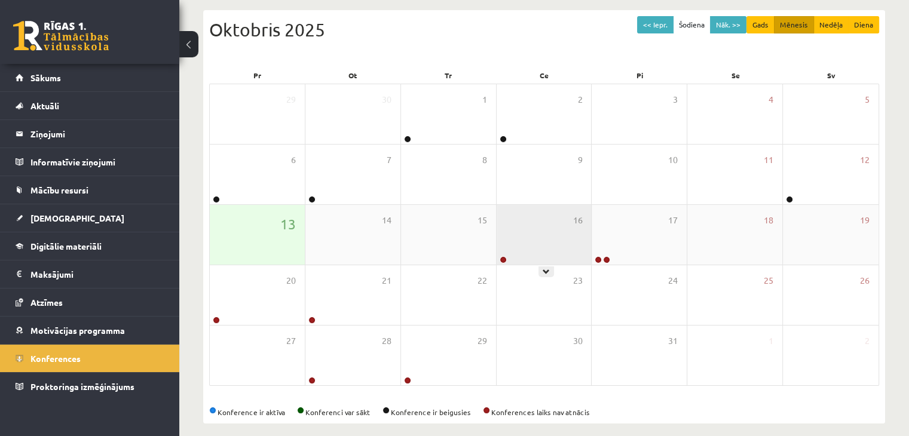
scroll to position [134, 0]
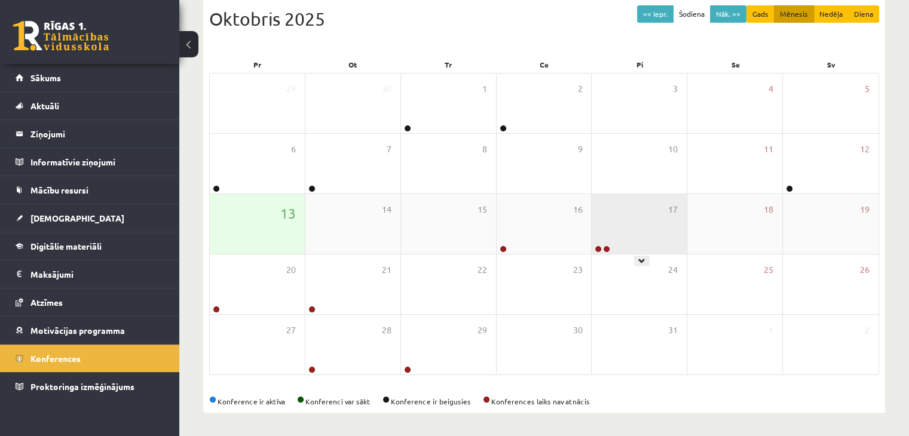
click at [641, 240] on div "17" at bounding box center [639, 224] width 95 height 60
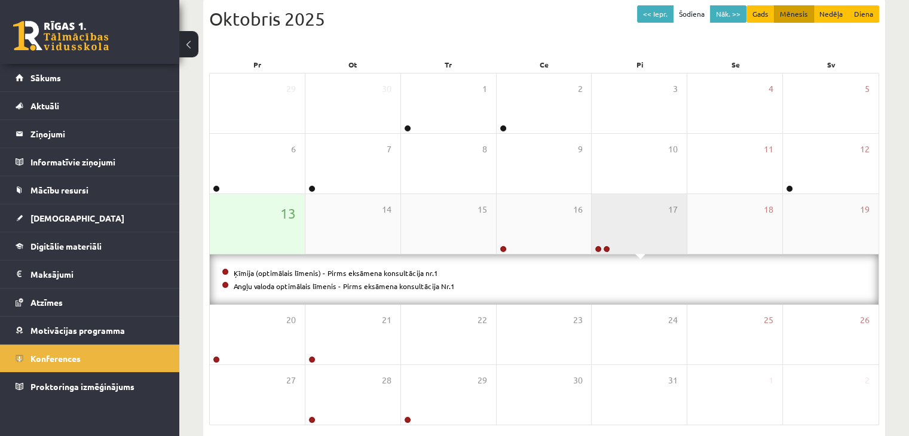
click at [644, 230] on div "17" at bounding box center [639, 224] width 95 height 60
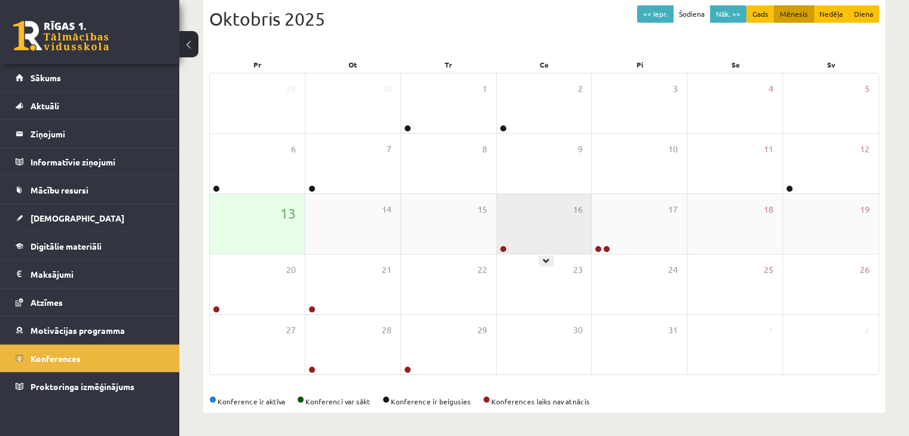
click at [584, 220] on div "16" at bounding box center [544, 224] width 95 height 60
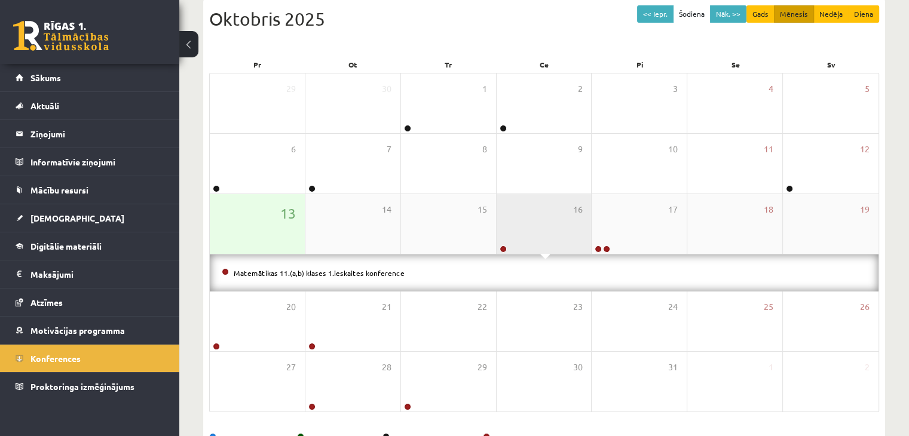
click at [583, 221] on div "16" at bounding box center [544, 224] width 95 height 60
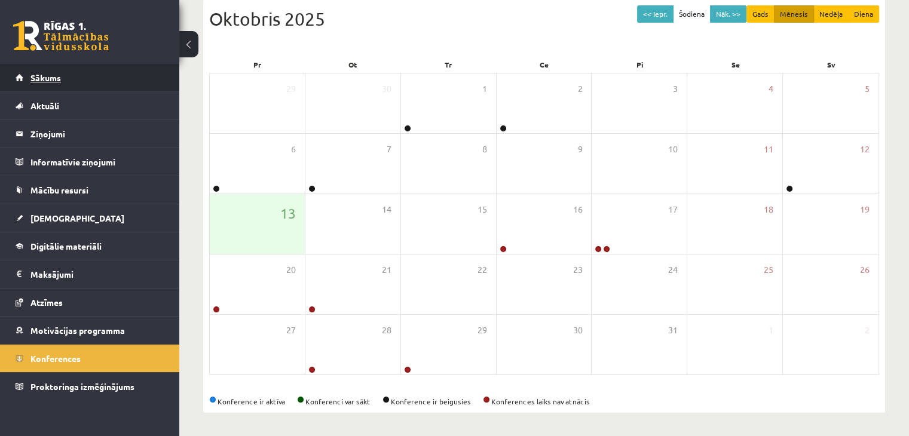
click at [57, 75] on span "Sākums" at bounding box center [45, 77] width 30 height 11
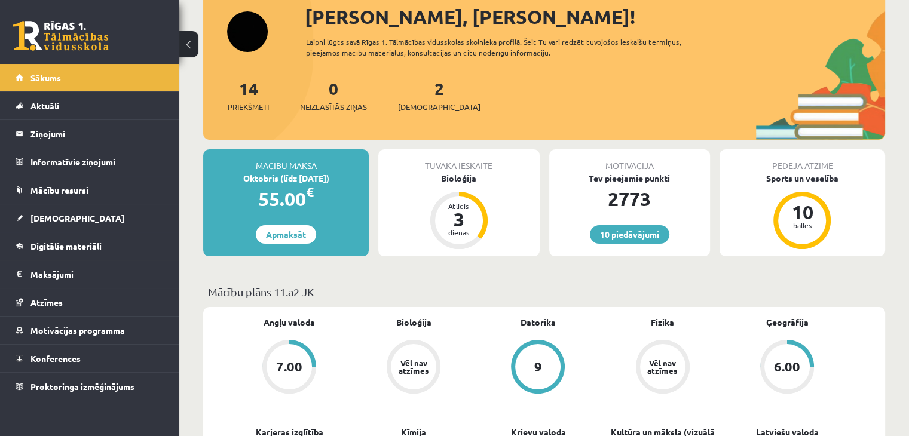
scroll to position [60, 0]
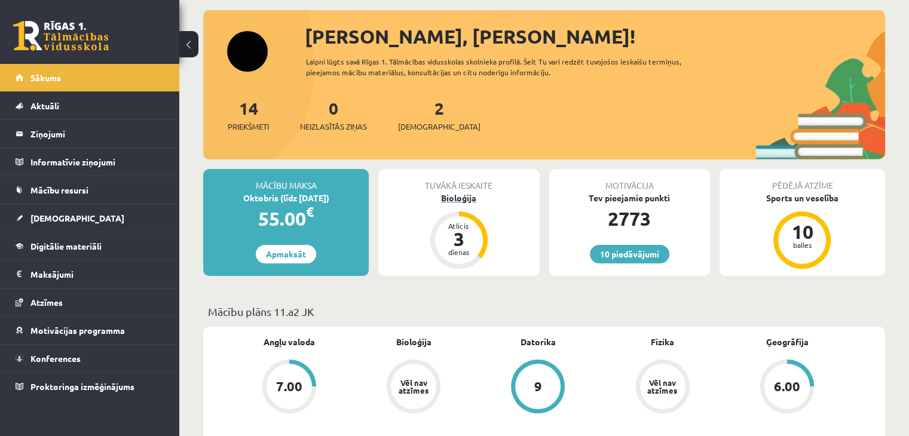
click at [466, 194] on div "Bioloģija" at bounding box center [458, 198] width 161 height 13
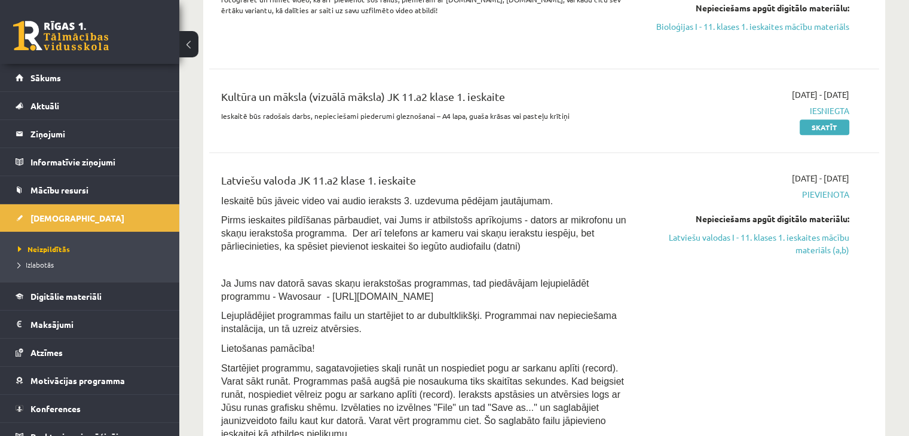
scroll to position [478, 0]
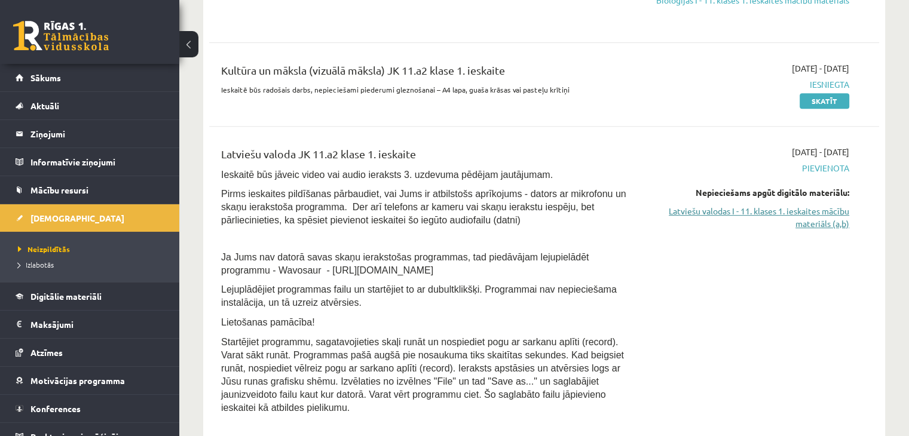
click at [782, 219] on link "Latviešu valodas I - 11. klases 1. ieskaites mācību materiāls (a,b)" at bounding box center [750, 217] width 197 height 25
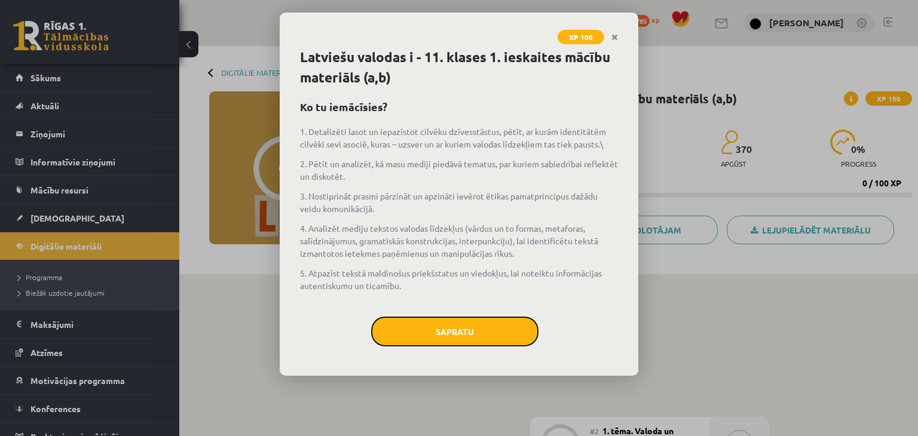
click at [485, 329] on button "Sapratu" at bounding box center [454, 332] width 167 height 30
